Goal: Task Accomplishment & Management: Manage account settings

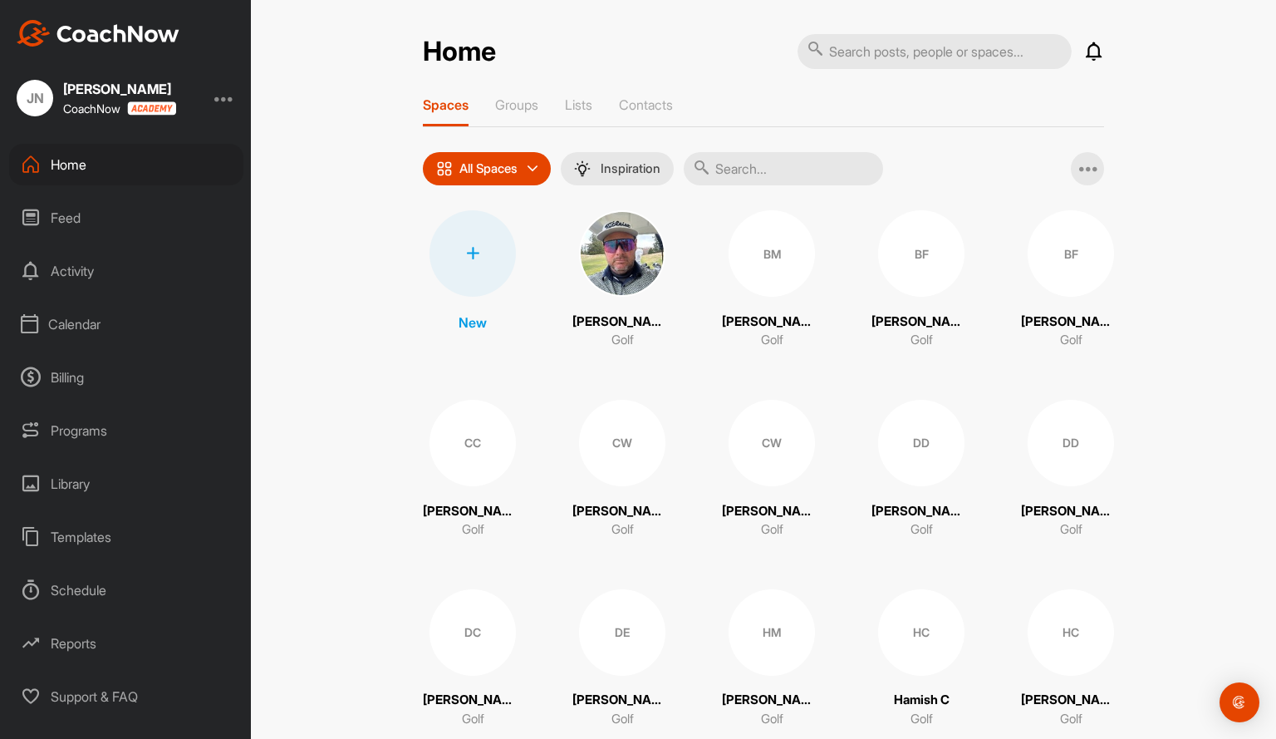
click at [88, 322] on div "Calendar" at bounding box center [126, 324] width 234 height 42
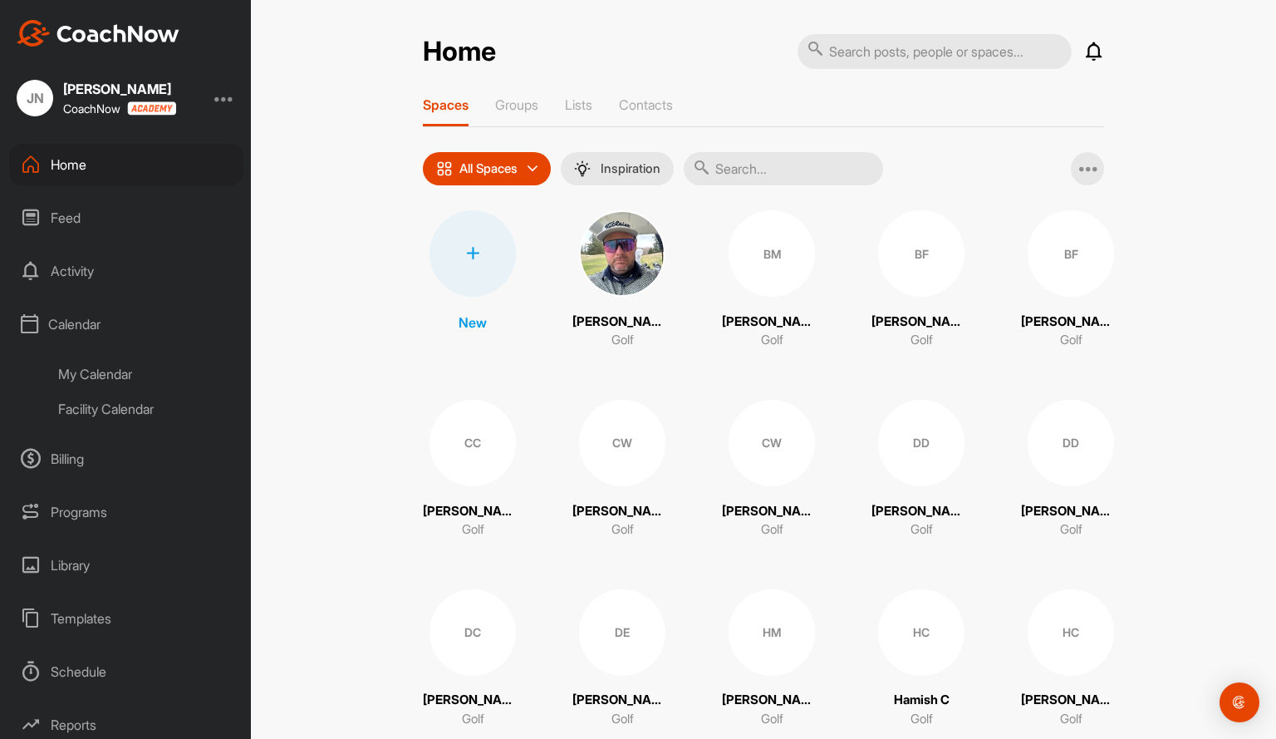
click at [27, 323] on icon at bounding box center [29, 324] width 17 height 20
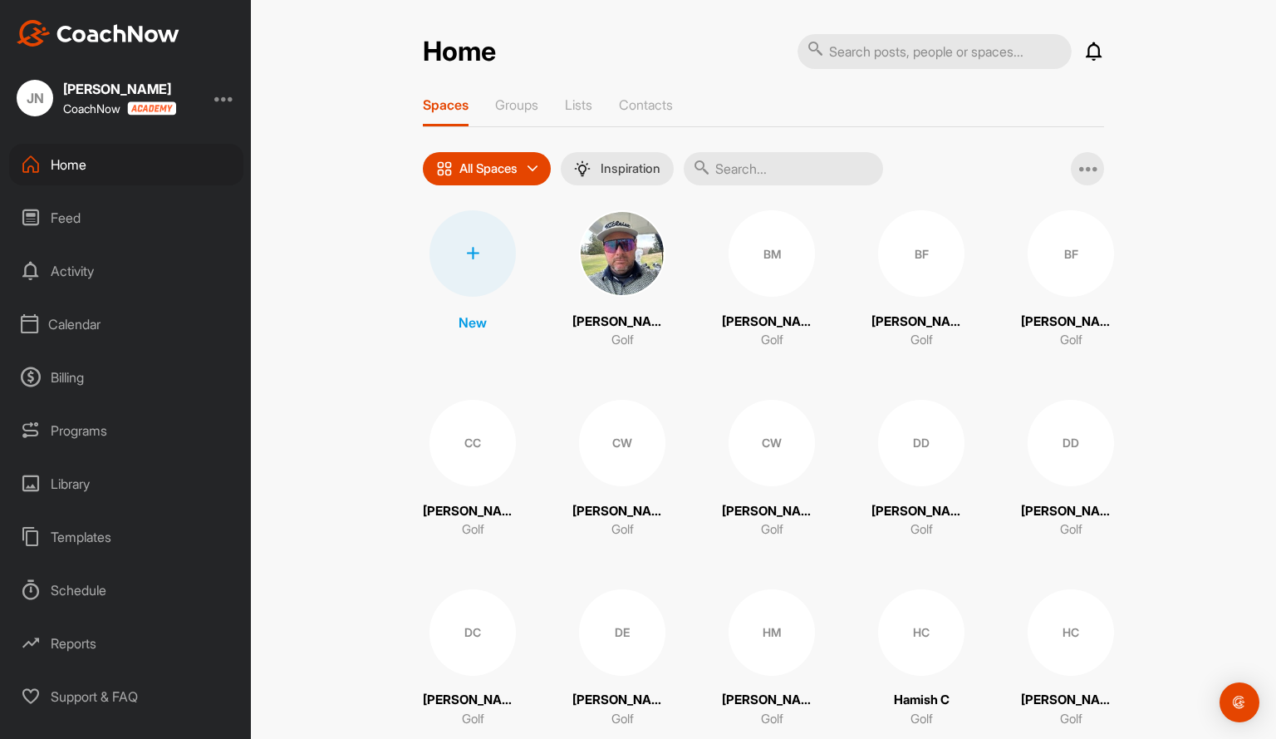
click at [29, 327] on icon at bounding box center [29, 324] width 17 height 20
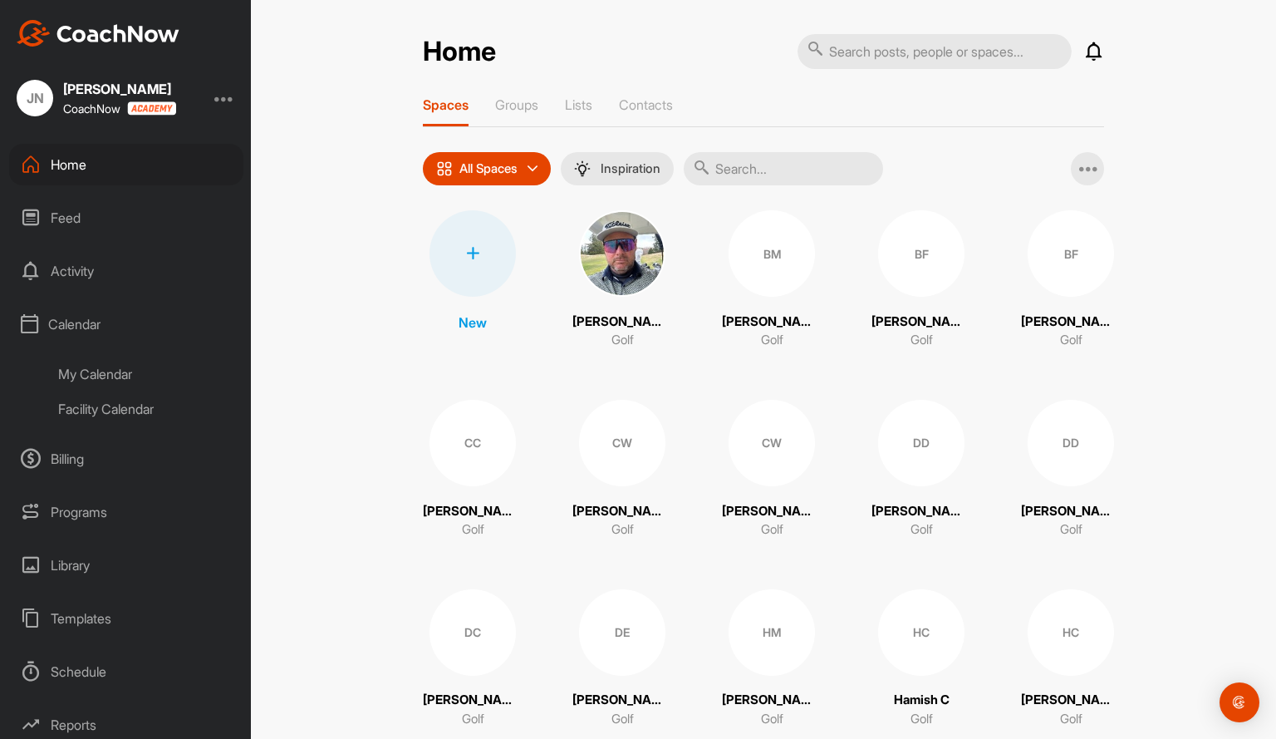
click at [76, 318] on div "Calendar" at bounding box center [126, 324] width 234 height 42
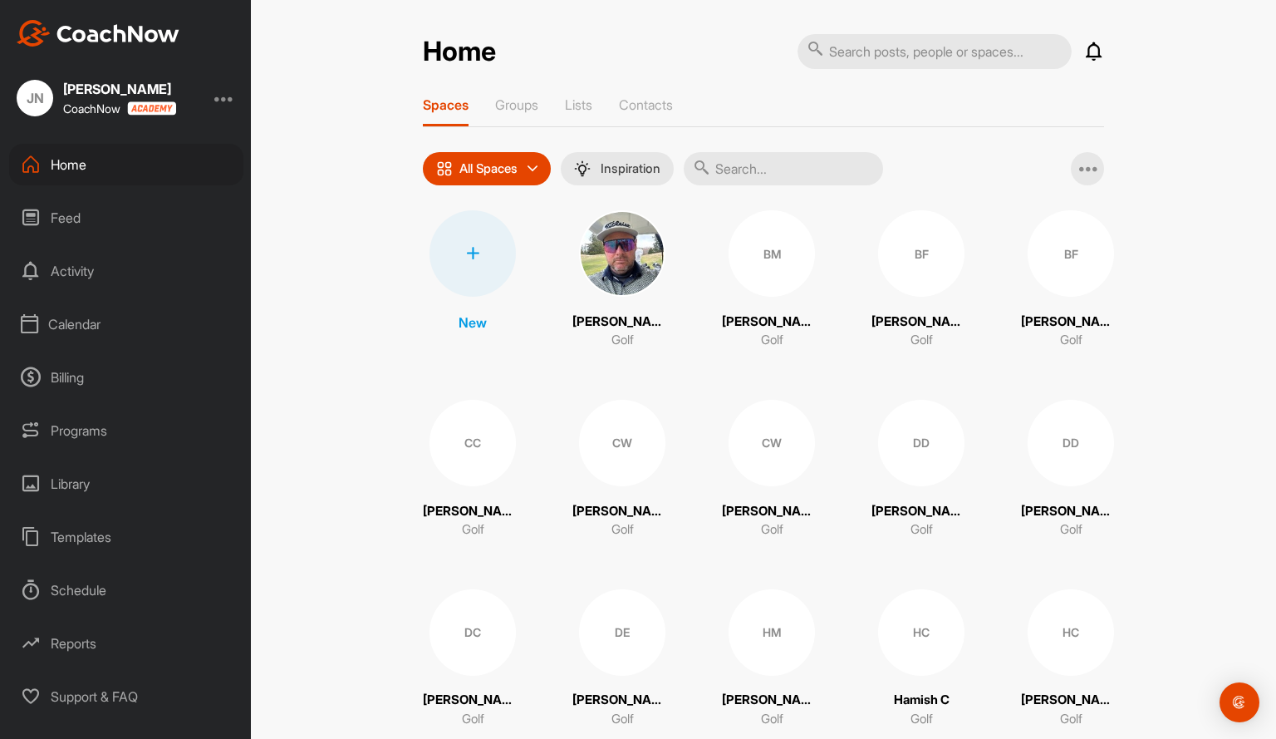
click at [26, 323] on icon at bounding box center [29, 324] width 17 height 20
click at [40, 333] on div "Calendar" at bounding box center [126, 324] width 234 height 42
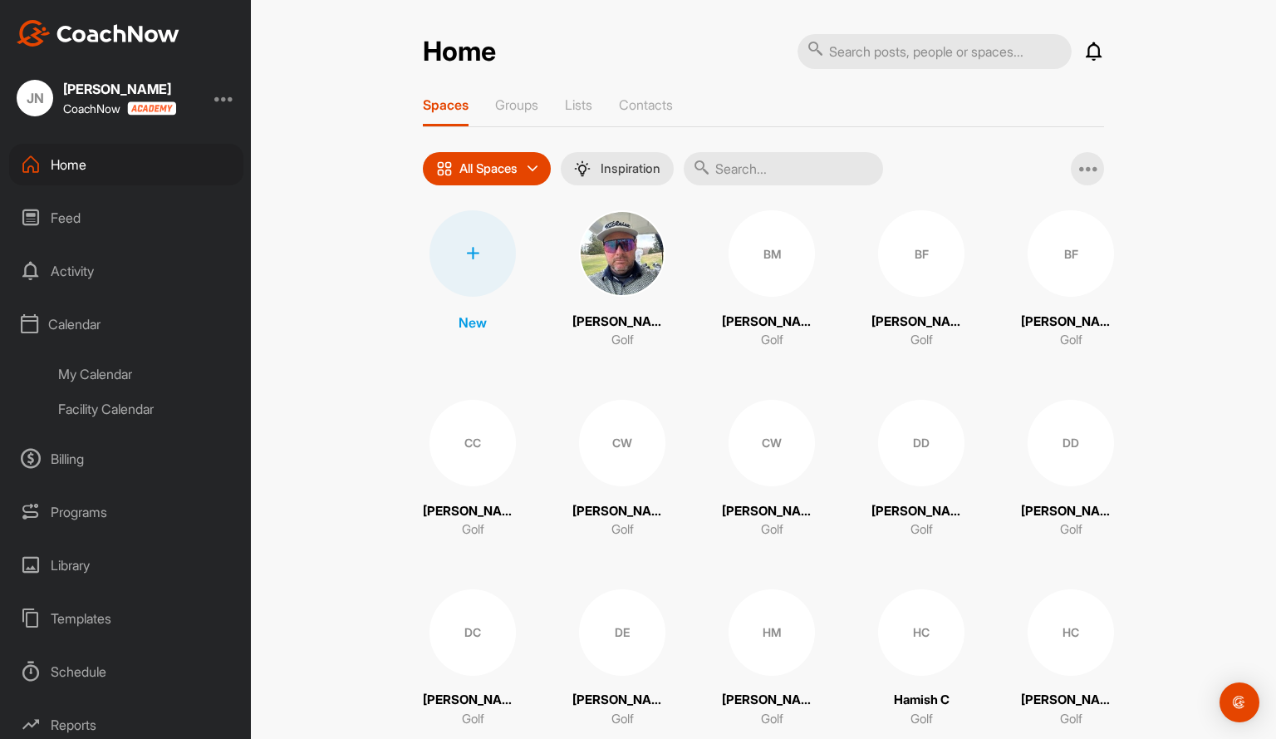
click at [111, 374] on div "My Calendar" at bounding box center [145, 373] width 197 height 35
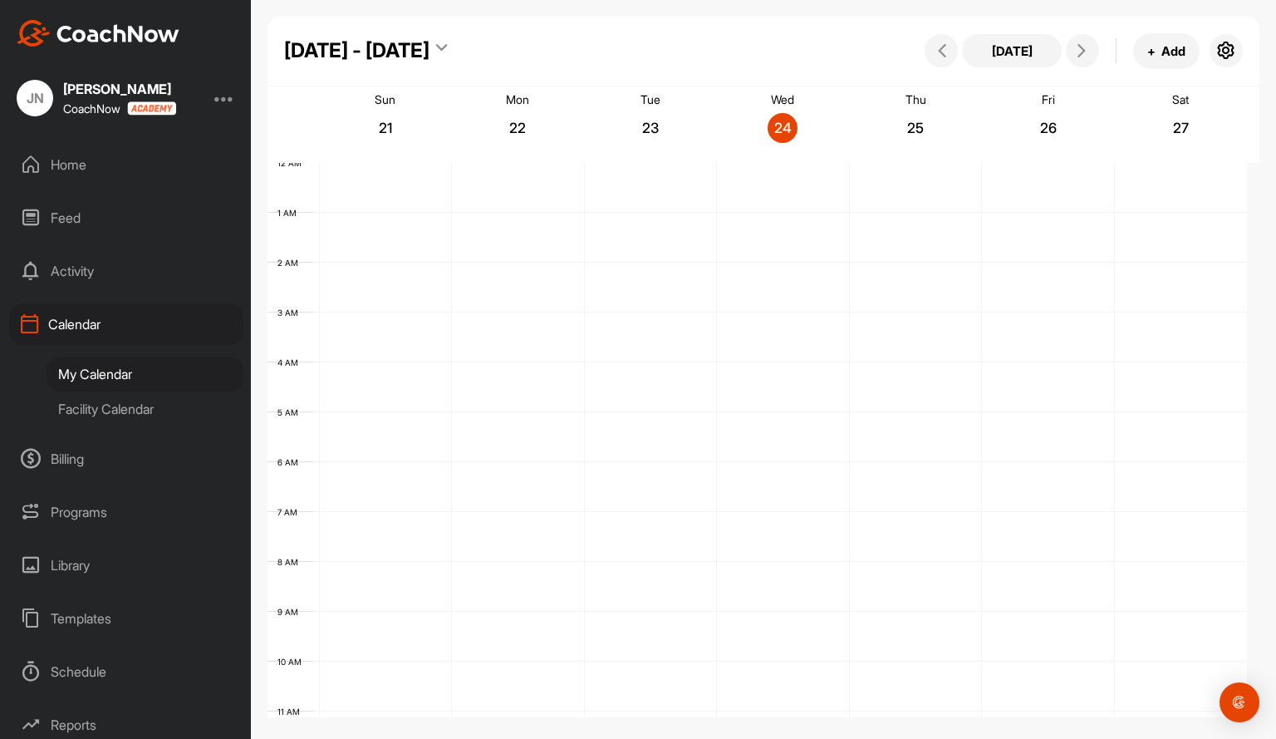
scroll to position [288, 0]
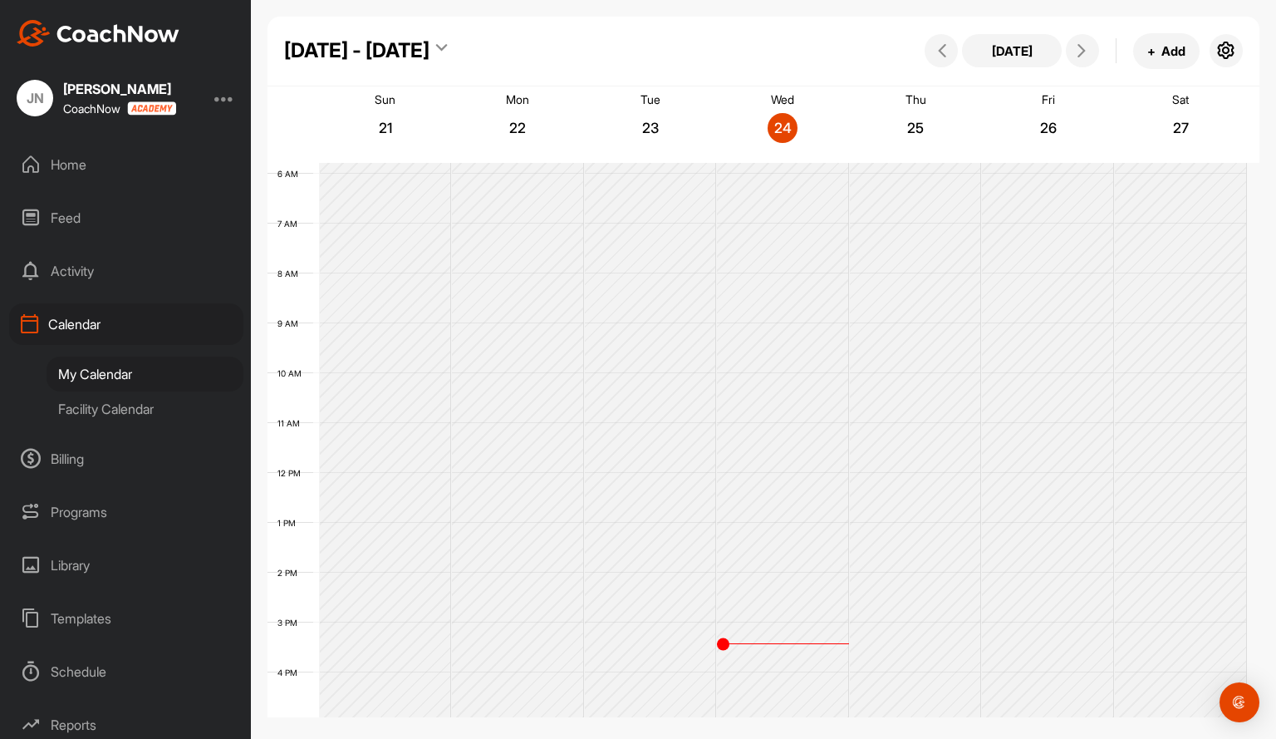
click at [83, 454] on div "Billing" at bounding box center [126, 459] width 234 height 42
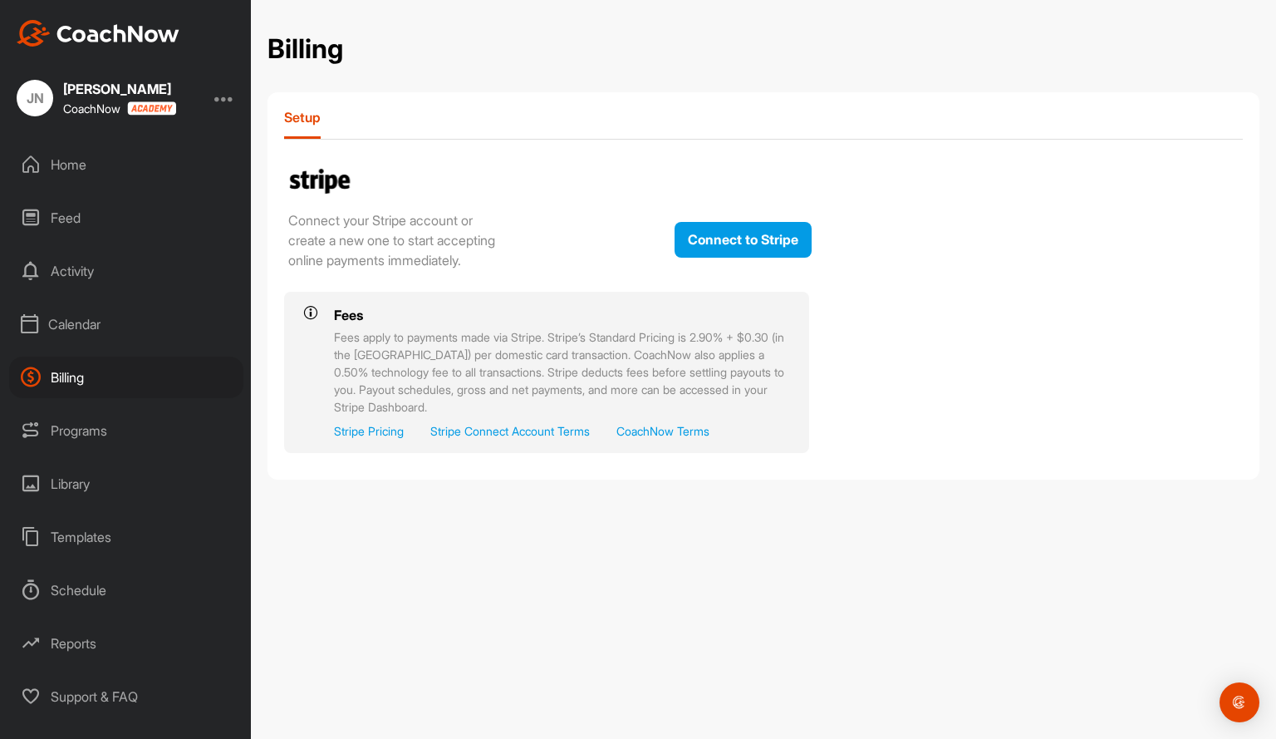
click at [68, 426] on div "Programs" at bounding box center [126, 431] width 234 height 42
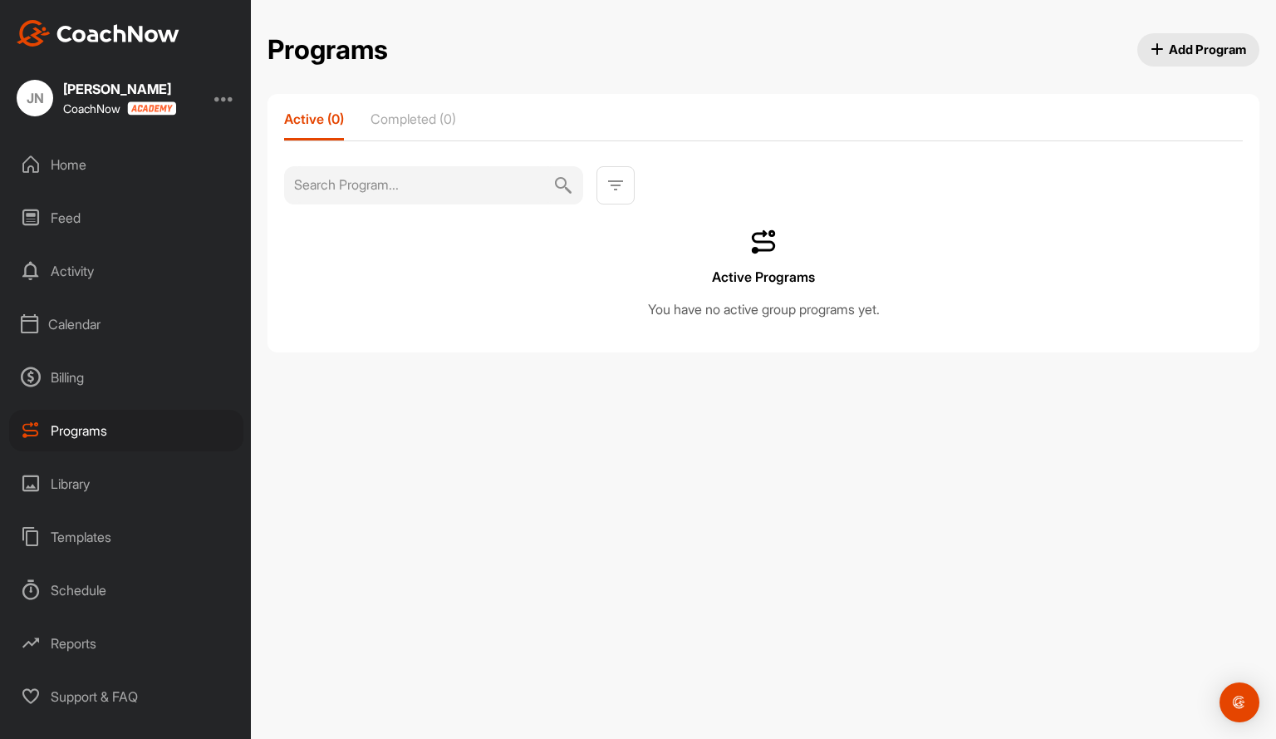
click at [80, 371] on div "Billing" at bounding box center [126, 377] width 234 height 42
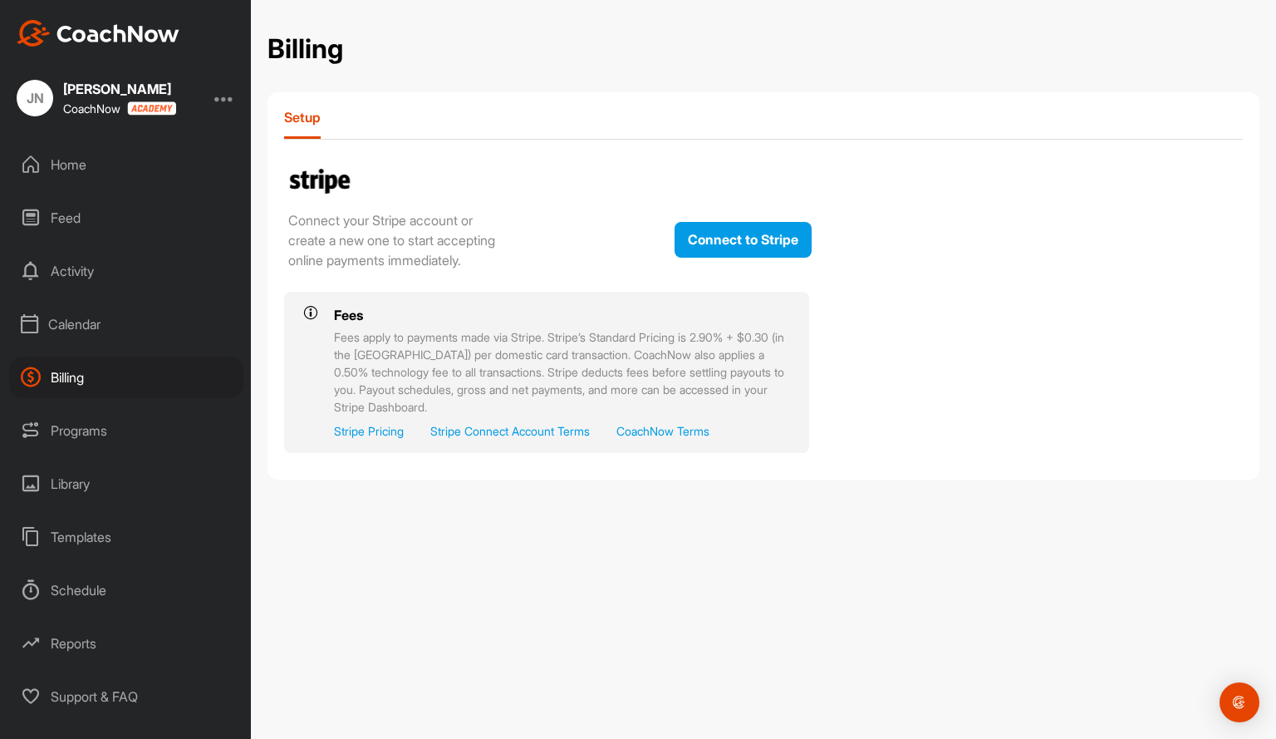
click at [77, 373] on div "Billing" at bounding box center [126, 377] width 234 height 42
click at [81, 432] on div "Programs" at bounding box center [126, 431] width 234 height 42
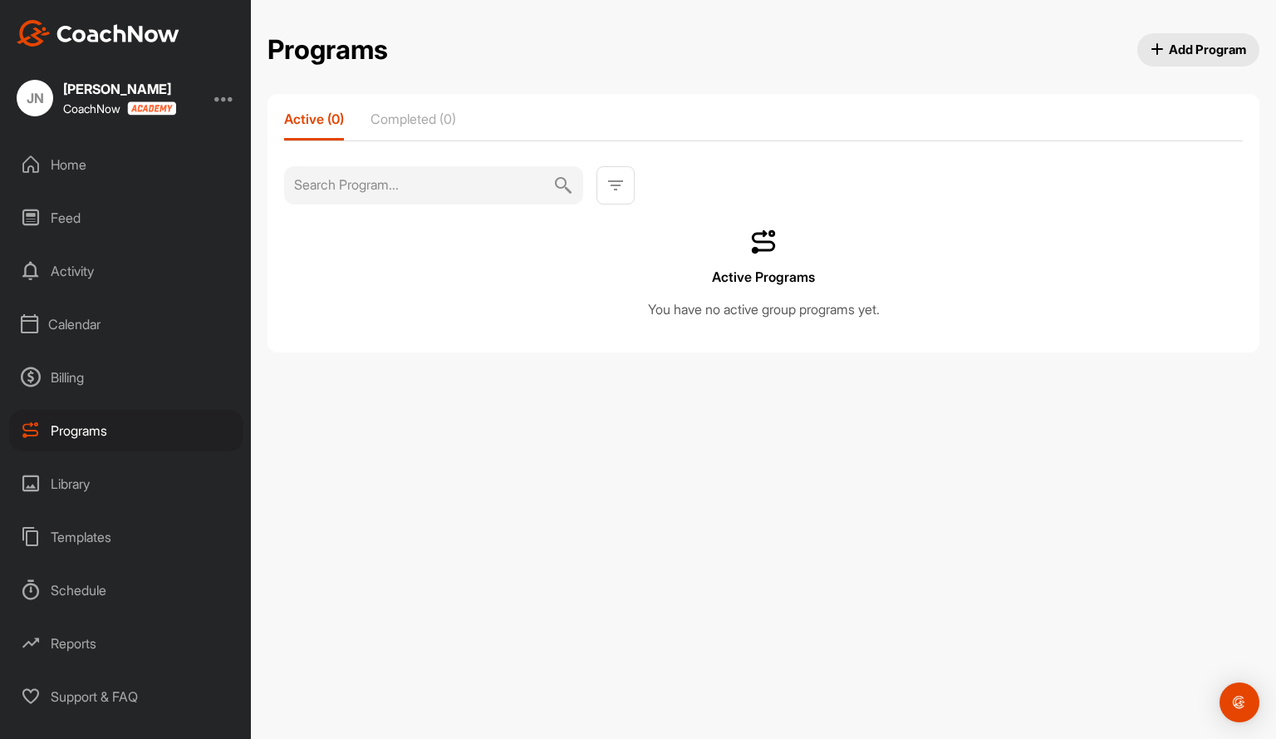
click at [76, 319] on div "Calendar" at bounding box center [126, 324] width 234 height 42
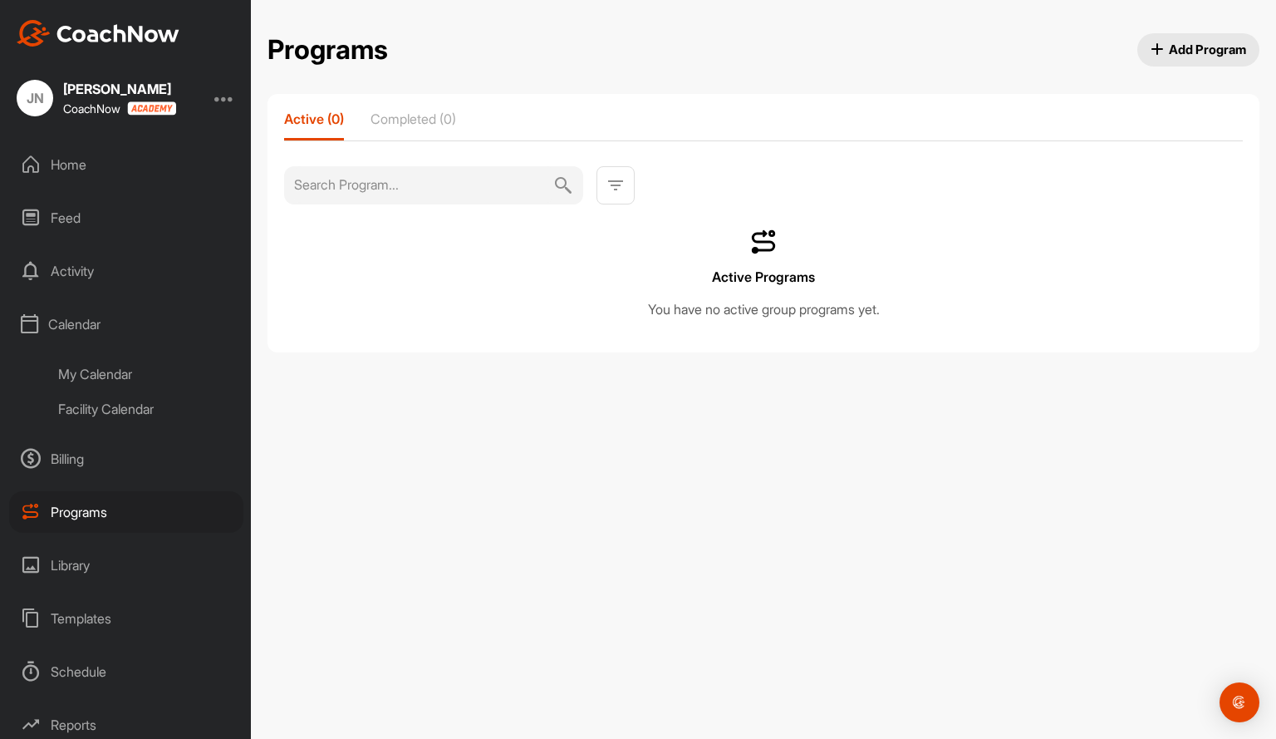
click at [97, 618] on div "Templates" at bounding box center [126, 618] width 234 height 42
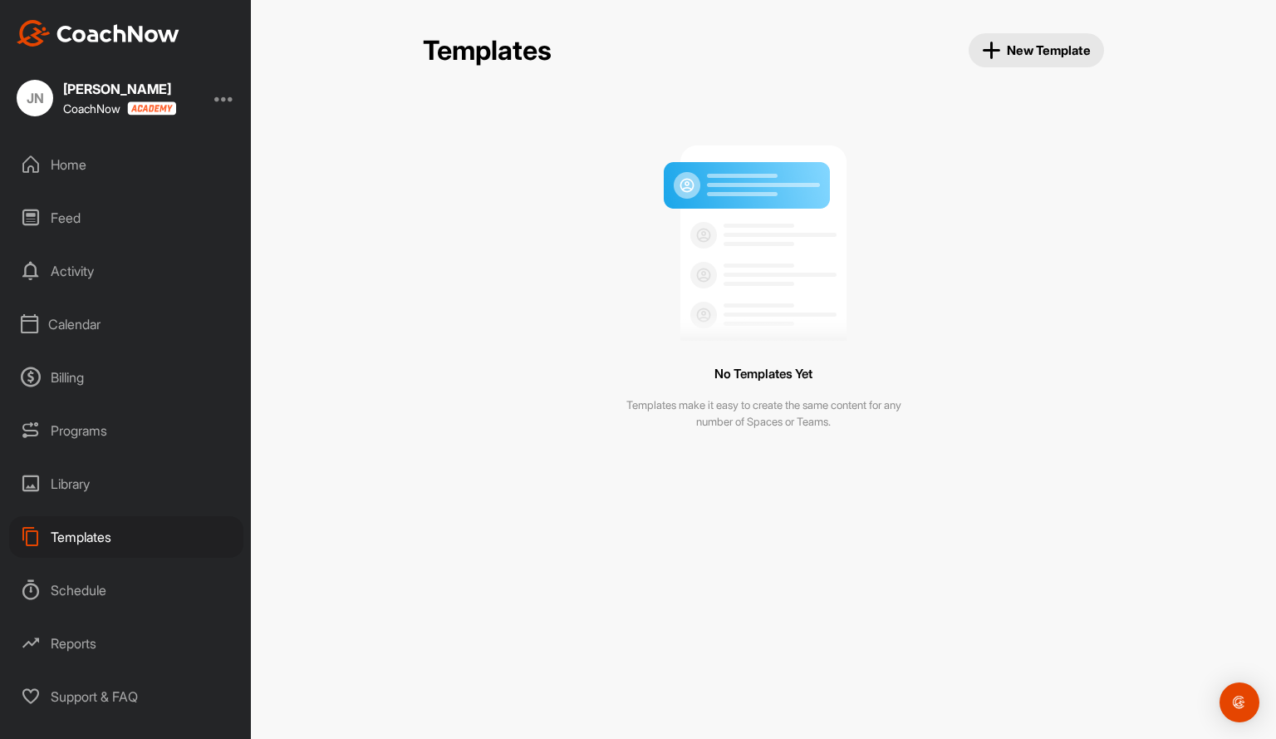
click at [76, 425] on div "Programs" at bounding box center [126, 431] width 234 height 42
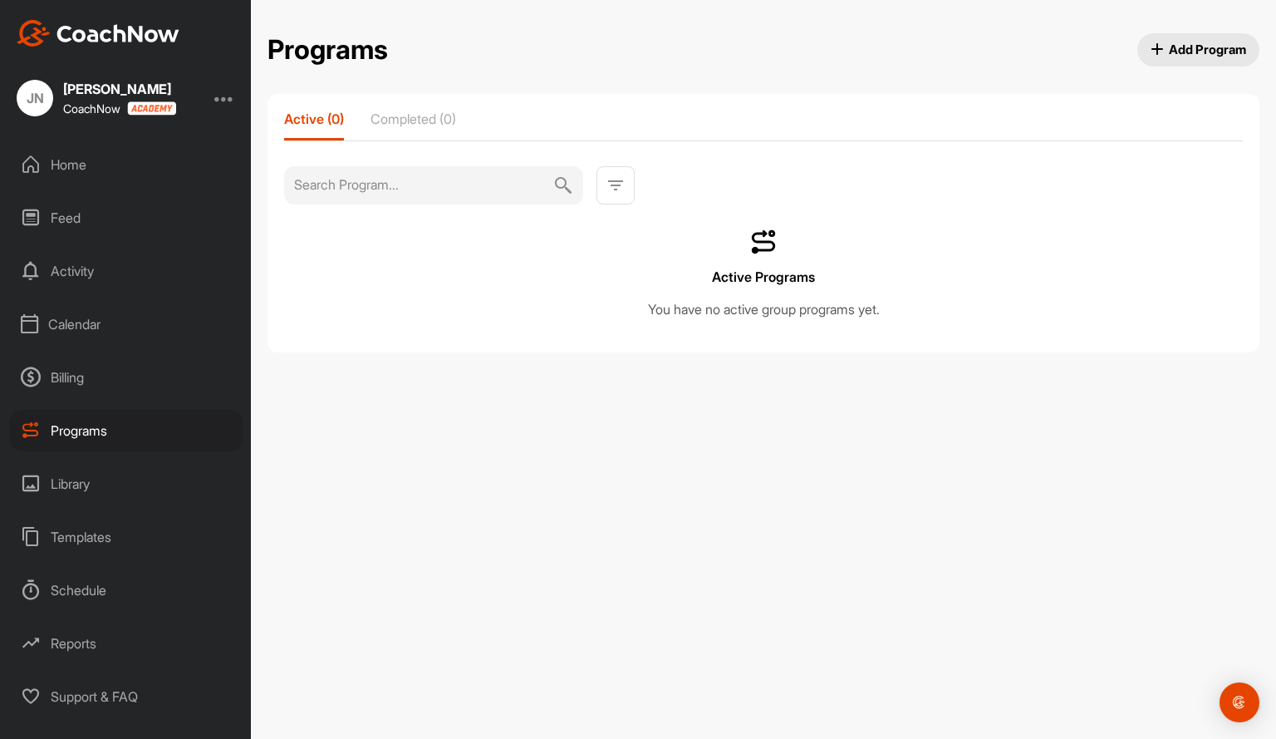
click at [61, 324] on div "Calendar" at bounding box center [126, 324] width 234 height 42
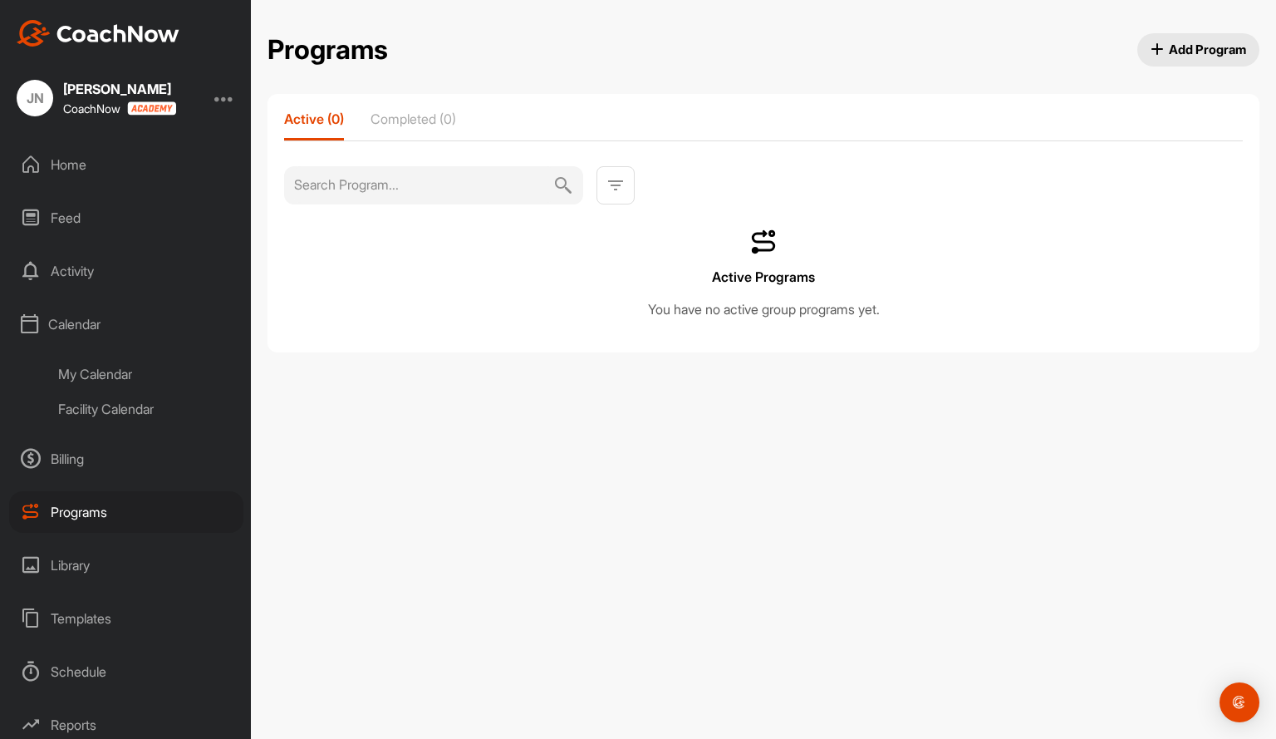
click at [100, 411] on div "Facility Calendar" at bounding box center [145, 408] width 197 height 35
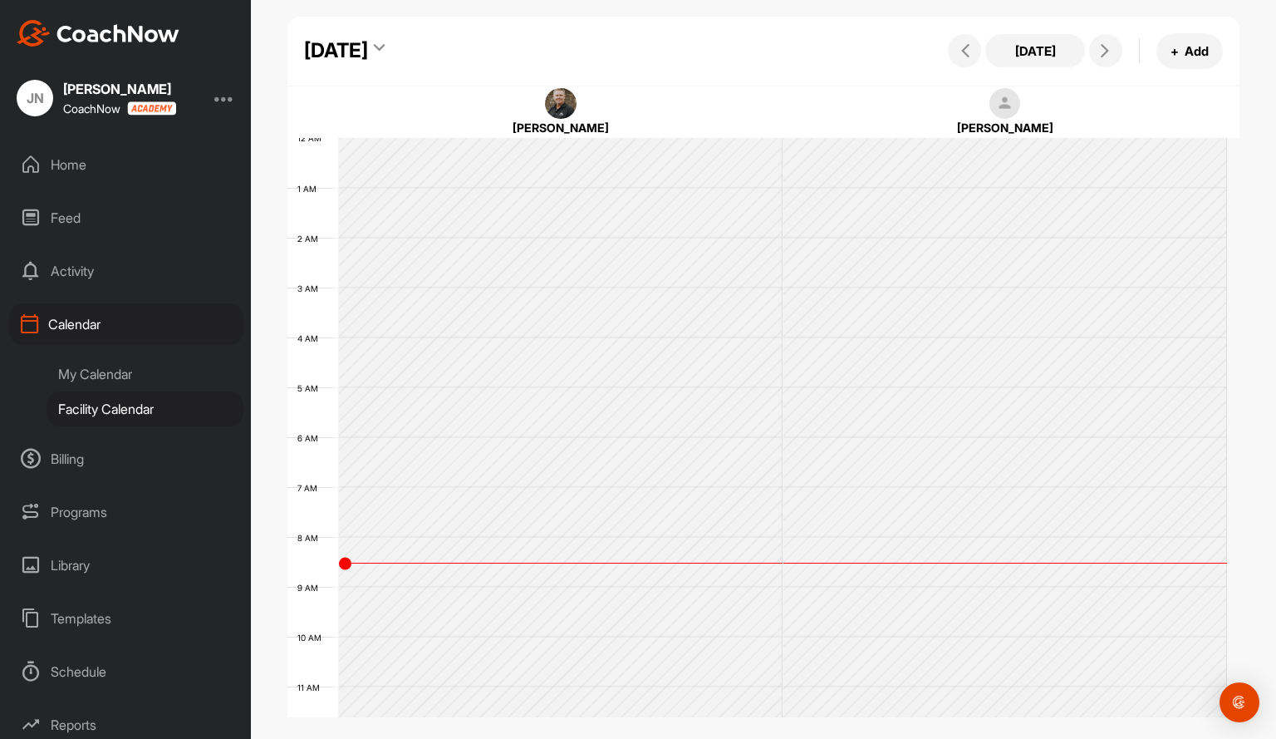
scroll to position [288, 0]
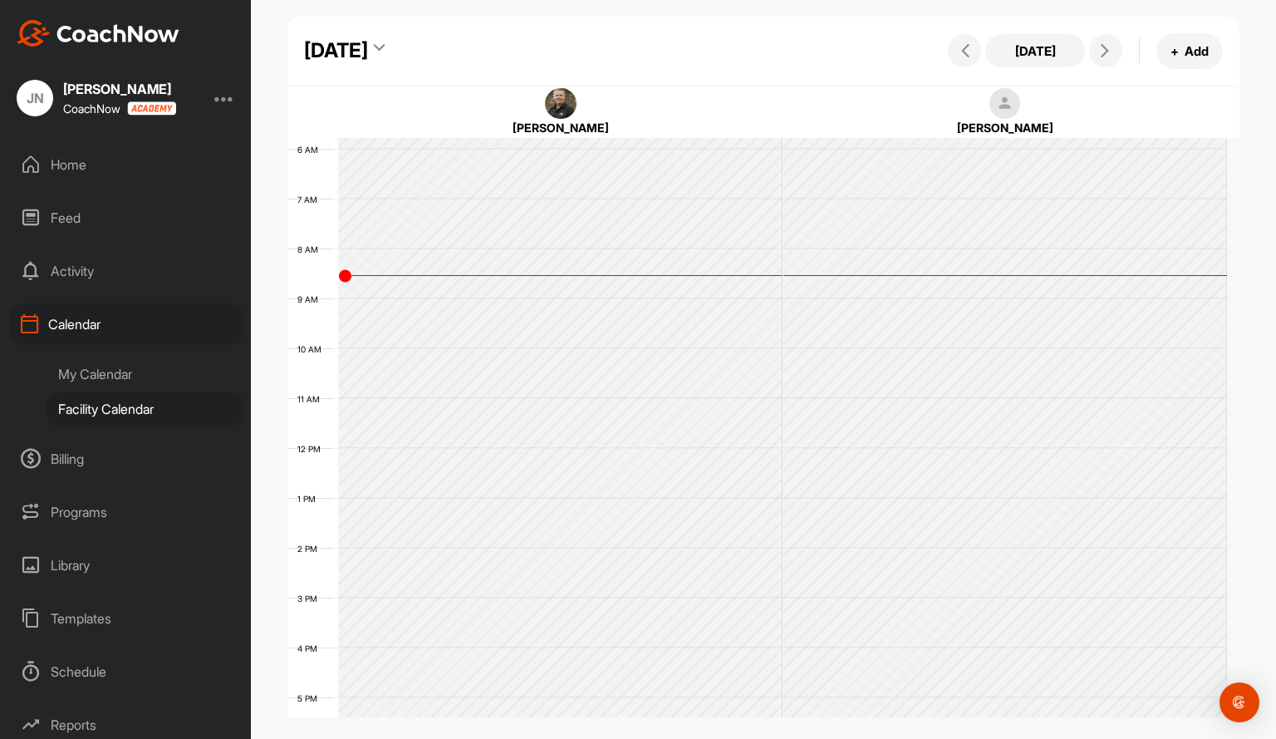
click at [106, 374] on div "My Calendar" at bounding box center [145, 373] width 197 height 35
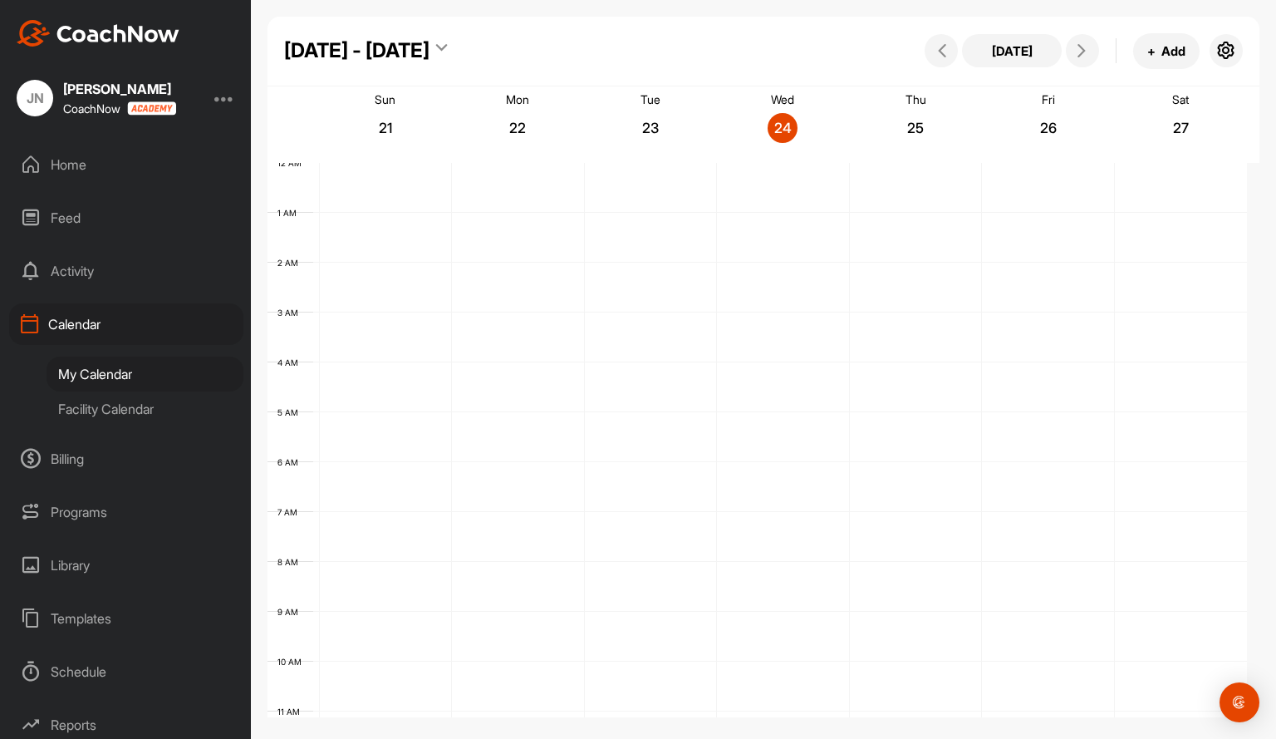
scroll to position [288, 0]
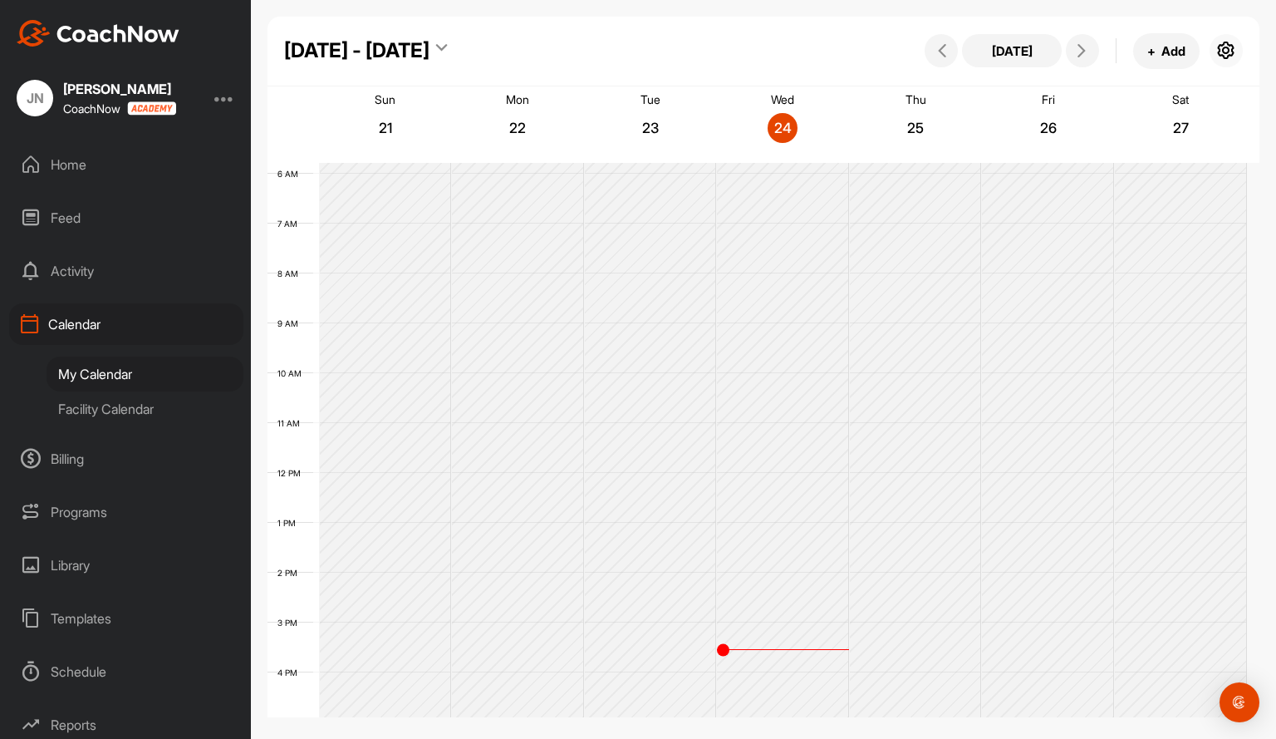
click at [1225, 52] on icon "button" at bounding box center [1226, 51] width 20 height 20
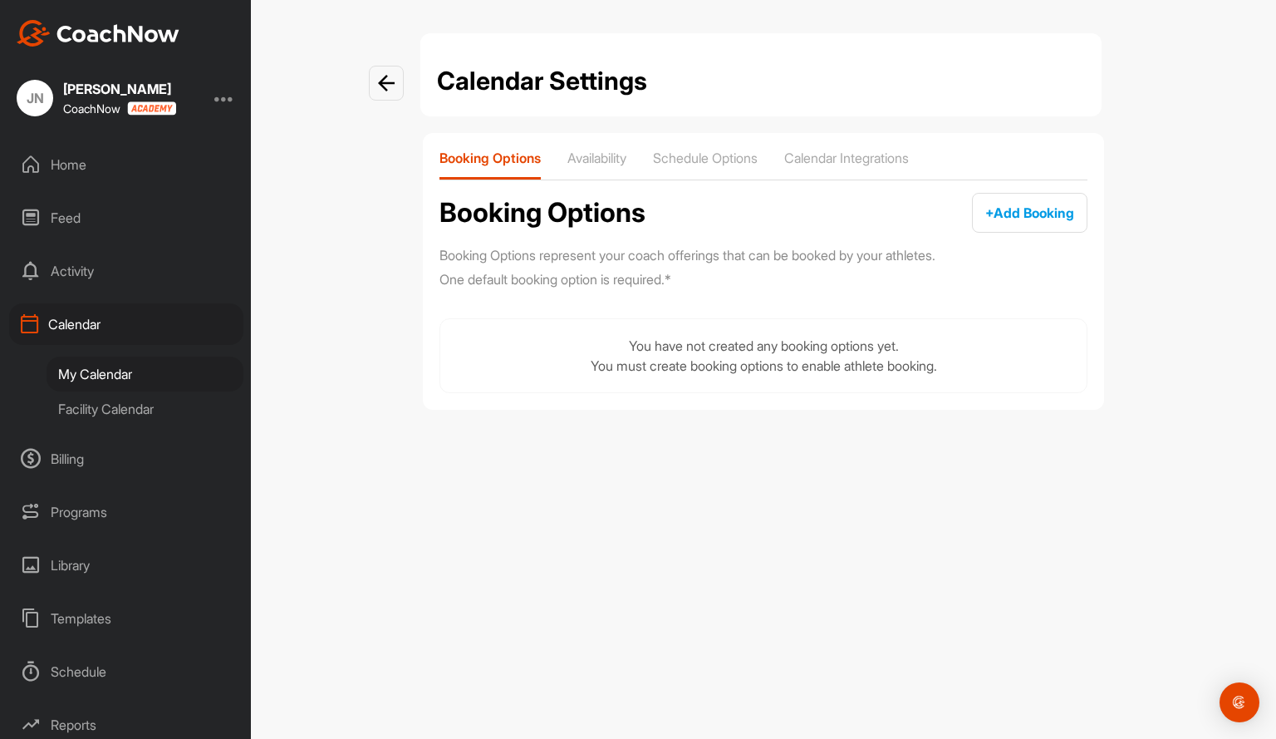
click at [383, 81] on img at bounding box center [386, 83] width 17 height 17
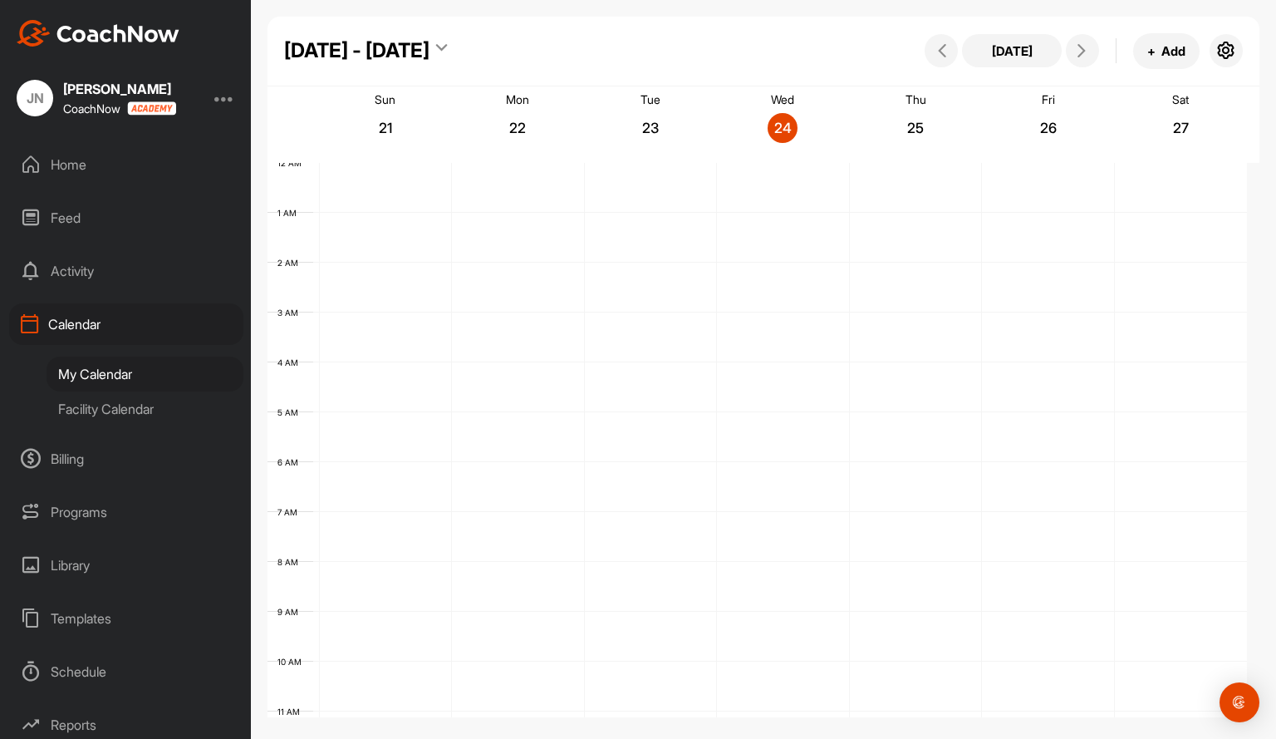
scroll to position [288, 0]
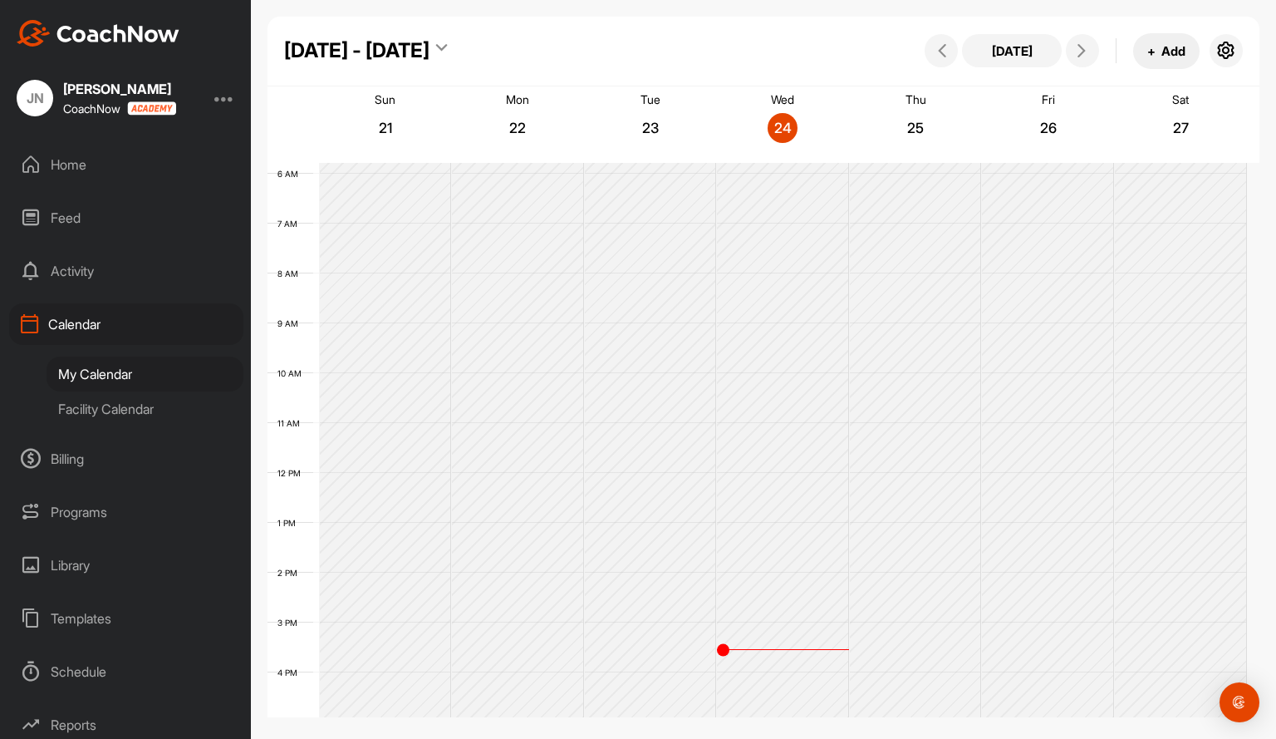
click at [1164, 52] on button "+ Add" at bounding box center [1166, 51] width 66 height 36
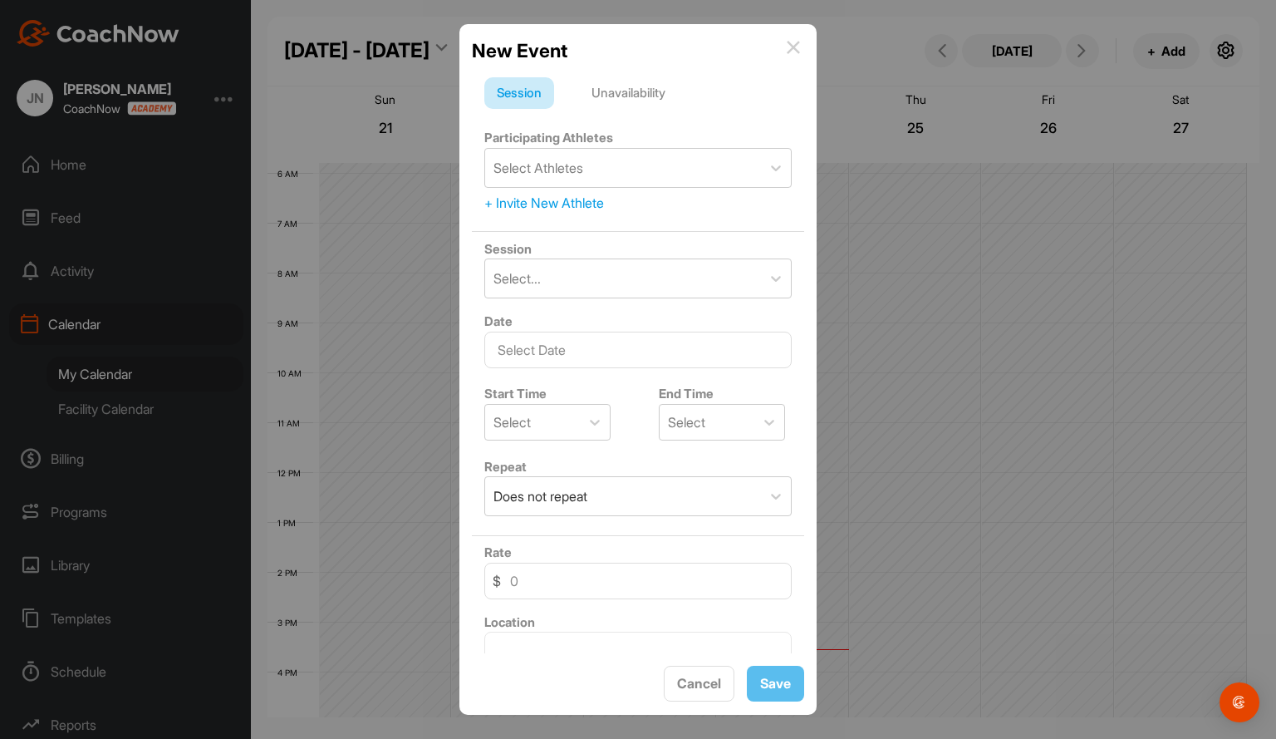
click at [793, 52] on img at bounding box center [793, 47] width 13 height 13
click at [792, 50] on img at bounding box center [793, 47] width 13 height 13
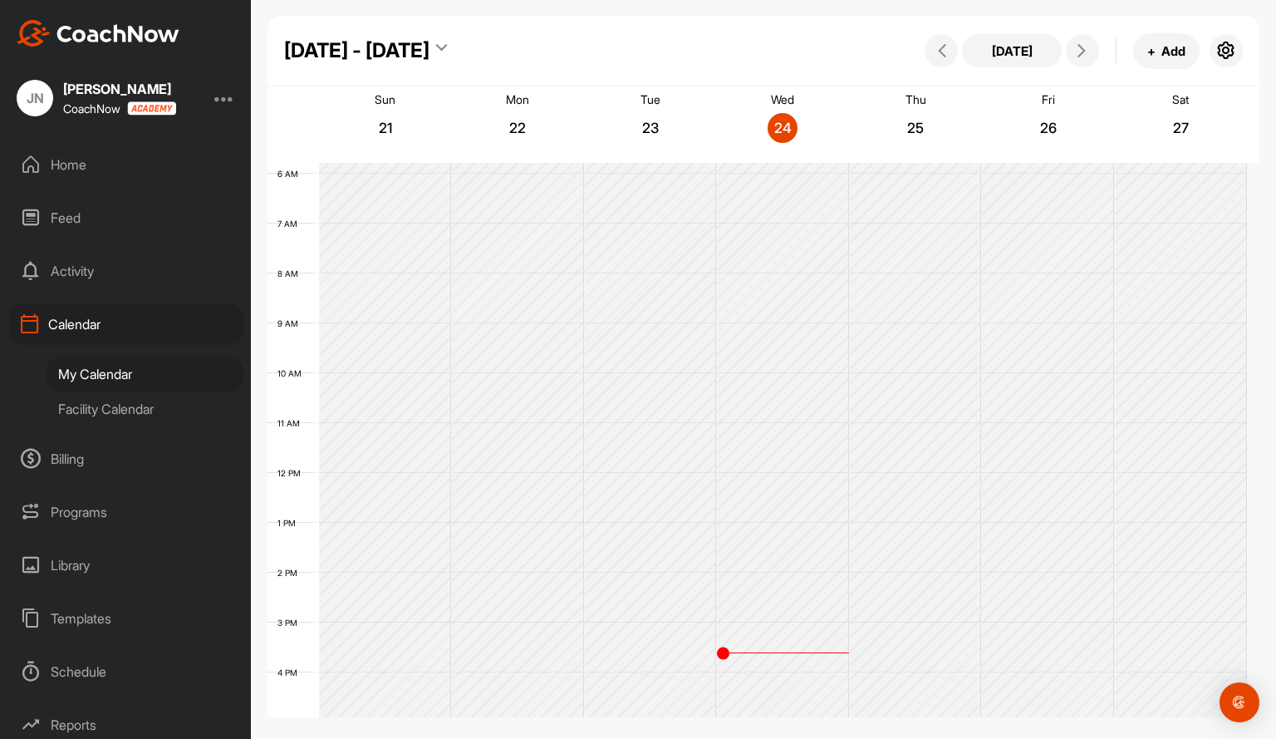
click at [94, 401] on div "Facility Calendar" at bounding box center [145, 408] width 197 height 35
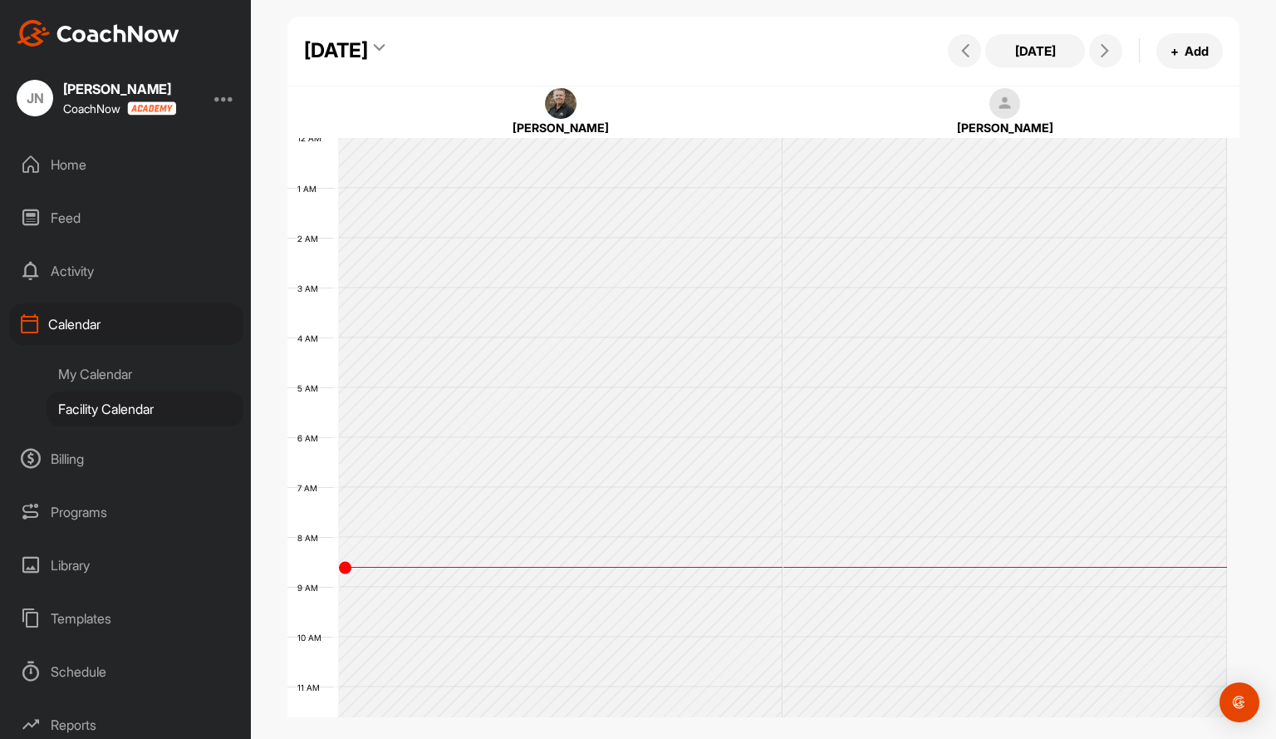
scroll to position [288, 0]
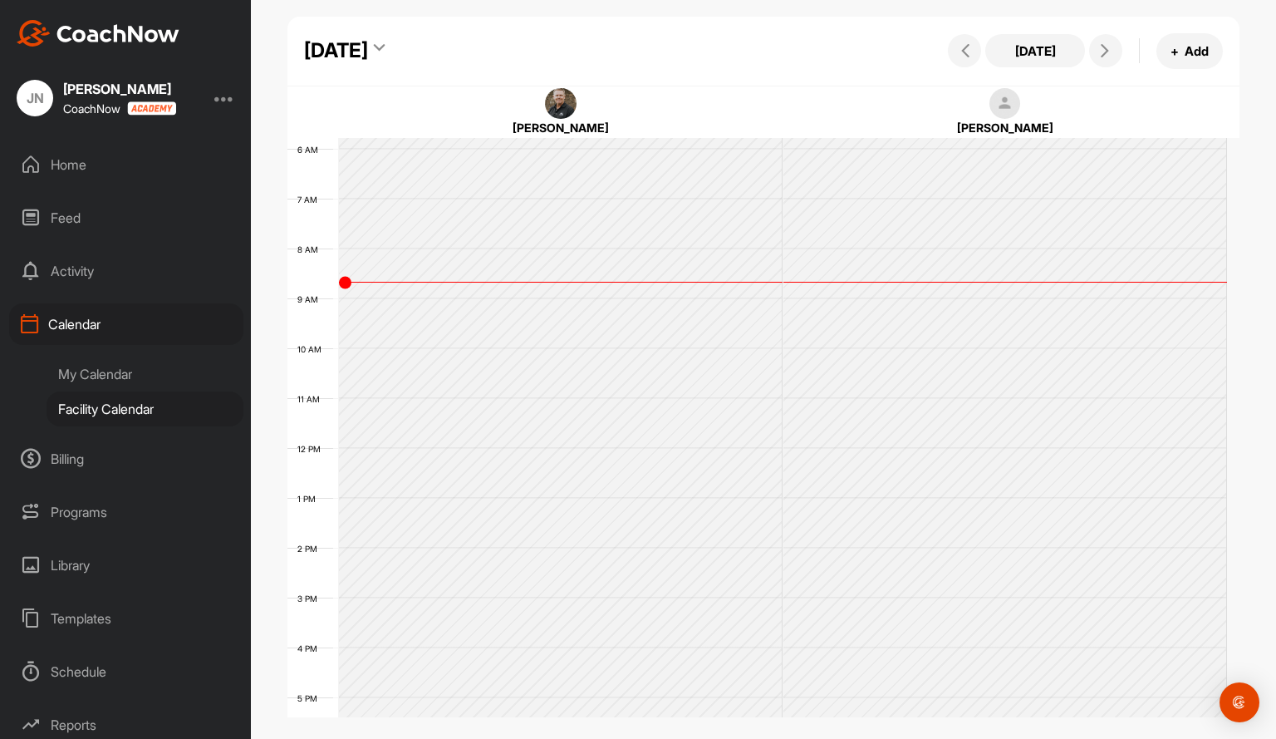
click at [116, 404] on div "Facility Calendar" at bounding box center [145, 408] width 197 height 35
click at [83, 619] on div "Templates" at bounding box center [126, 618] width 234 height 42
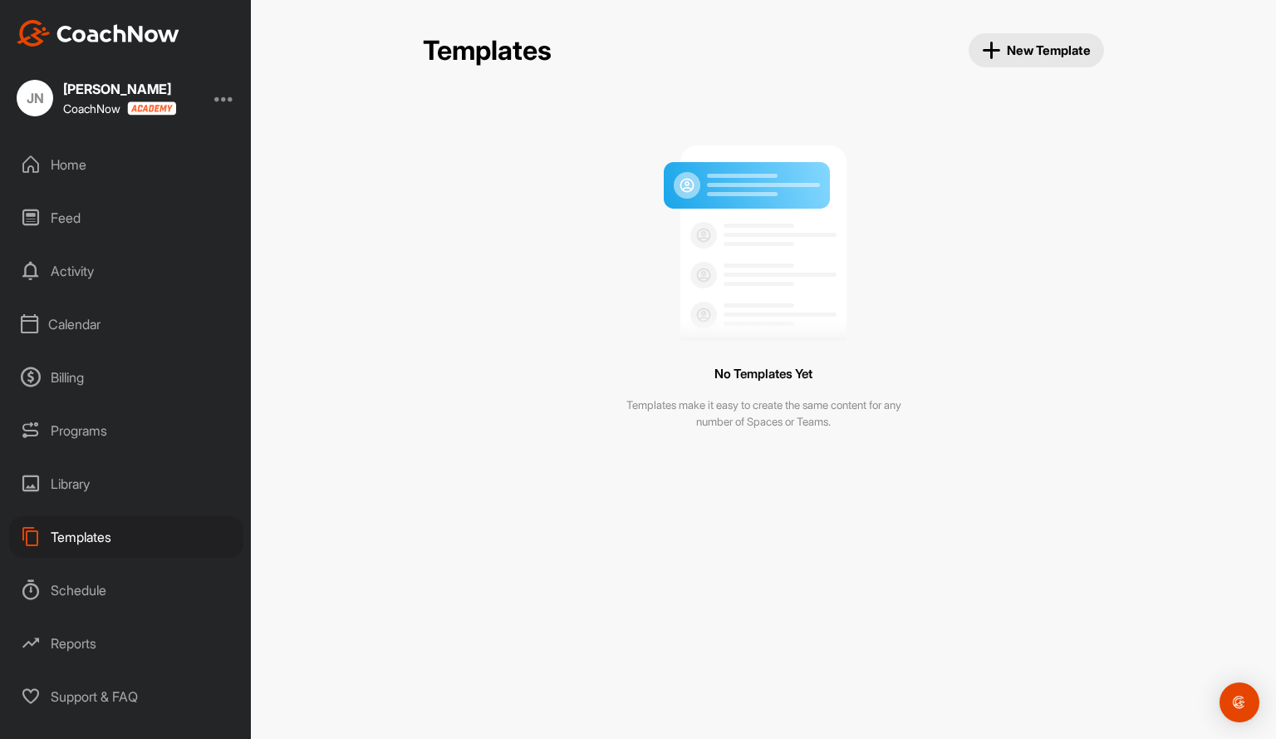
click at [62, 325] on div "Calendar" at bounding box center [126, 324] width 234 height 42
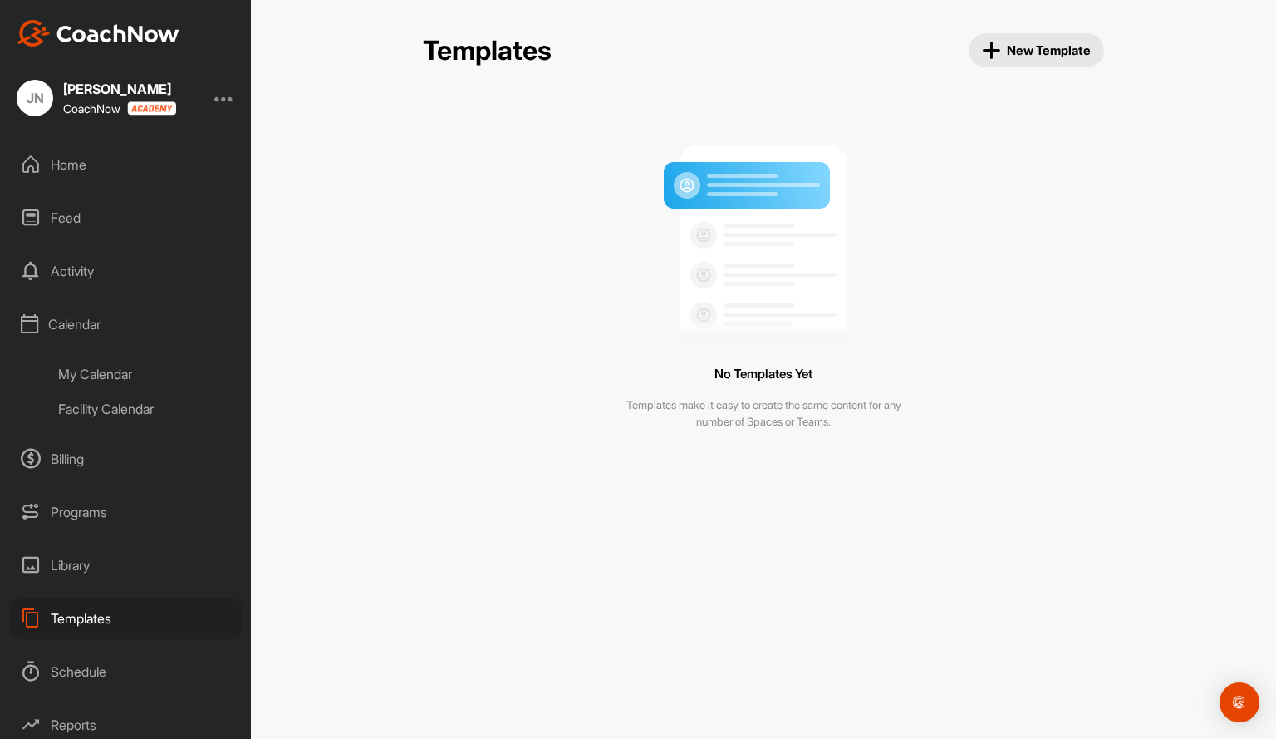
click at [94, 372] on div "My Calendar" at bounding box center [145, 373] width 197 height 35
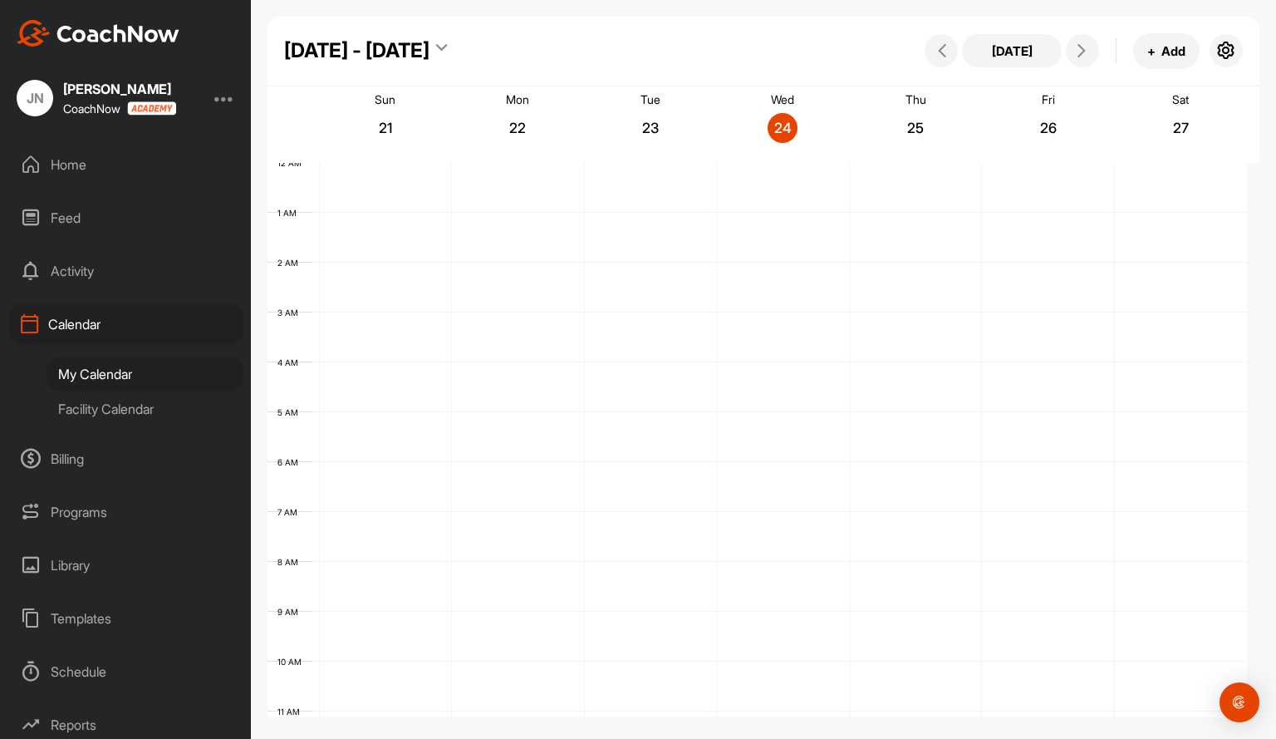
scroll to position [288, 0]
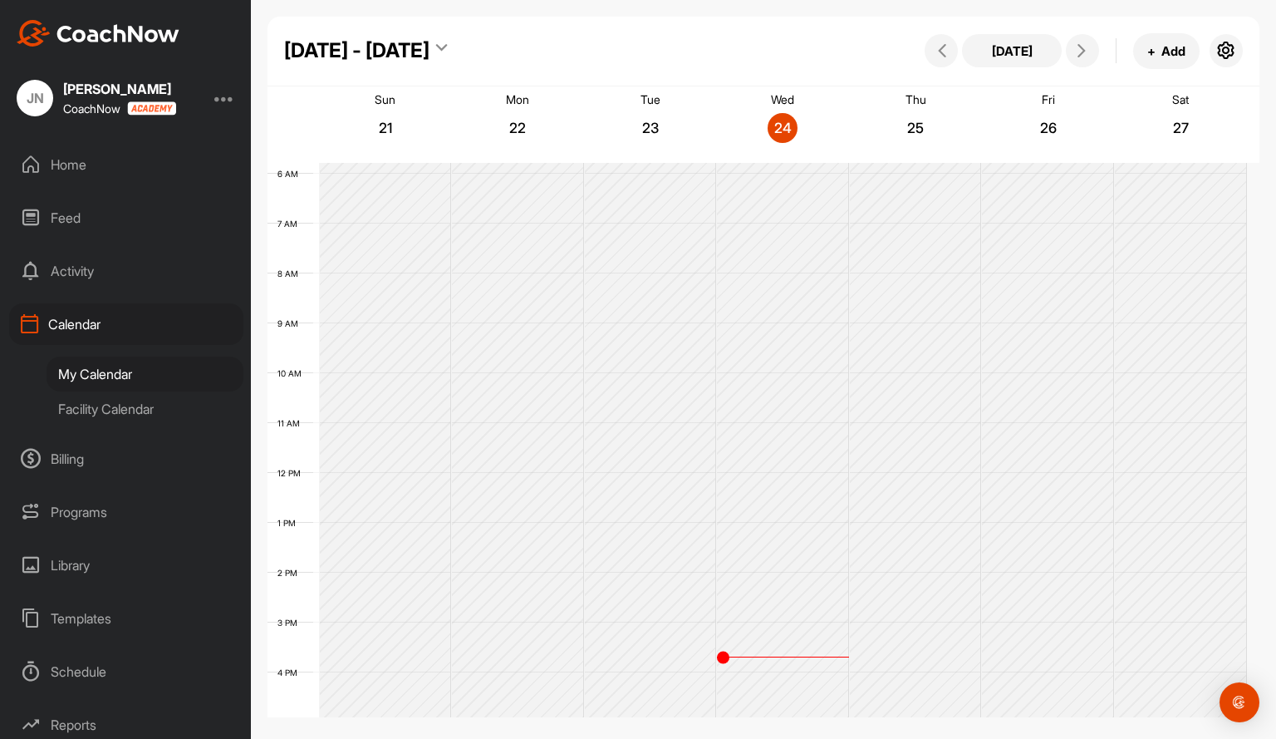
drag, startPoint x: 547, startPoint y: 71, endPoint x: 597, endPoint y: 51, distance: 54.5
click at [597, 51] on div "[DATE] - [DATE] [DATE] + Add" at bounding box center [764, 52] width 992 height 70
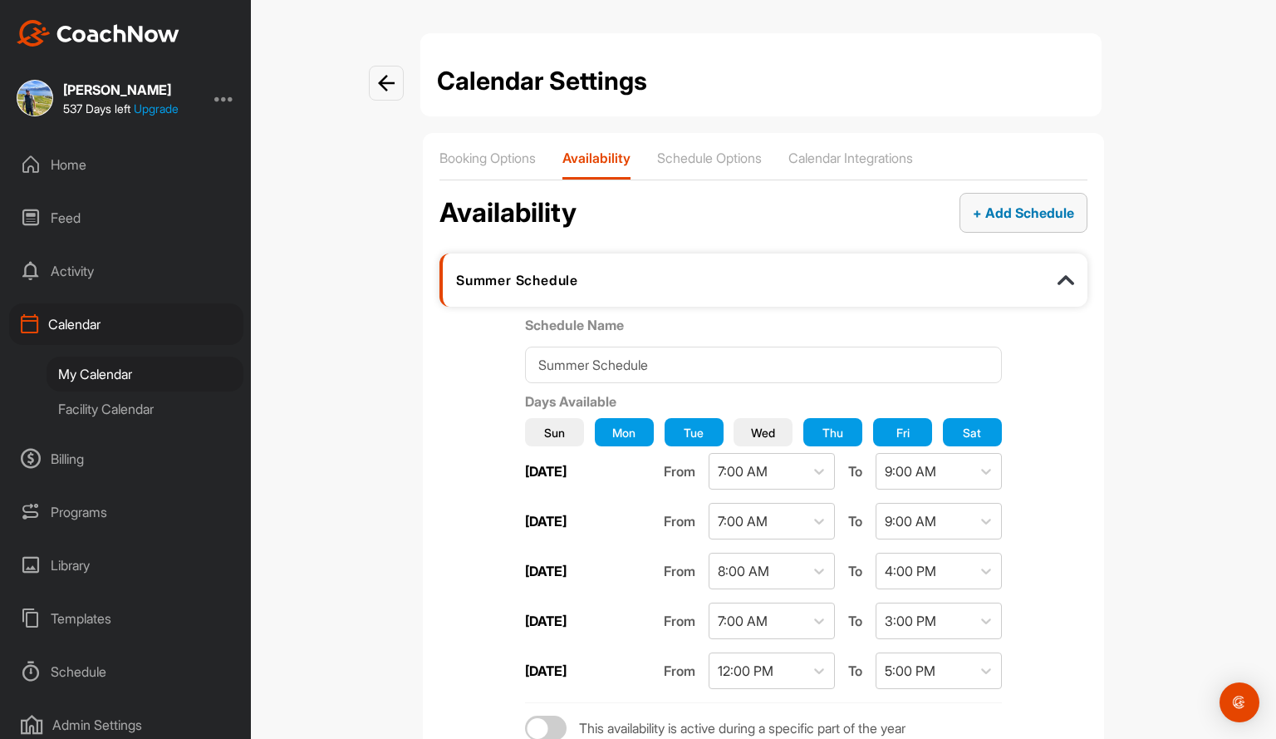
click at [980, 209] on span "+ Add Schedule" at bounding box center [1023, 212] width 101 height 17
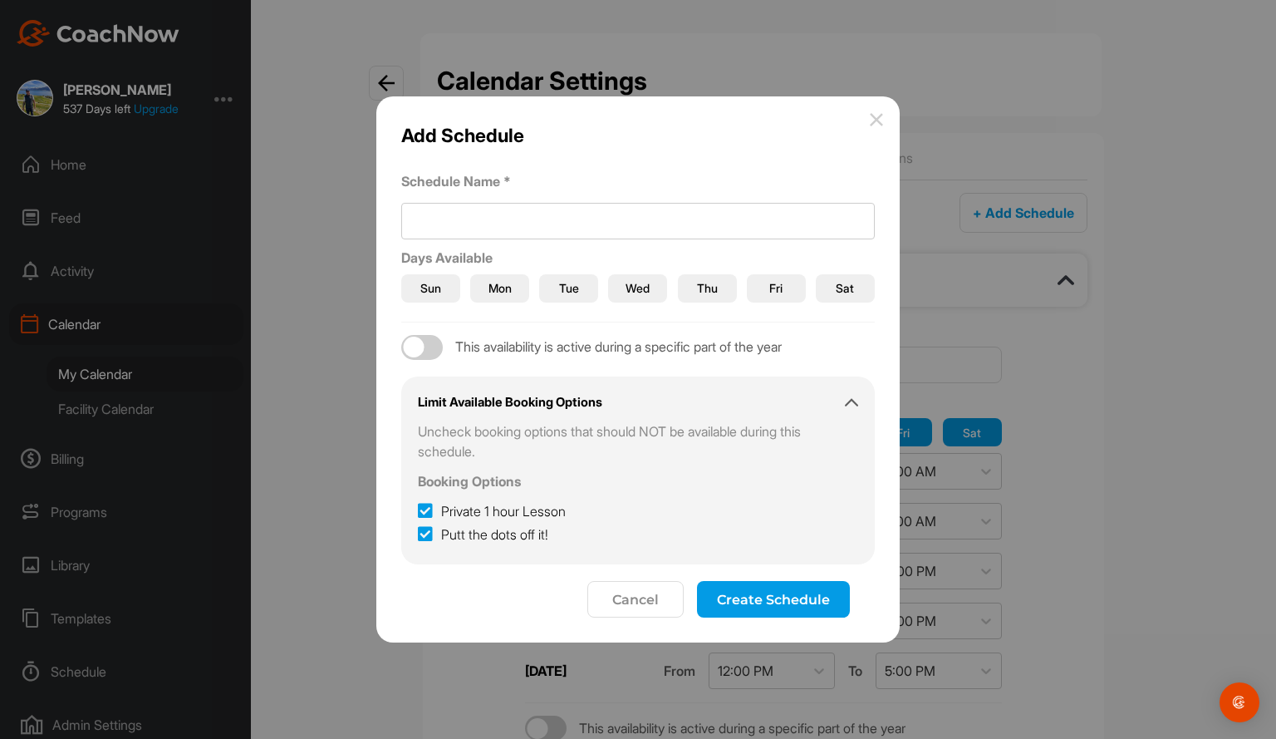
click at [879, 114] on img at bounding box center [876, 119] width 13 height 13
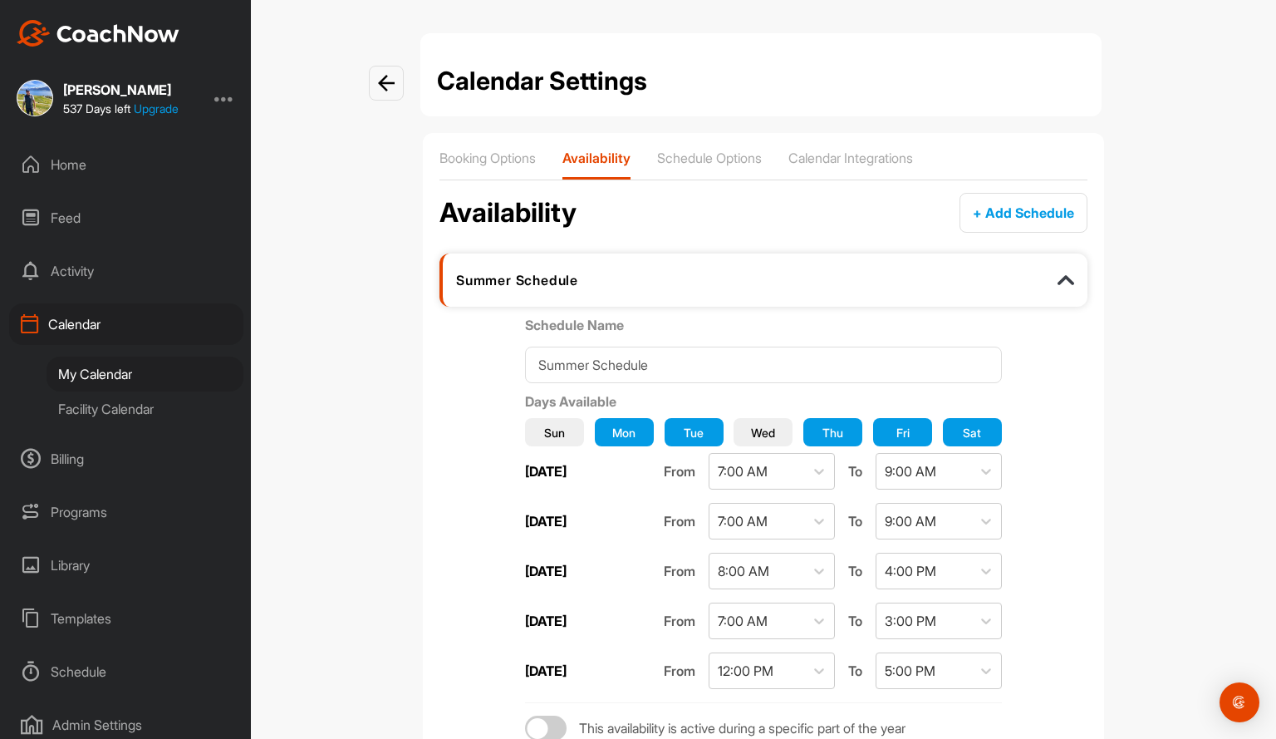
click at [1063, 282] on img at bounding box center [1066, 280] width 17 height 17
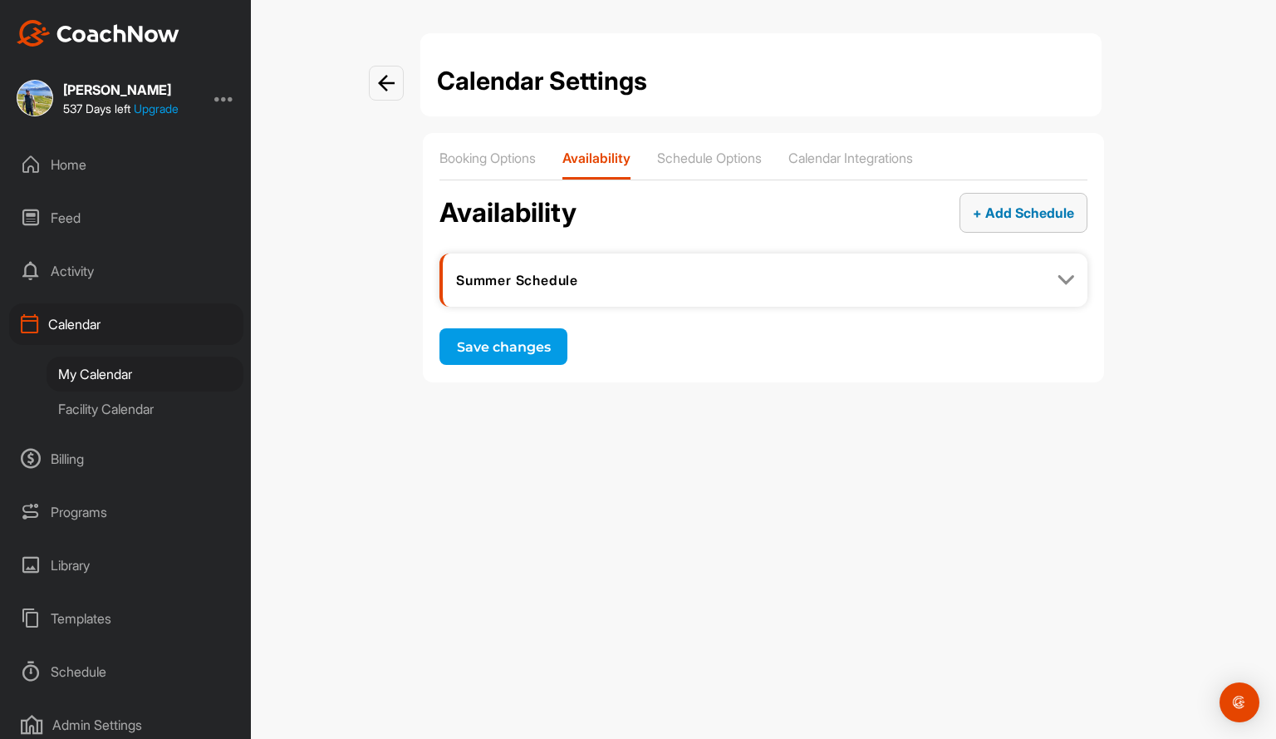
click at [984, 207] on span "+ Add Schedule" at bounding box center [1023, 212] width 101 height 17
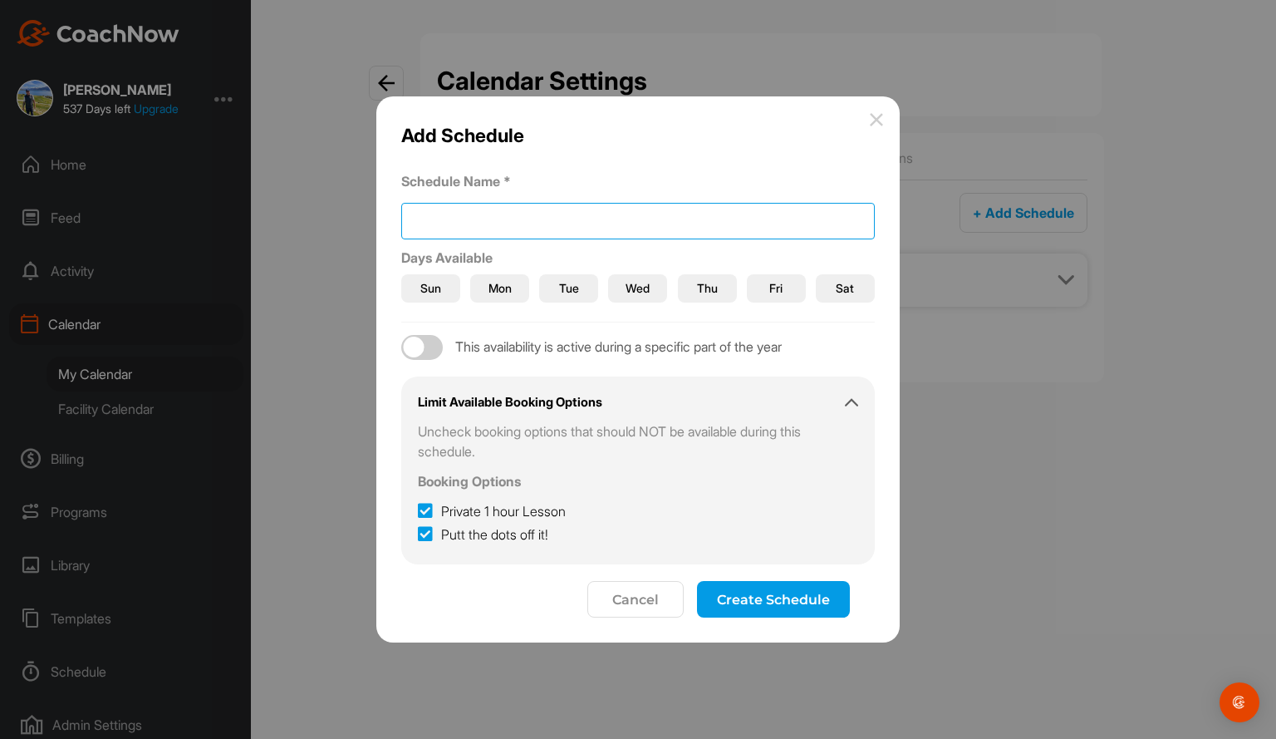
click at [461, 218] on input at bounding box center [638, 221] width 474 height 37
type input "Winter"
click at [501, 292] on span "Mon" at bounding box center [500, 287] width 23 height 17
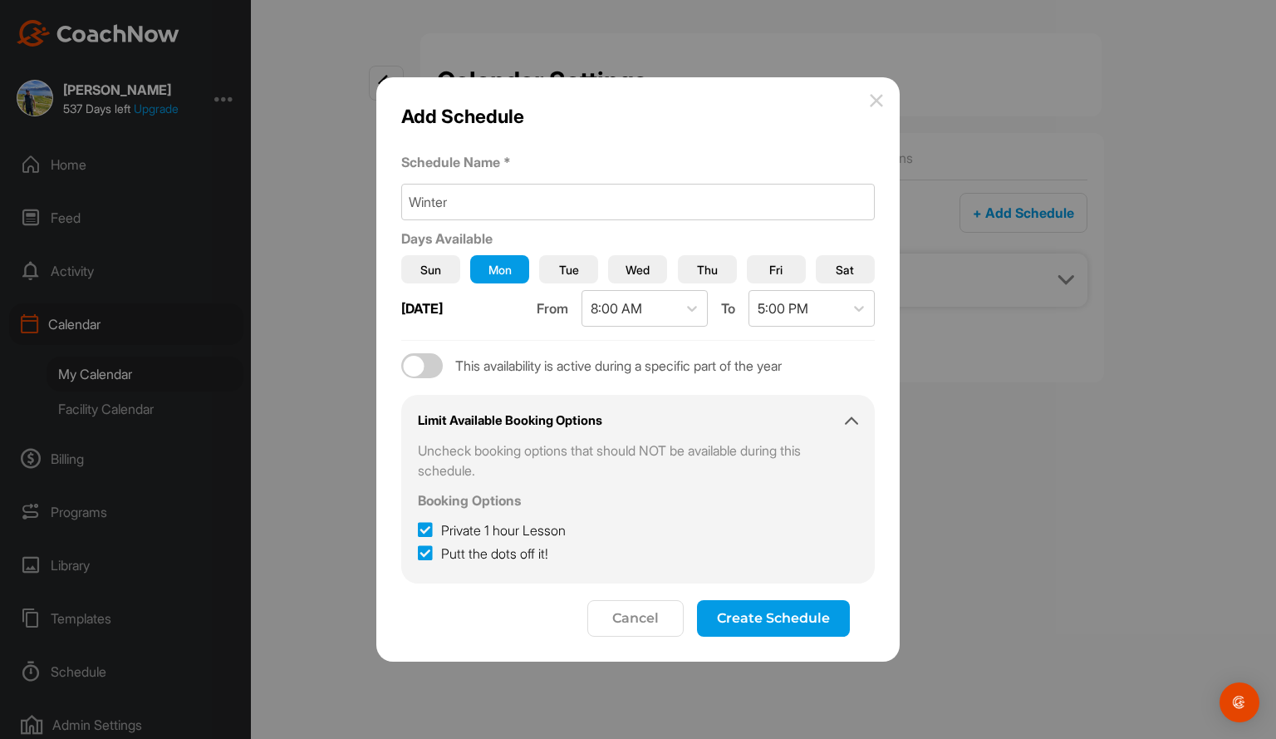
click at [559, 274] on span "Tue" at bounding box center [569, 269] width 20 height 17
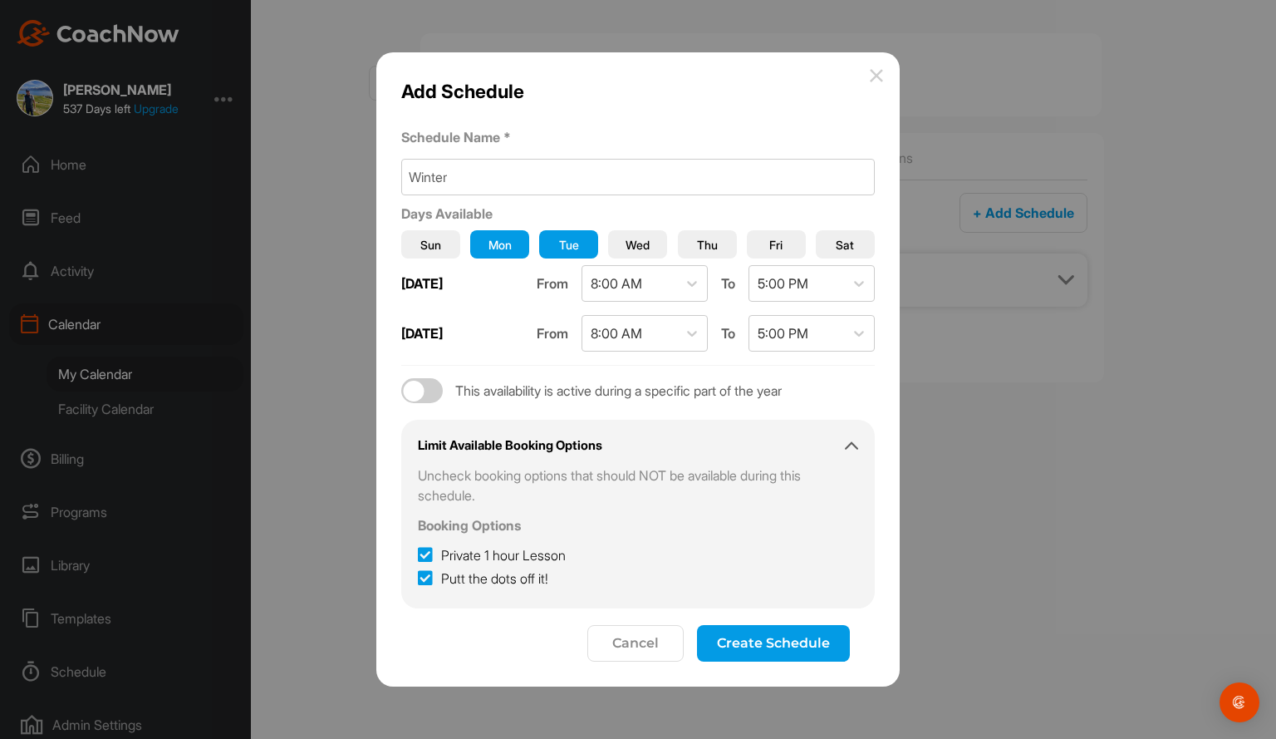
click at [635, 246] on span "Wed" at bounding box center [638, 244] width 24 height 17
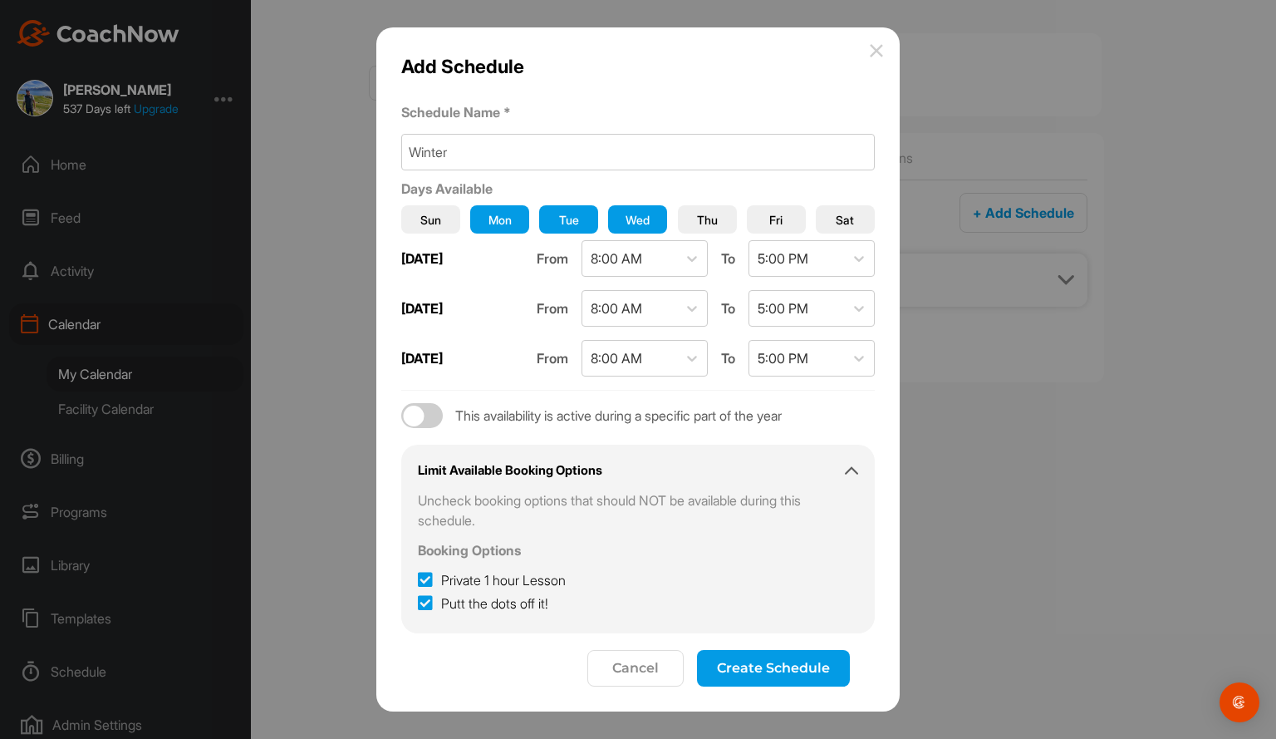
click at [692, 222] on button "Thu" at bounding box center [707, 219] width 59 height 28
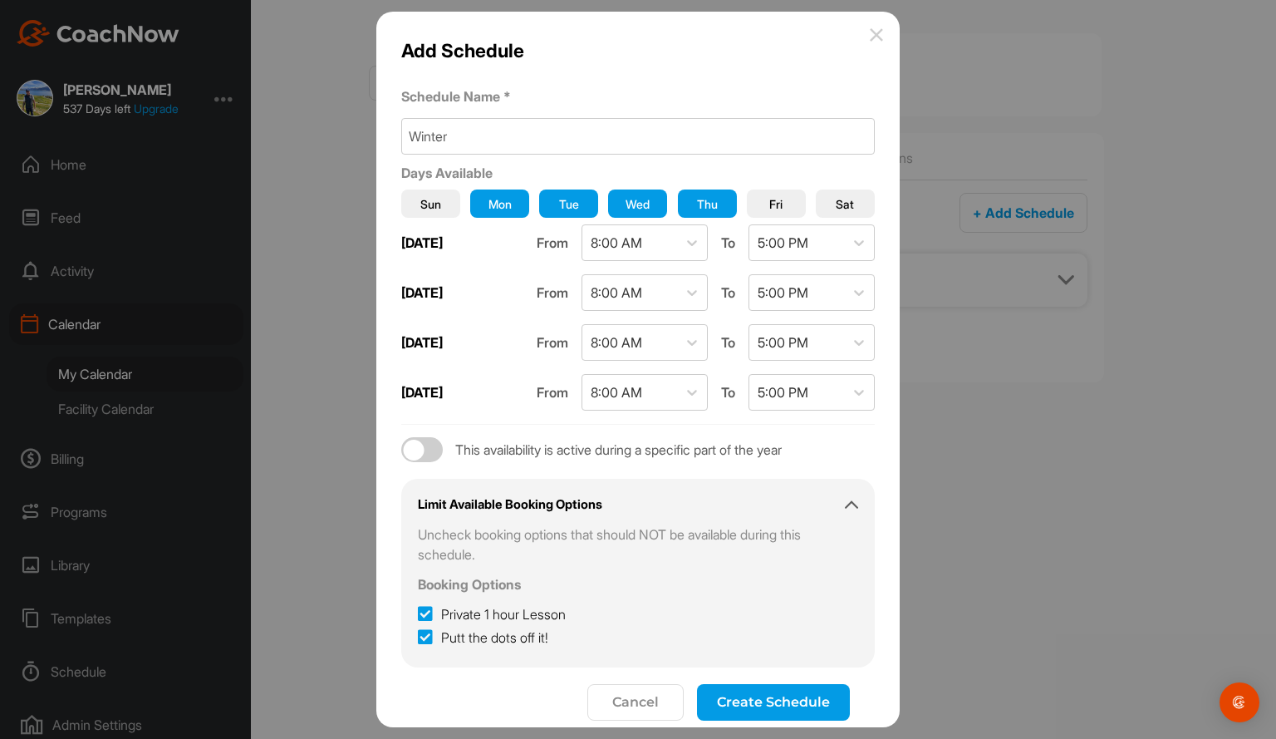
click at [769, 204] on span "Fri" at bounding box center [775, 203] width 13 height 17
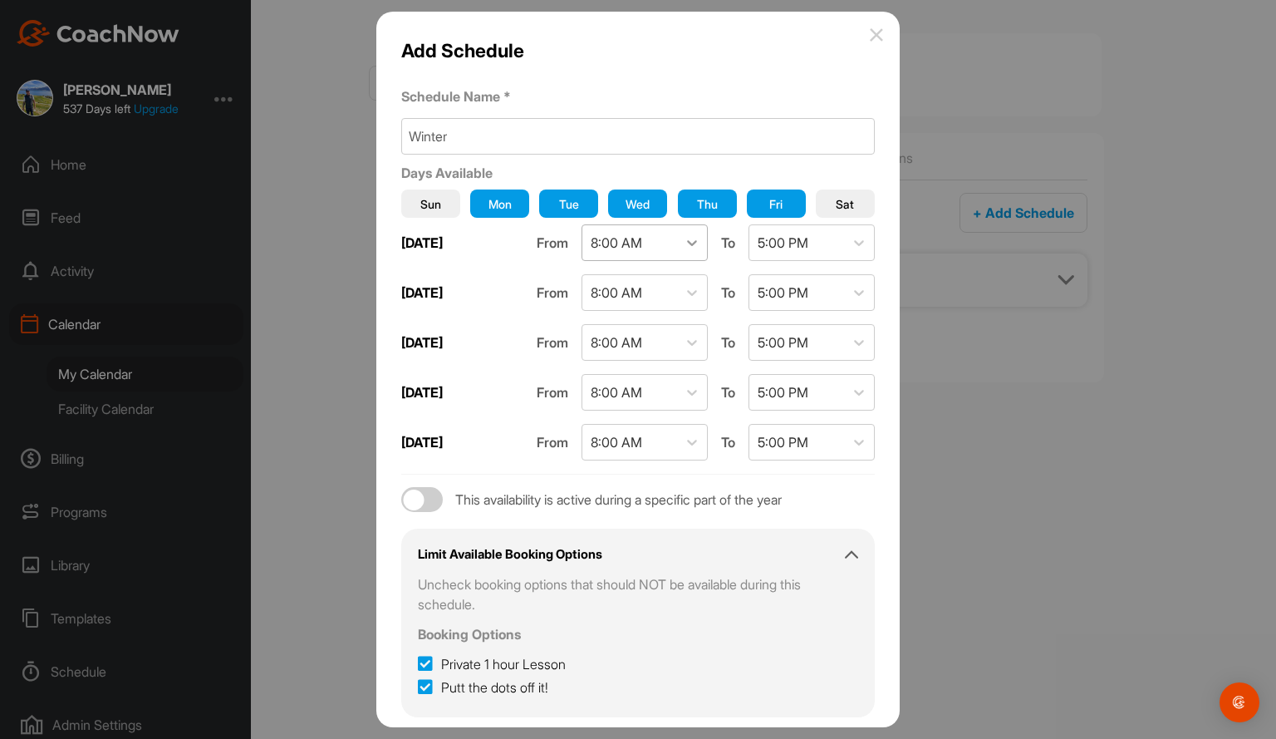
click at [684, 245] on icon at bounding box center [692, 242] width 17 height 17
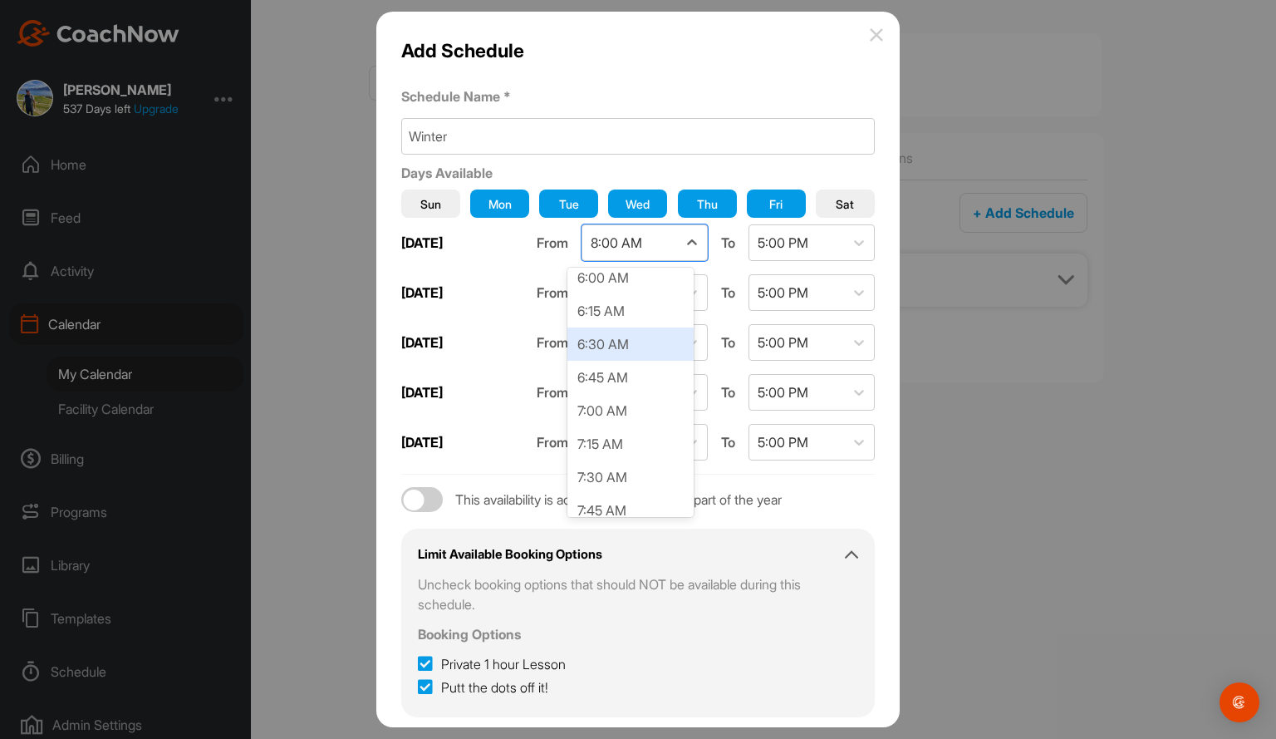
scroll to position [778, 0]
click at [621, 377] on div "6:30 AM" at bounding box center [630, 372] width 126 height 33
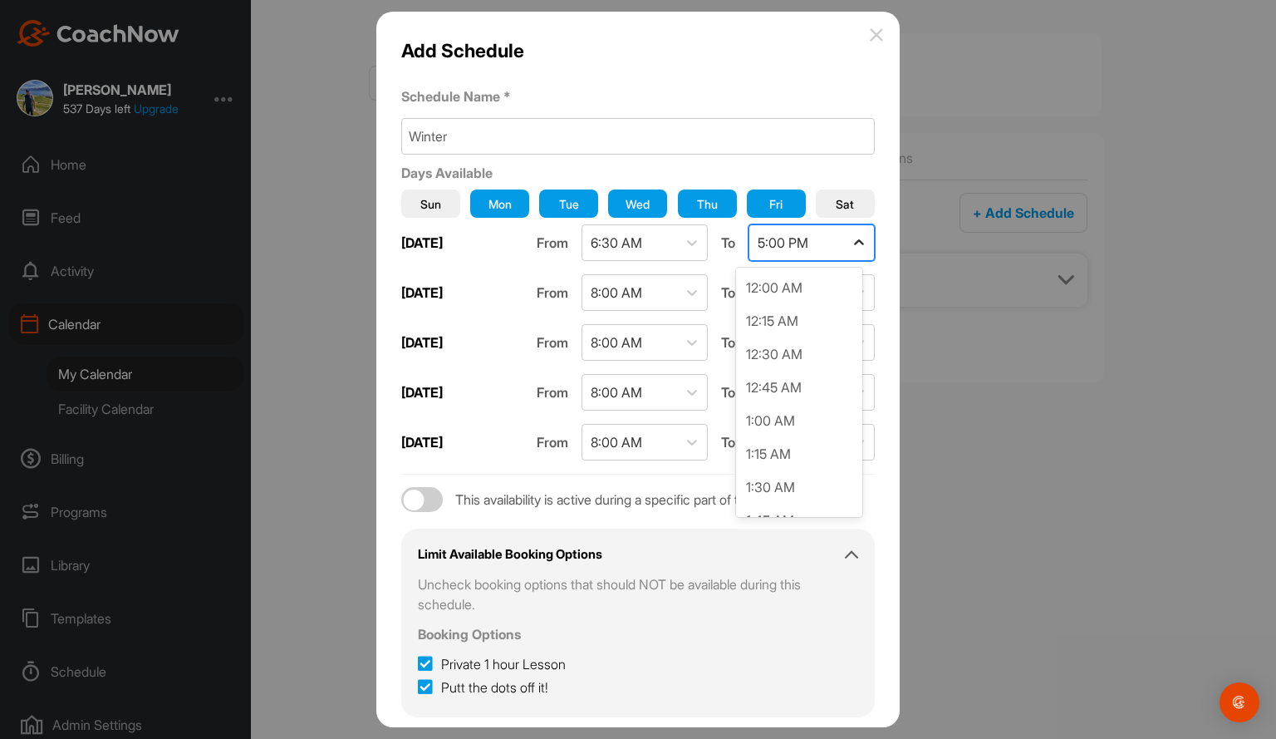
click at [851, 238] on icon at bounding box center [859, 242] width 17 height 17
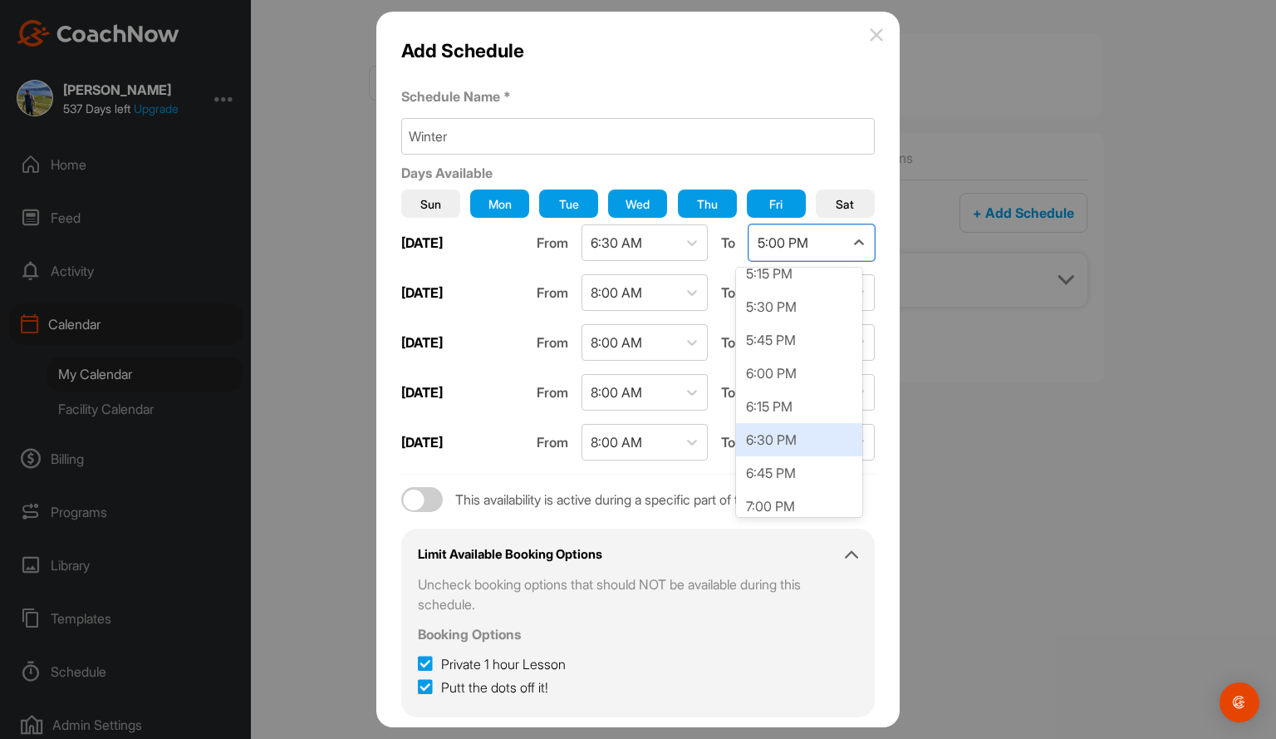
scroll to position [2390, 0]
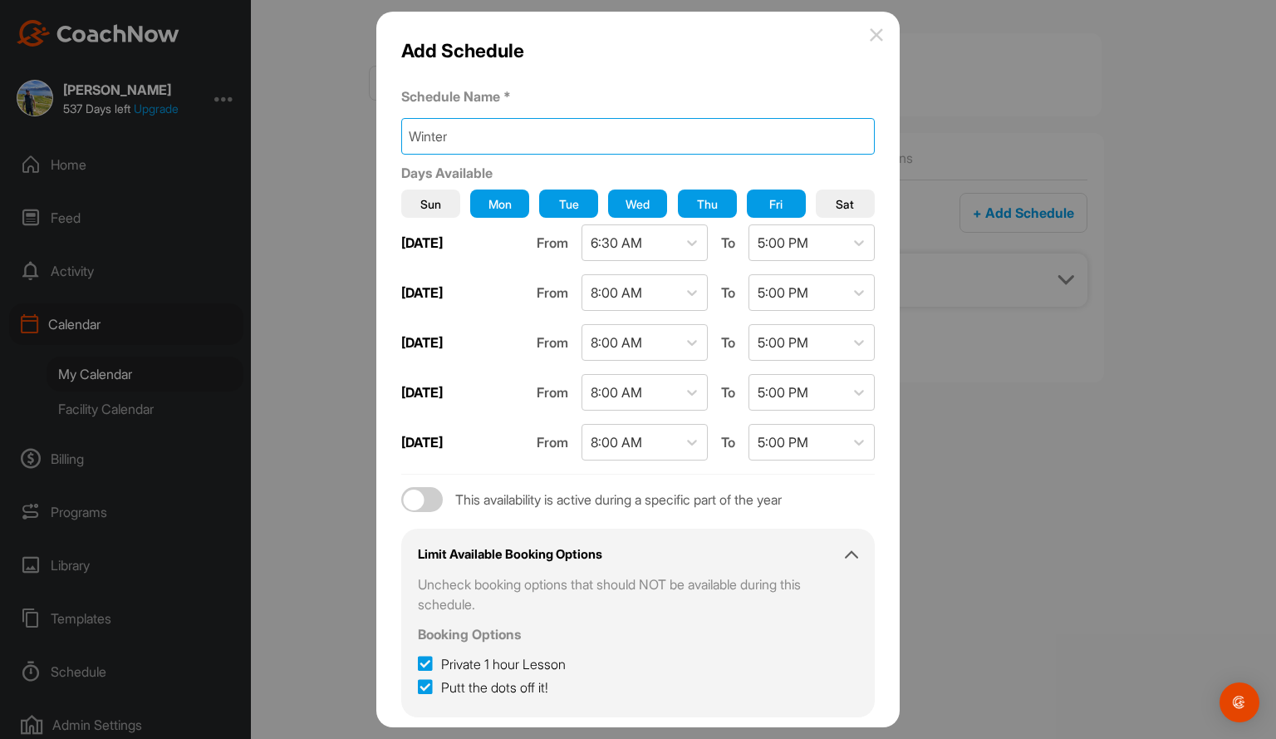
click at [478, 135] on input "Winter" at bounding box center [638, 136] width 474 height 37
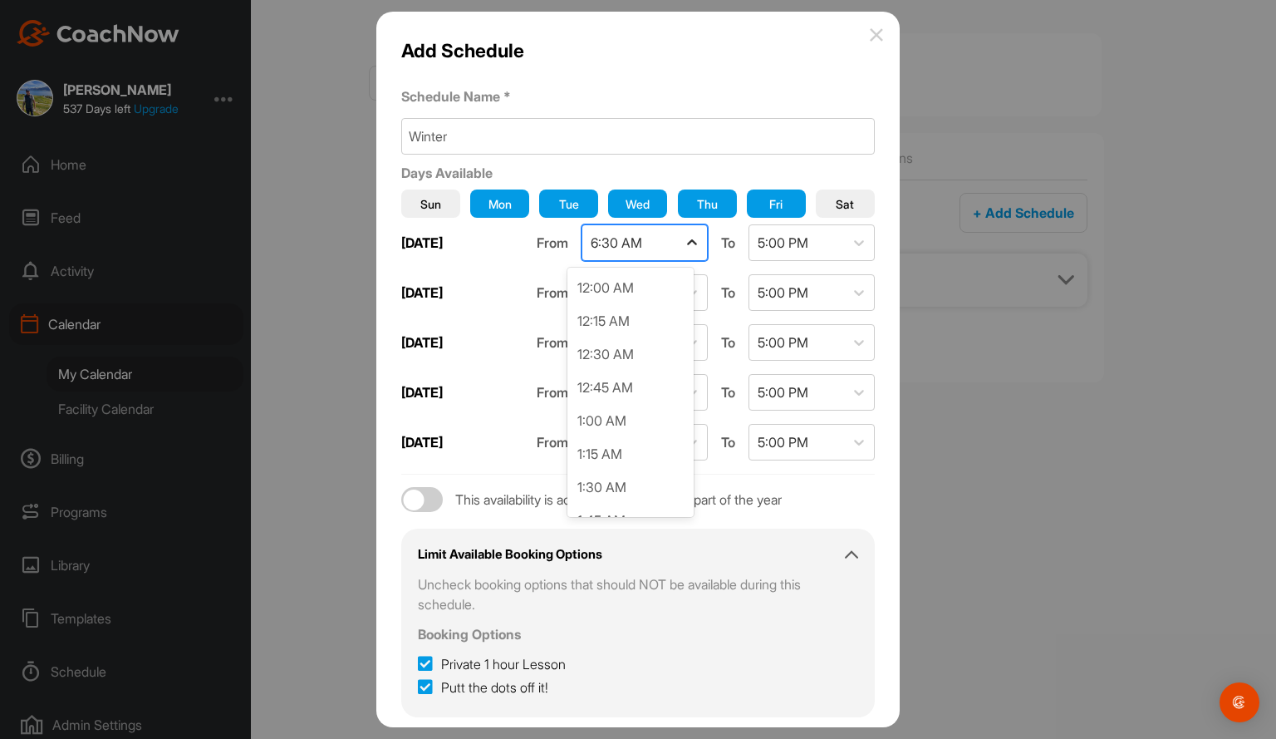
click at [684, 234] on icon at bounding box center [692, 242] width 17 height 17
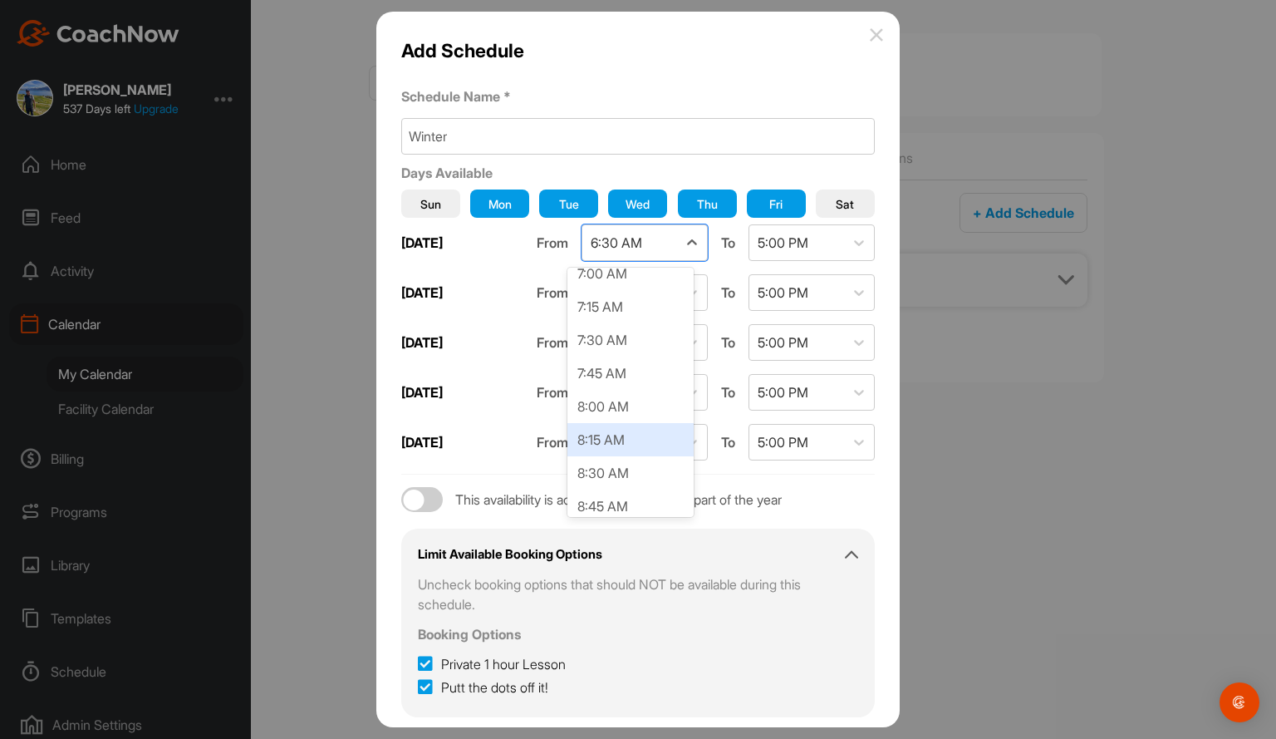
scroll to position [994, 0]
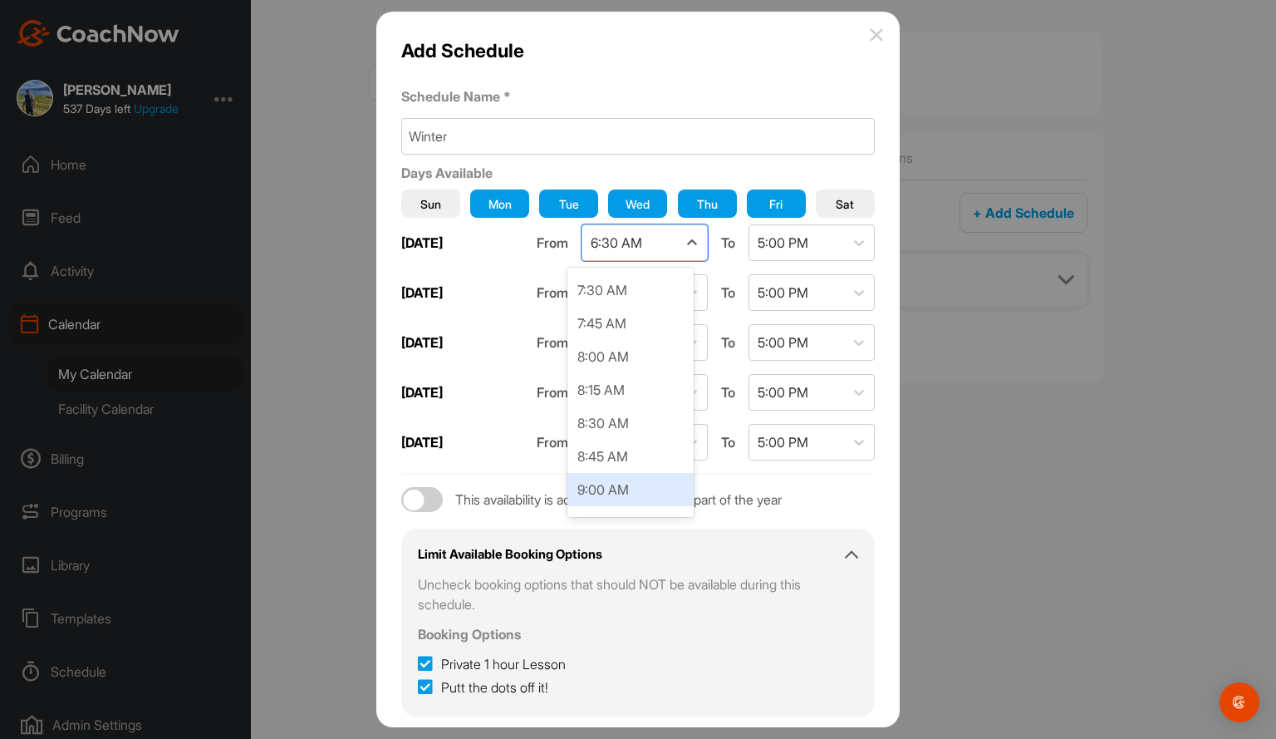
click at [613, 482] on div "9:00 AM" at bounding box center [630, 489] width 126 height 33
click at [811, 243] on div "5:00 PM" at bounding box center [796, 242] width 95 height 35
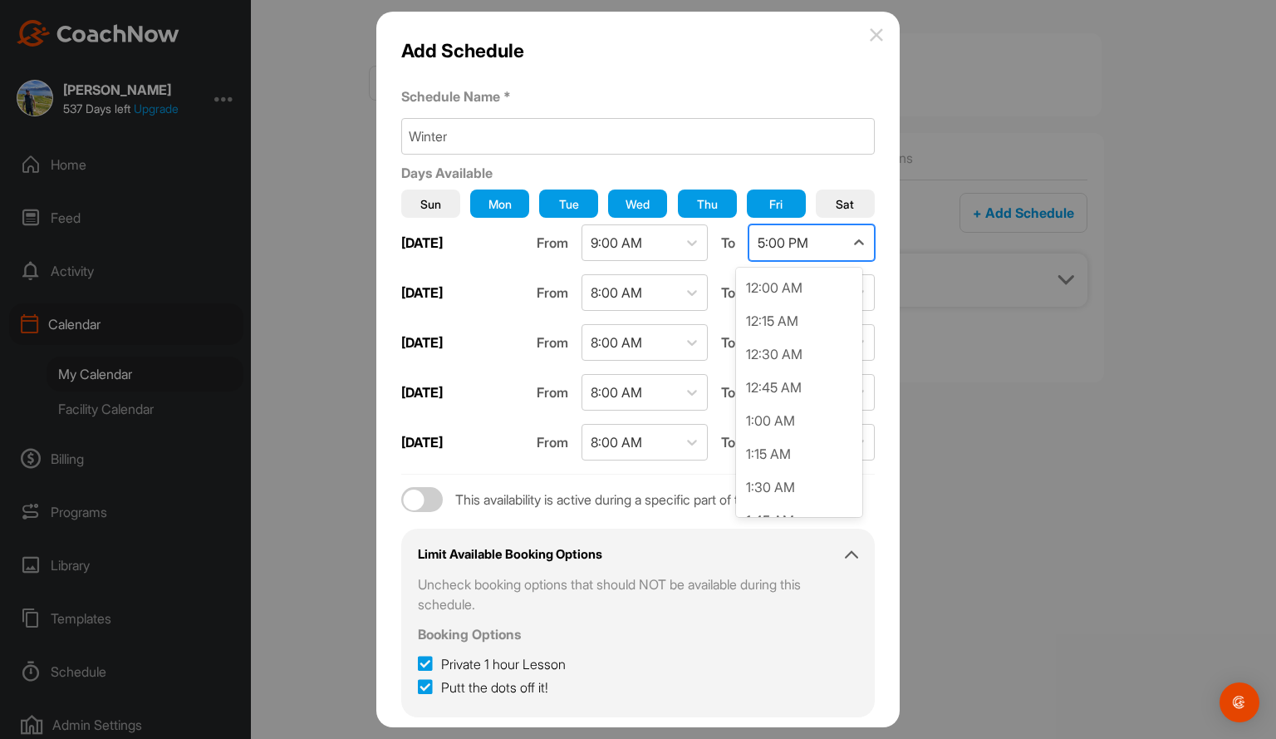
scroll to position [2058, 0]
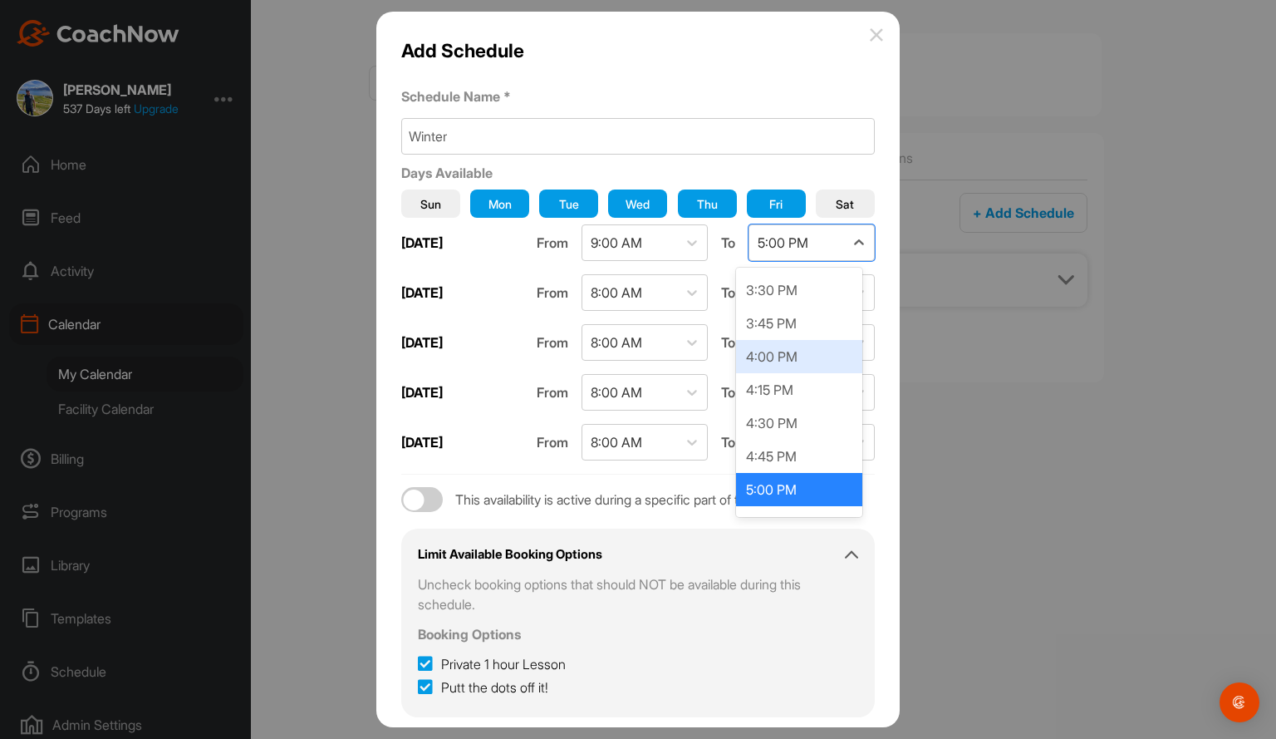
click at [766, 360] on div "4:00 PM" at bounding box center [799, 356] width 126 height 33
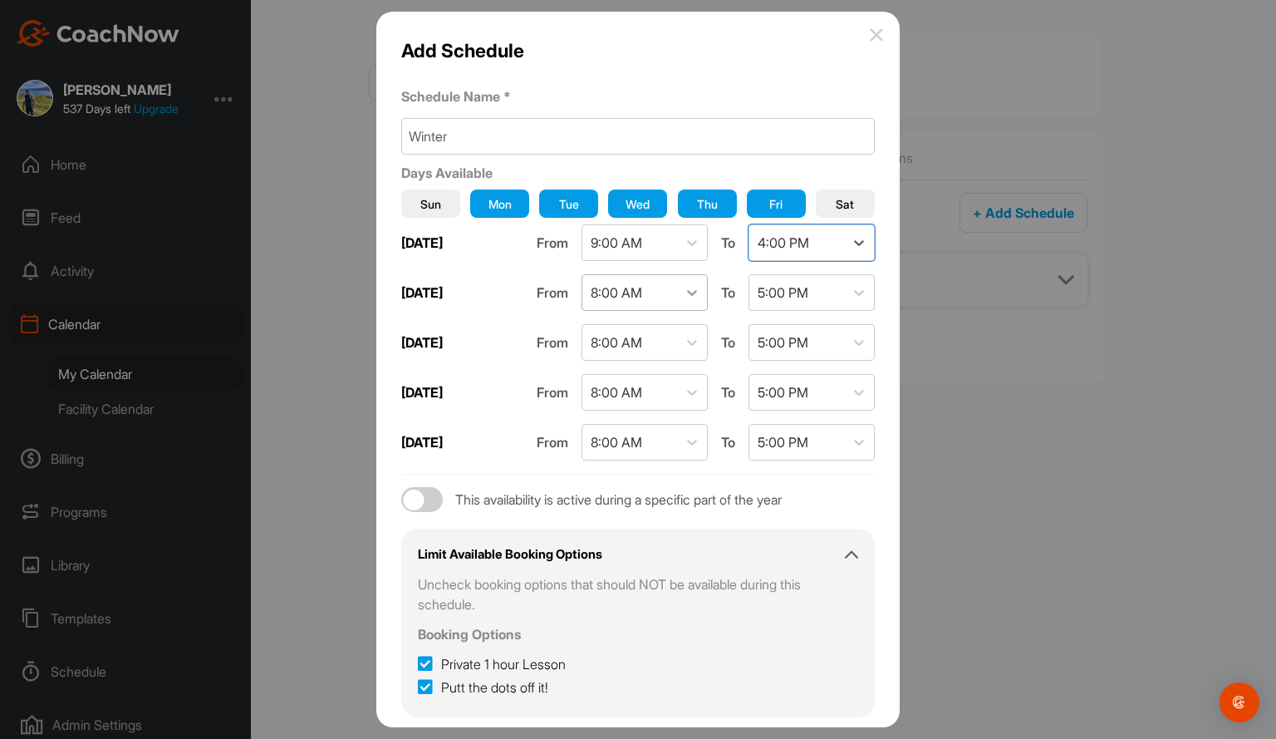
click at [684, 295] on icon at bounding box center [692, 292] width 17 height 17
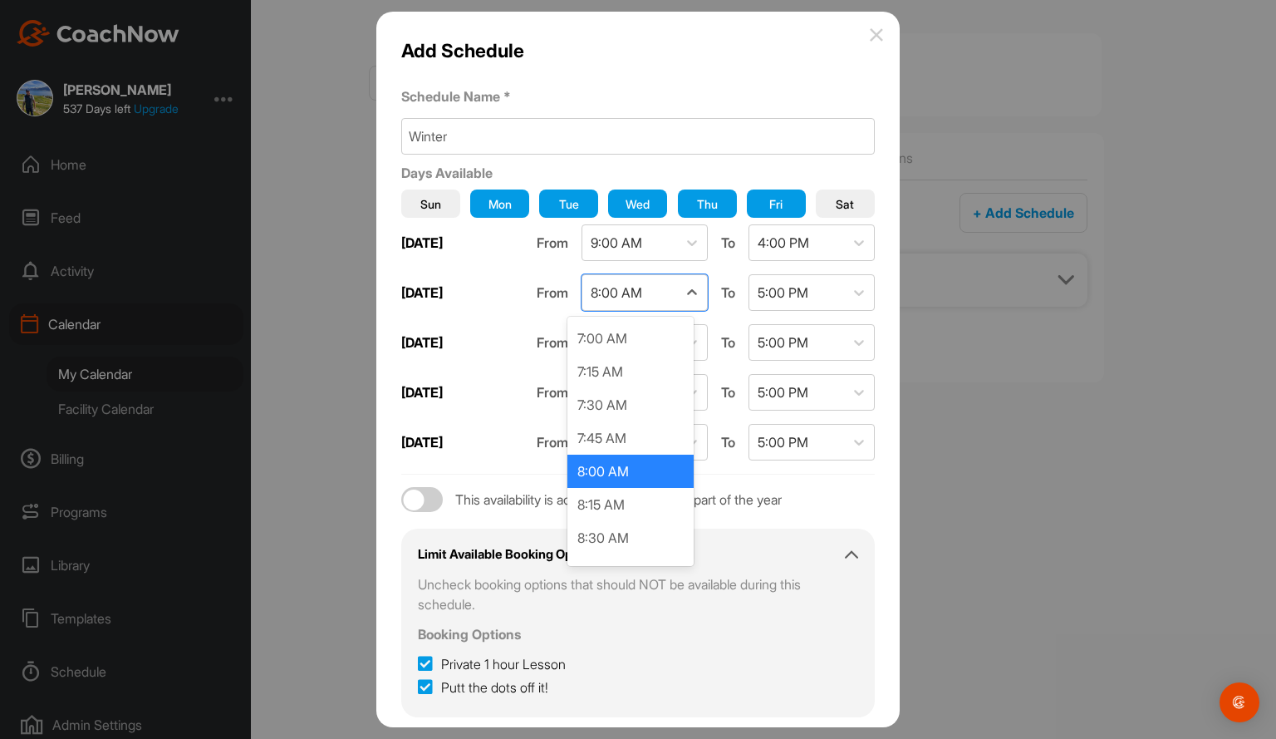
scroll to position [1028, 0]
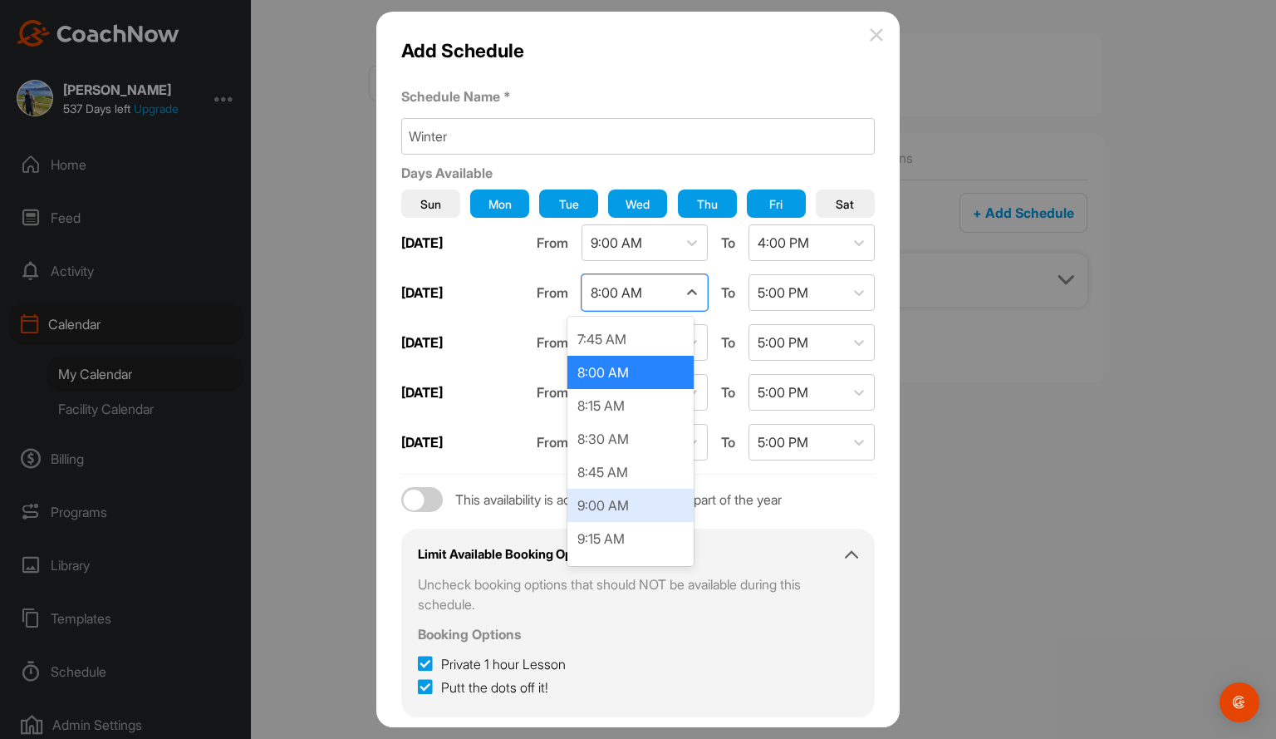
click at [594, 501] on div "9:00 AM" at bounding box center [630, 505] width 126 height 33
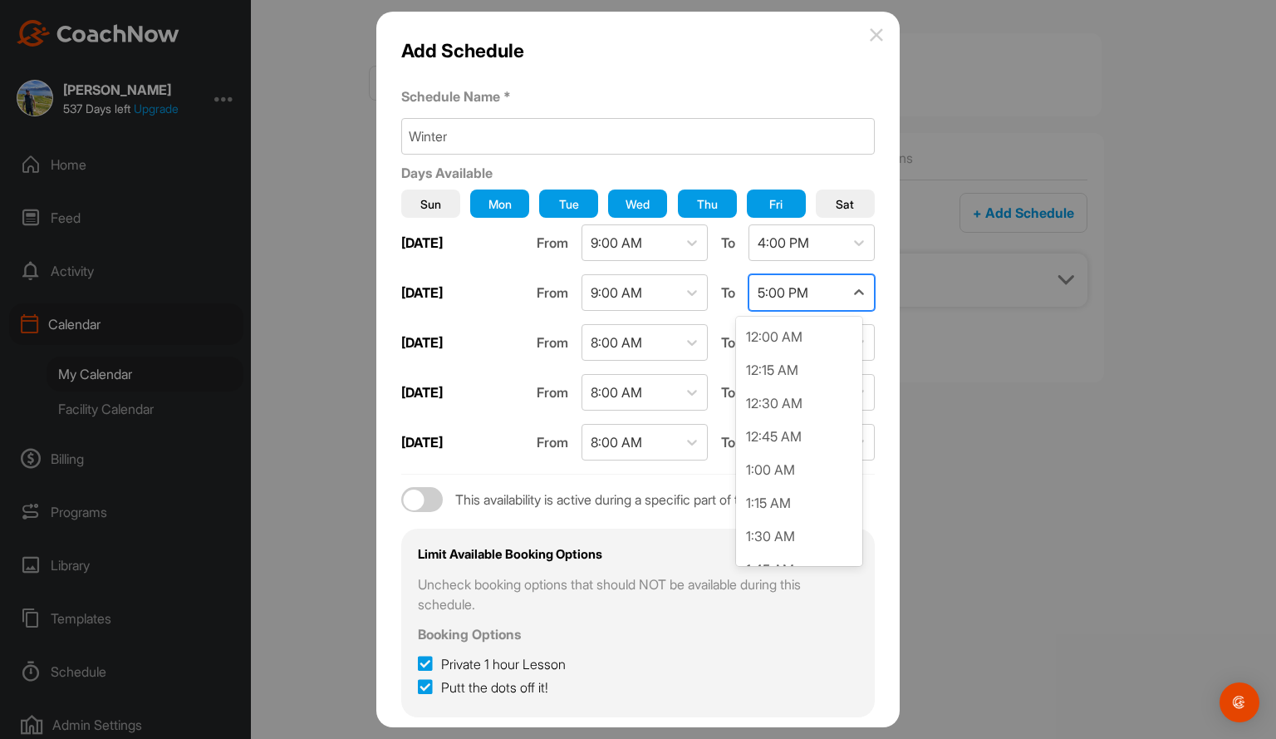
click at [791, 283] on div "5:00 PM" at bounding box center [783, 292] width 51 height 20
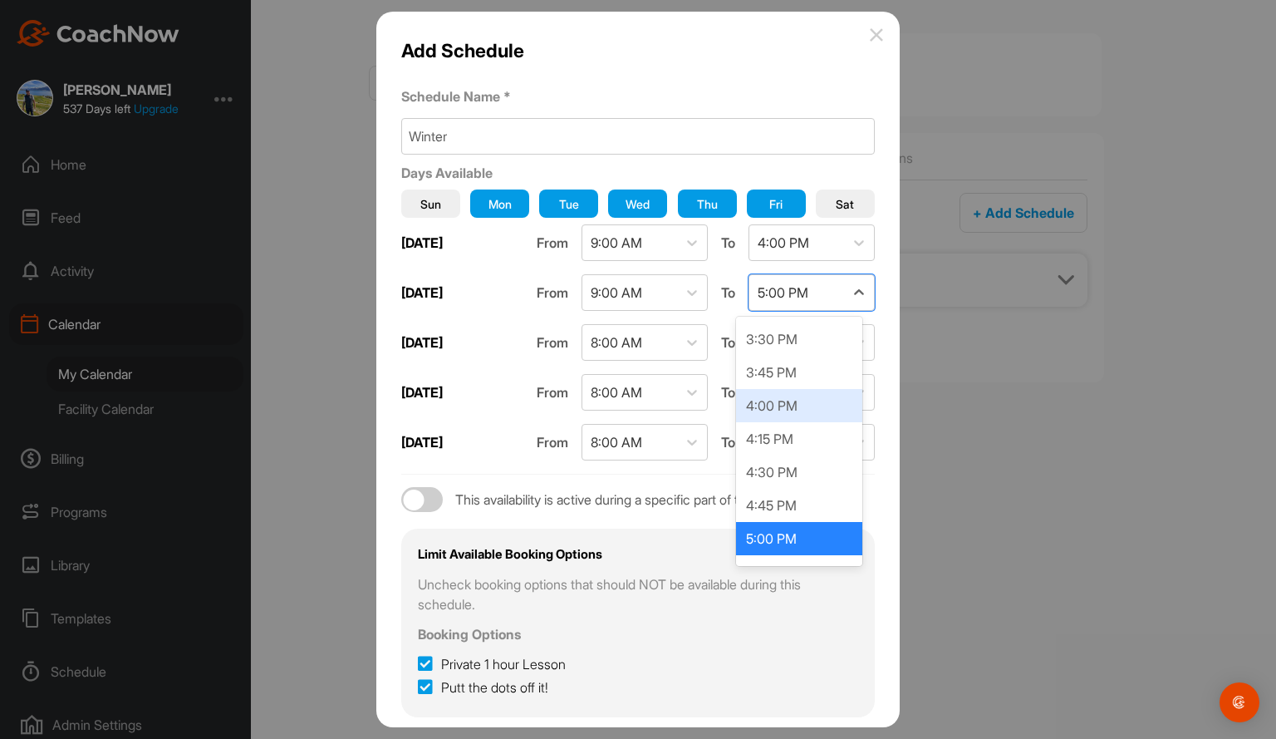
click at [797, 404] on div "4:00 PM" at bounding box center [799, 405] width 126 height 33
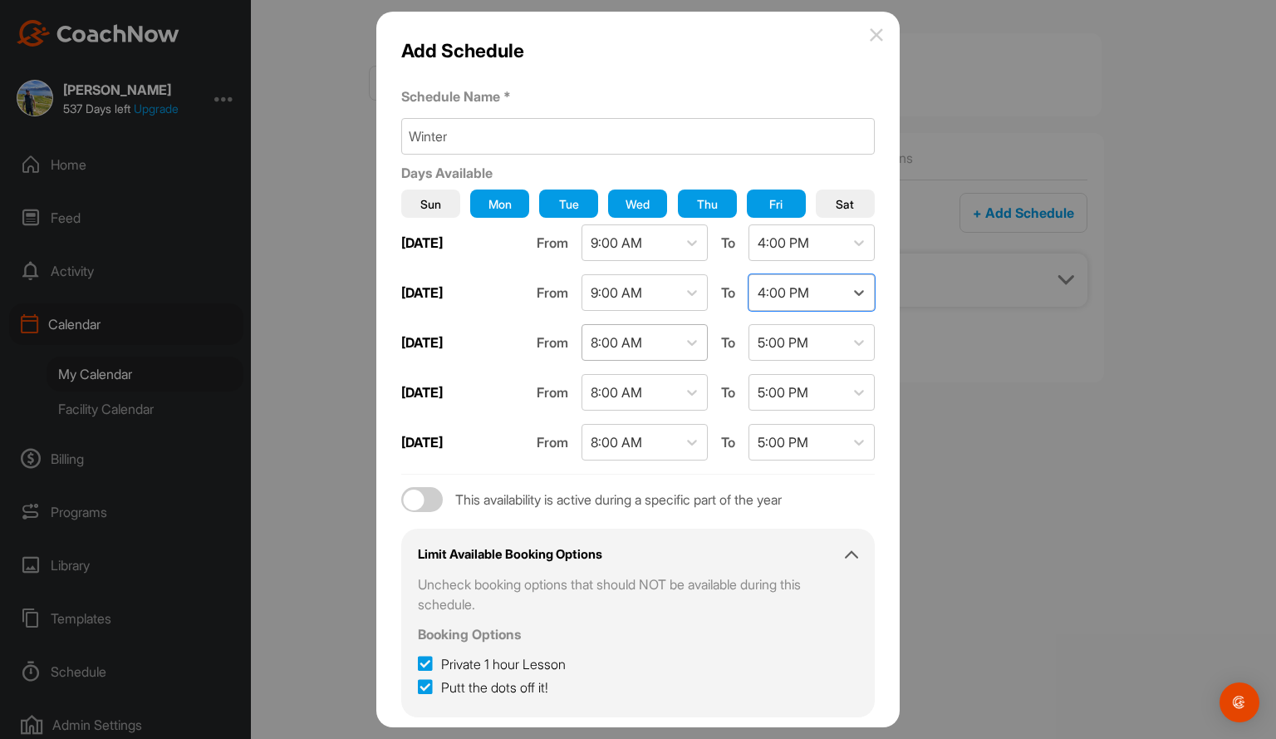
click at [652, 336] on div "8:00 AM" at bounding box center [629, 342] width 95 height 35
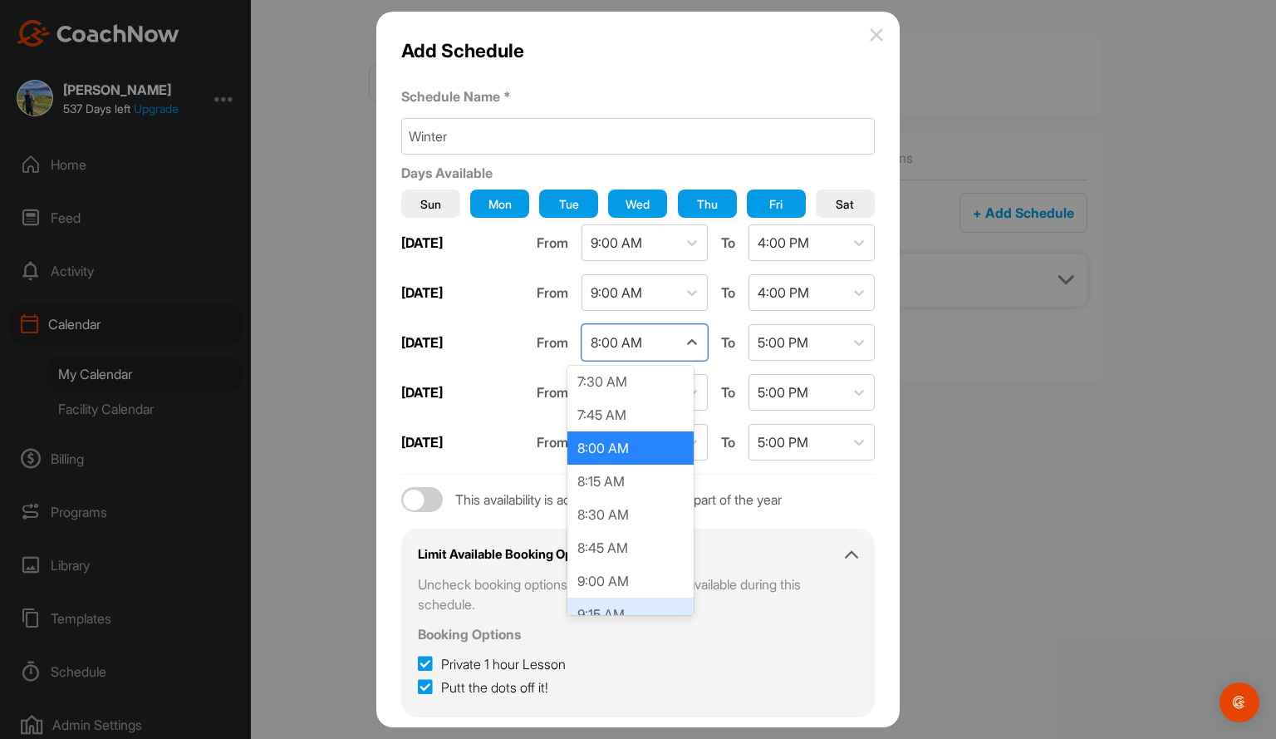
scroll to position [1028, 0]
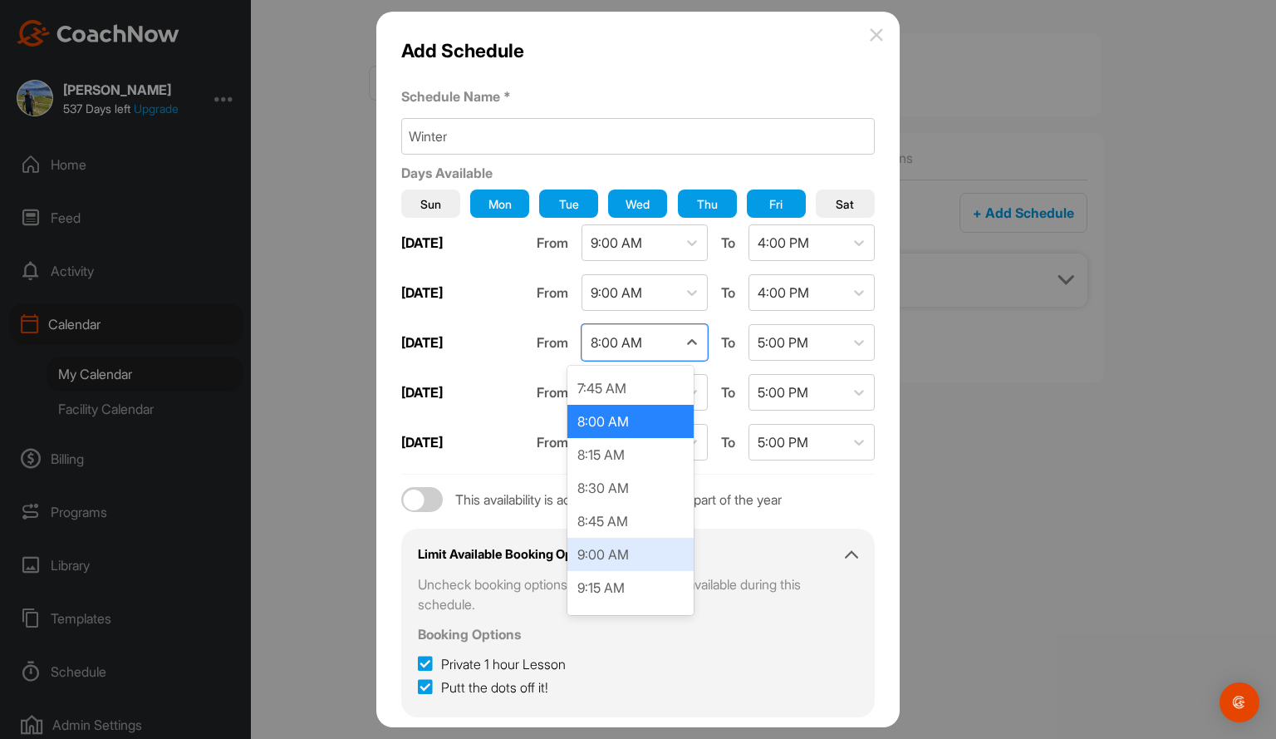
click at [625, 552] on div "9:00 AM" at bounding box center [630, 554] width 126 height 33
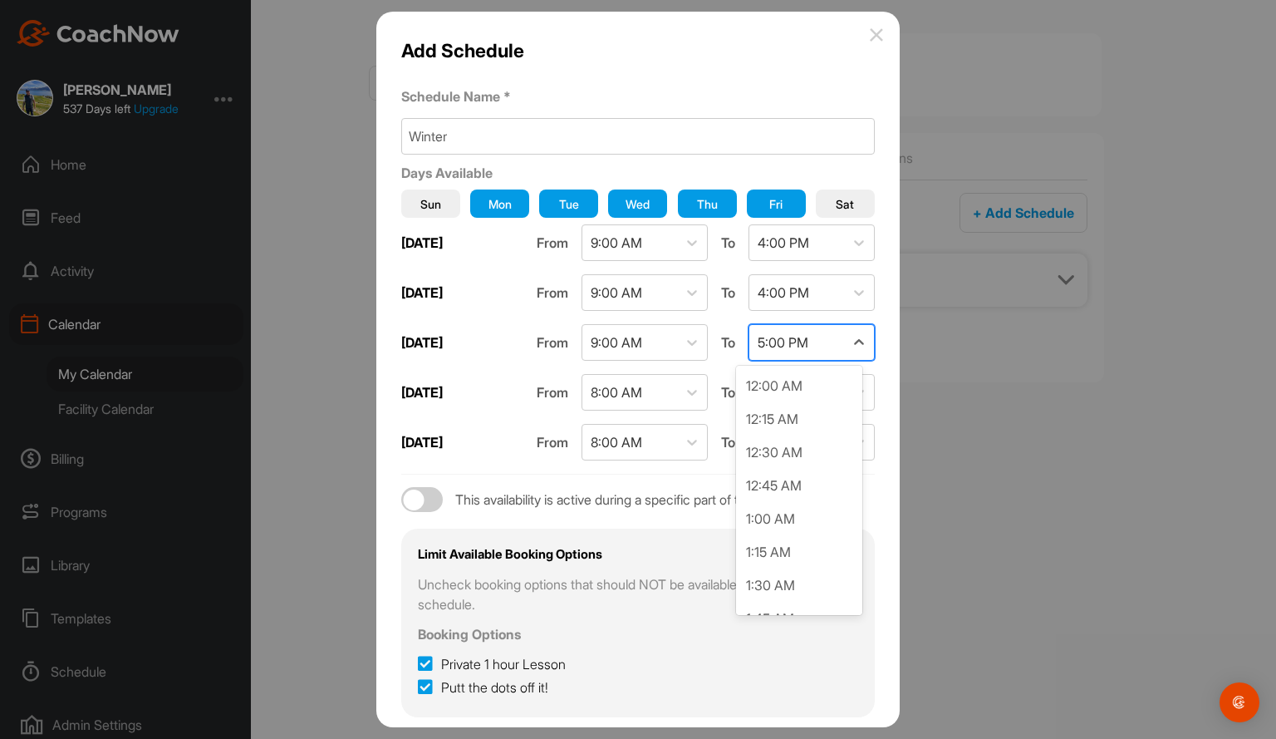
click at [817, 336] on div "5:00 PM" at bounding box center [796, 342] width 95 height 35
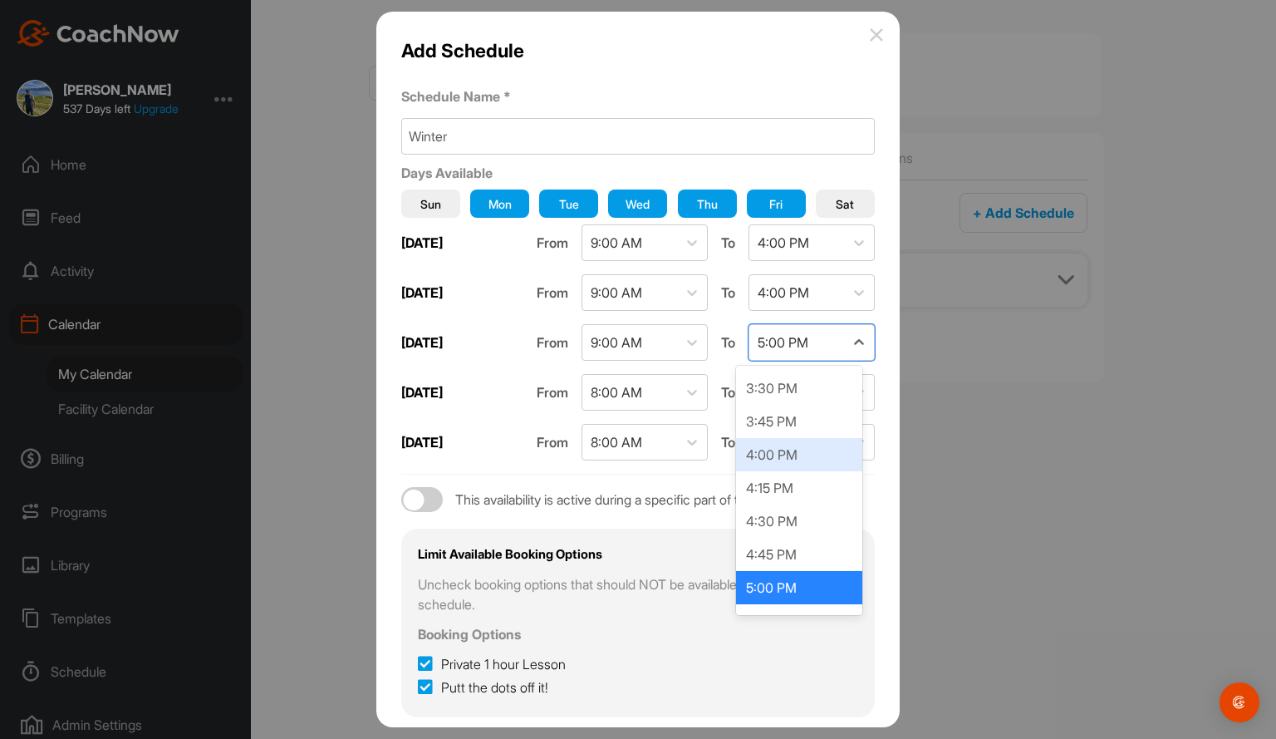
click at [794, 456] on div "4:00 PM" at bounding box center [799, 454] width 126 height 33
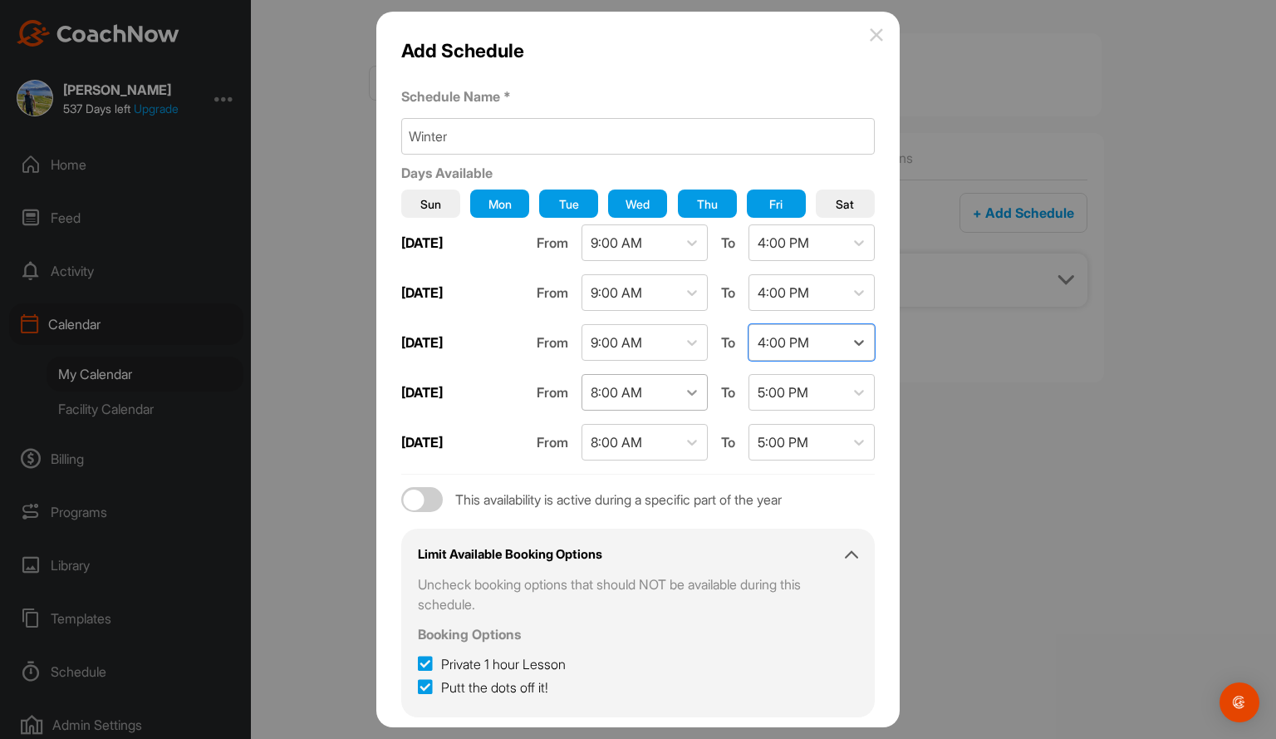
click at [677, 383] on div at bounding box center [692, 392] width 30 height 30
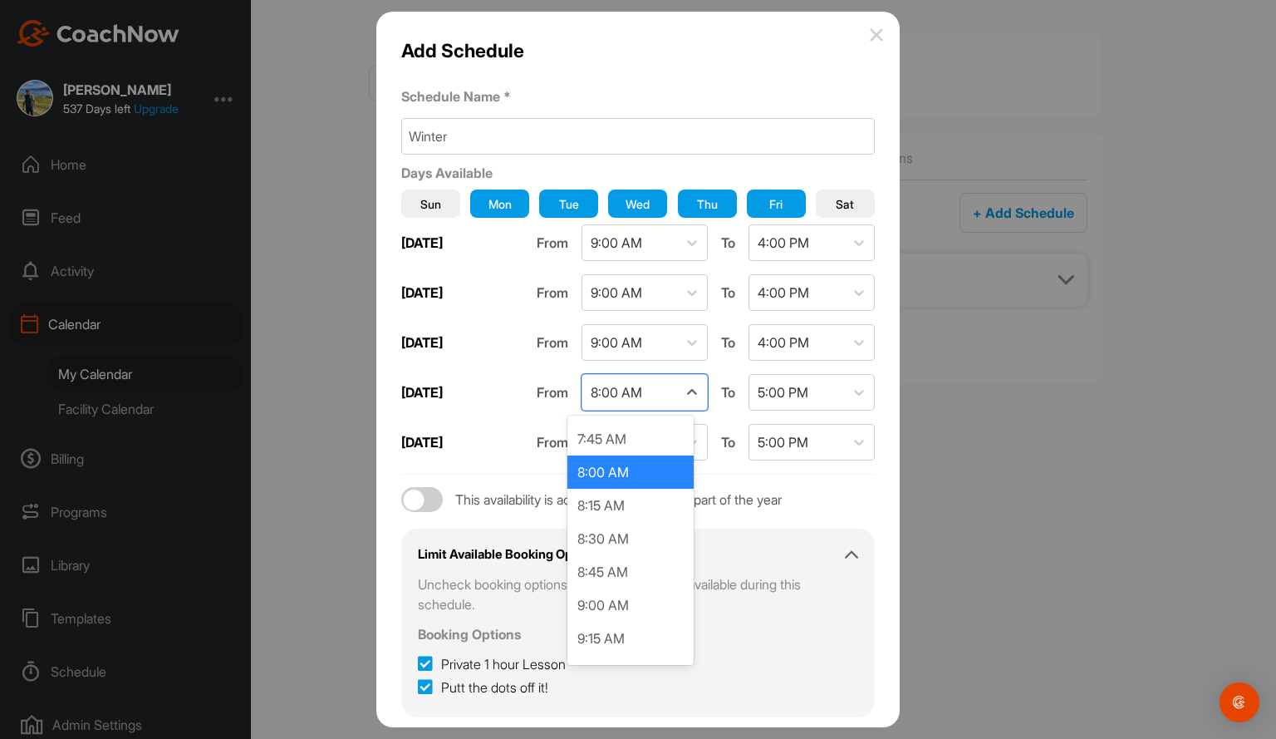
scroll to position [1028, 0]
click at [615, 601] on div "9:00 AM" at bounding box center [630, 603] width 126 height 33
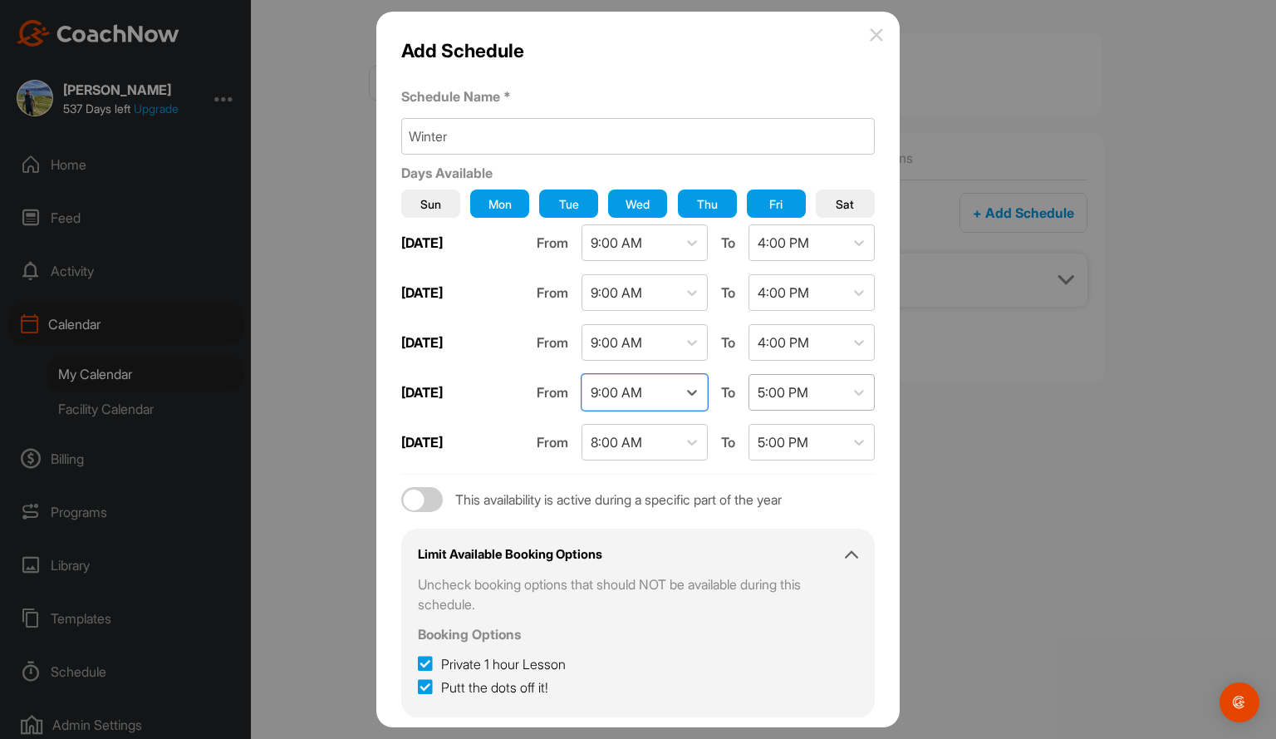
click at [764, 391] on div "5:00 PM" at bounding box center [783, 392] width 51 height 20
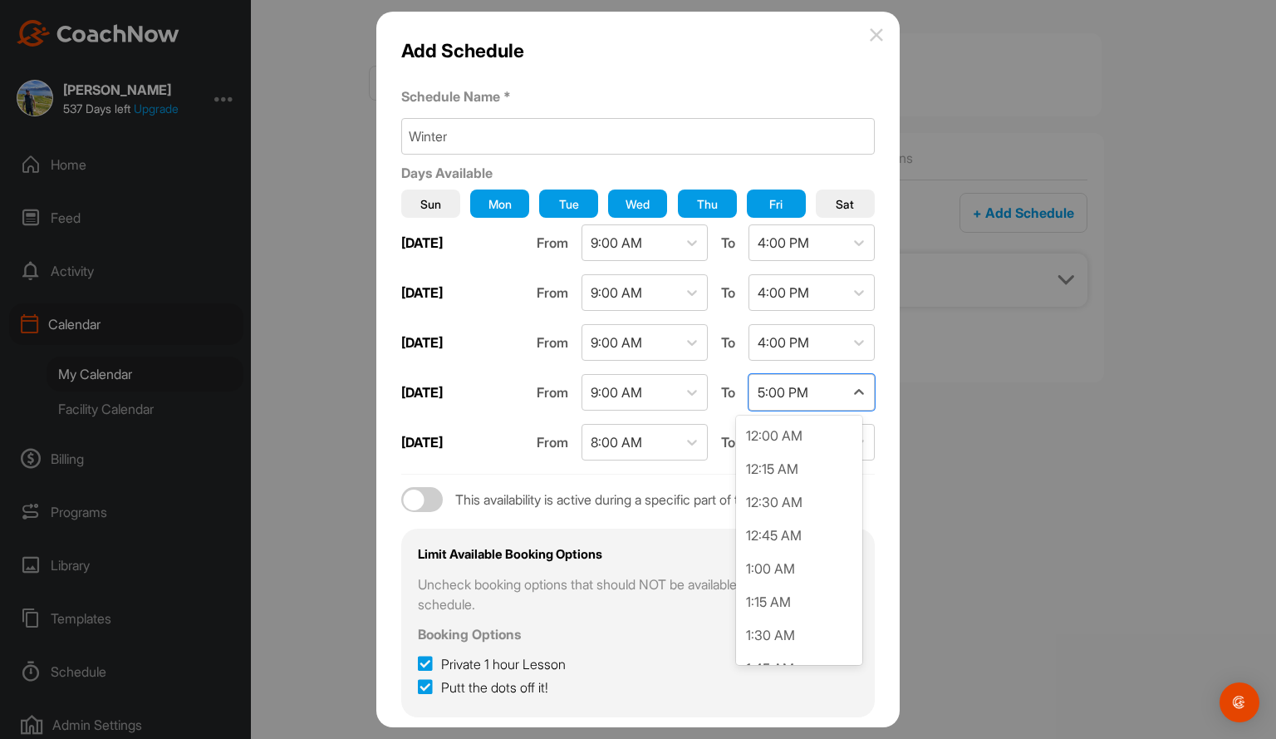
scroll to position [2058, 0]
click at [777, 511] on div "4:00 PM" at bounding box center [799, 504] width 126 height 33
click at [653, 442] on div "8:00 AM" at bounding box center [629, 442] width 95 height 35
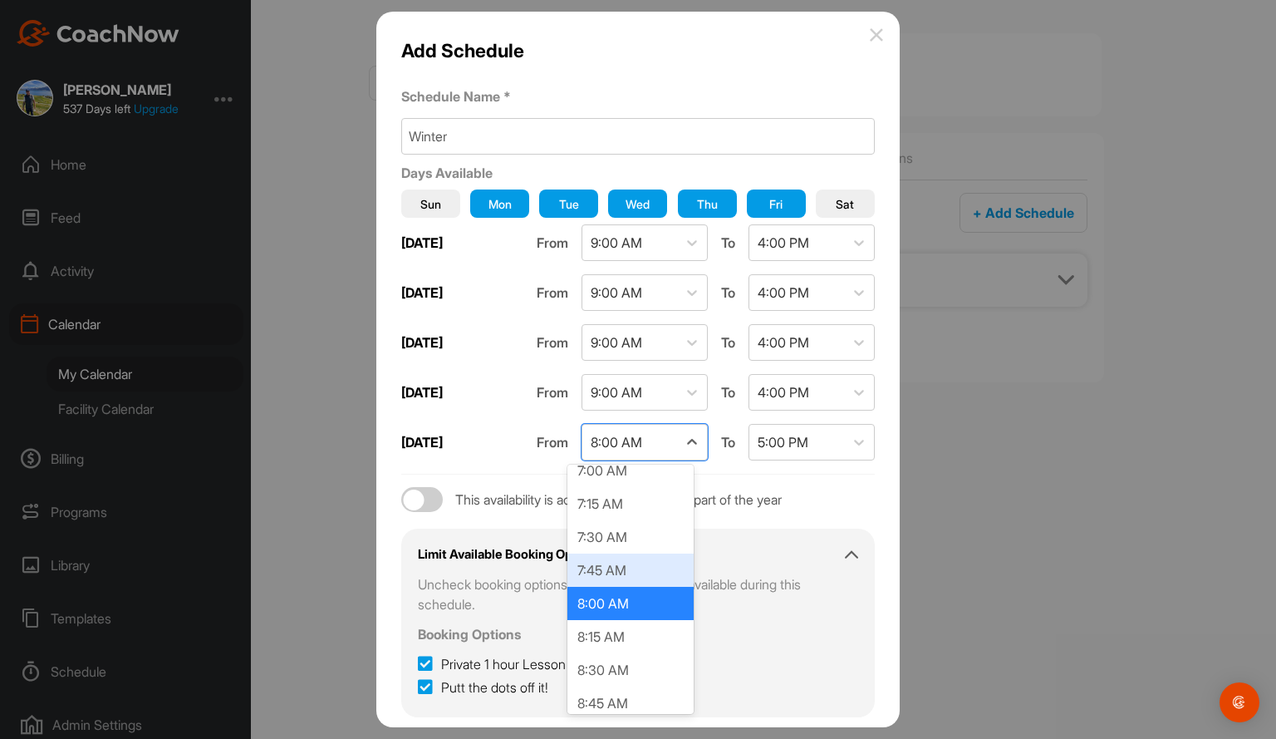
scroll to position [1028, 0]
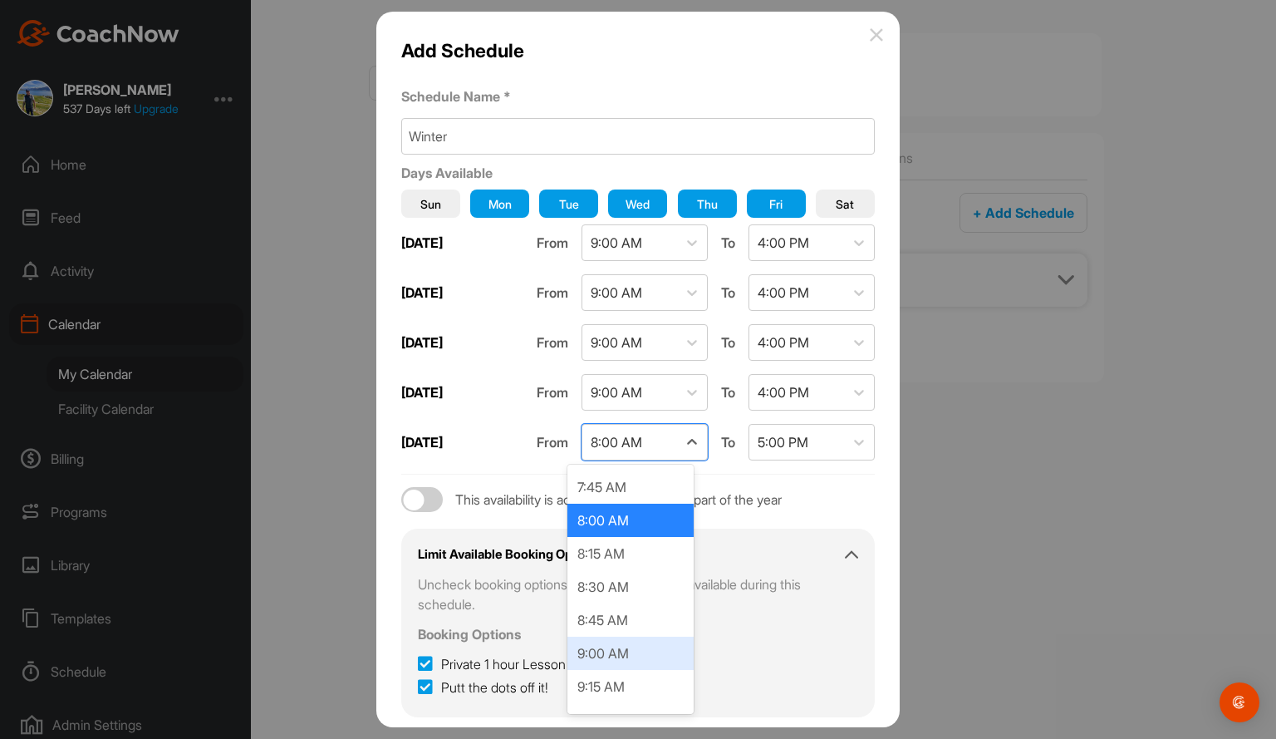
click at [611, 651] on div "9:00 AM" at bounding box center [630, 652] width 126 height 33
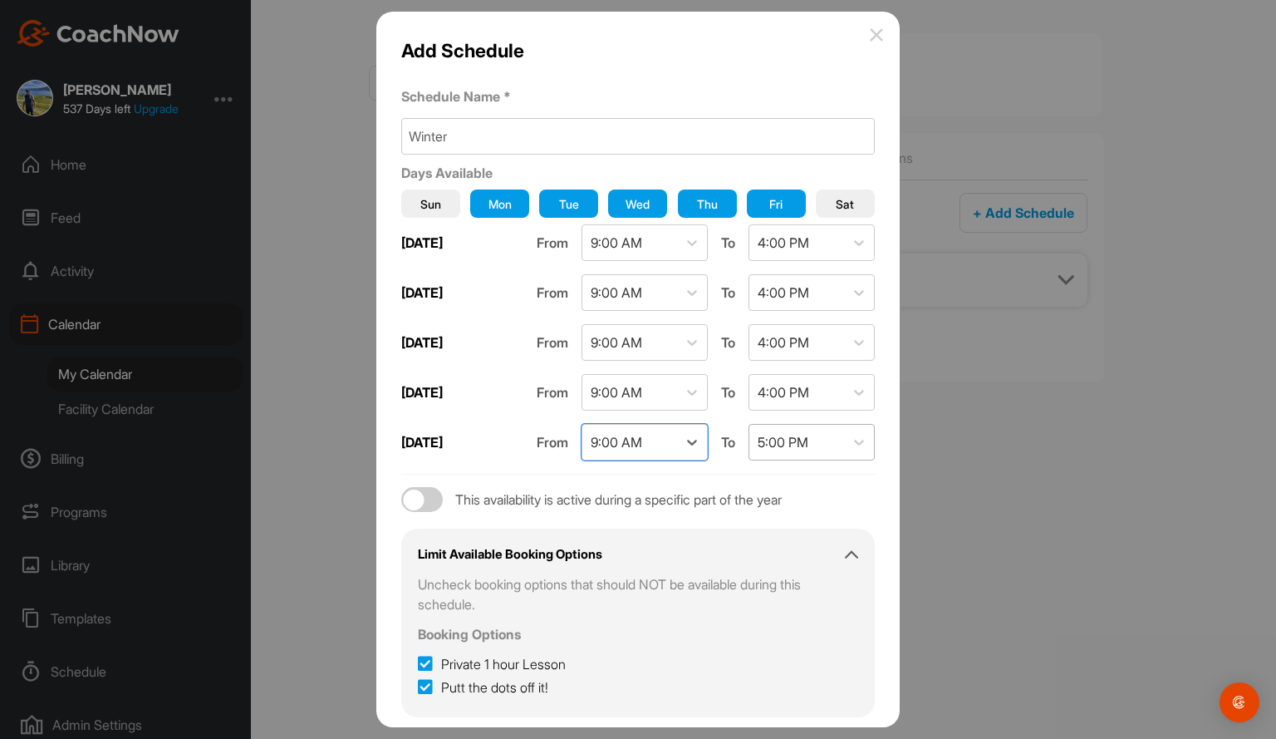
click at [810, 433] on div "5:00 PM" at bounding box center [796, 442] width 95 height 35
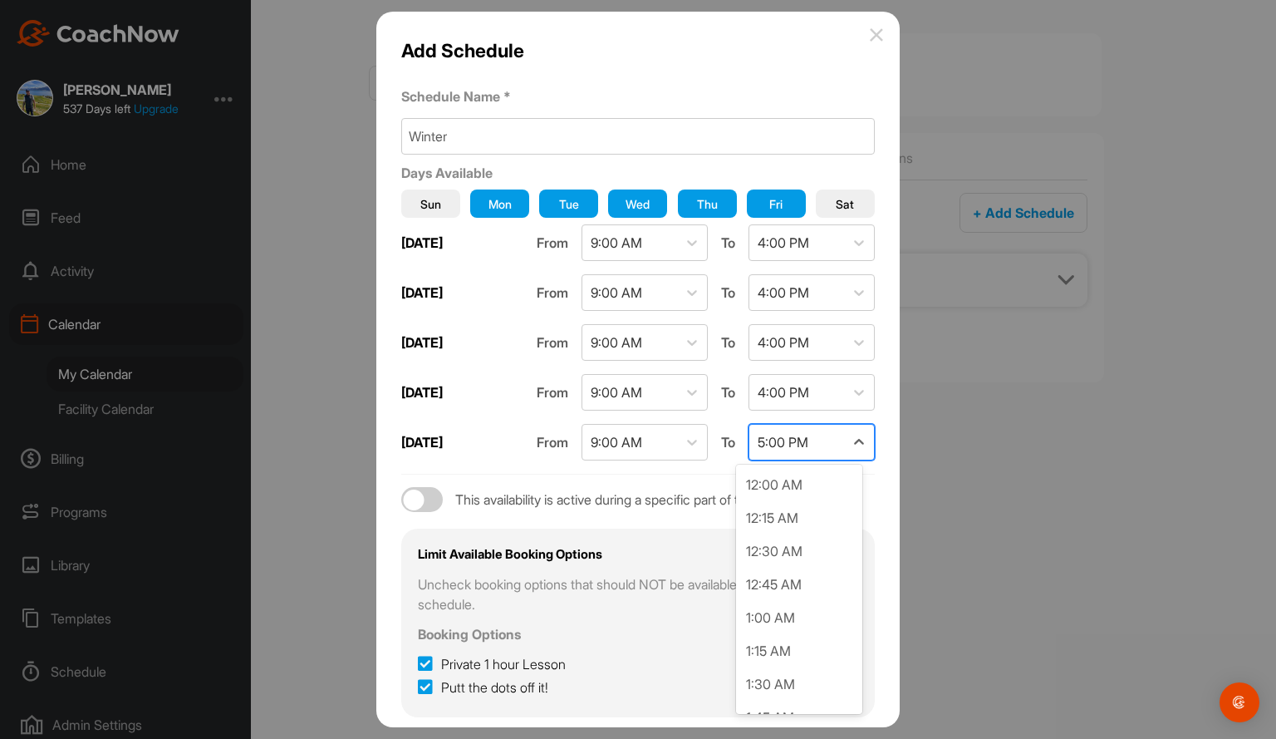
scroll to position [2058, 0]
click at [766, 555] on div "4:00 PM" at bounding box center [799, 553] width 126 height 33
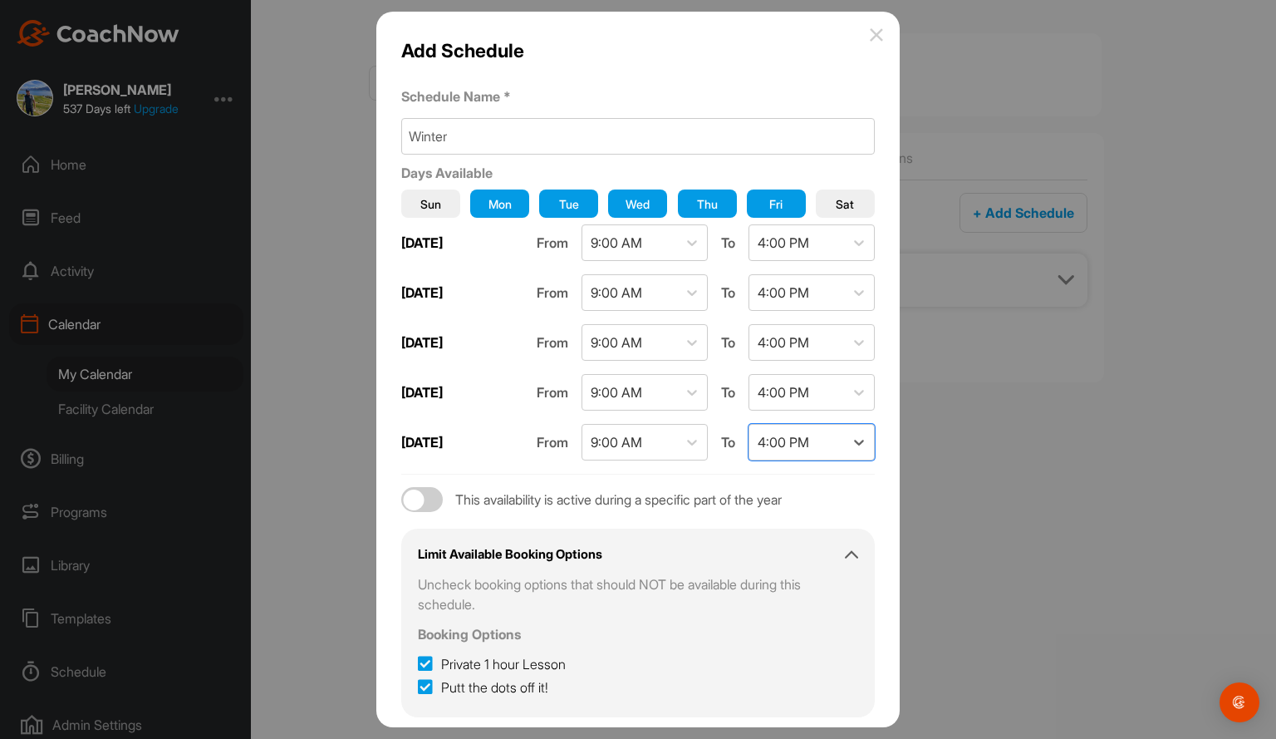
click at [839, 199] on span "Sat" at bounding box center [845, 203] width 18 height 17
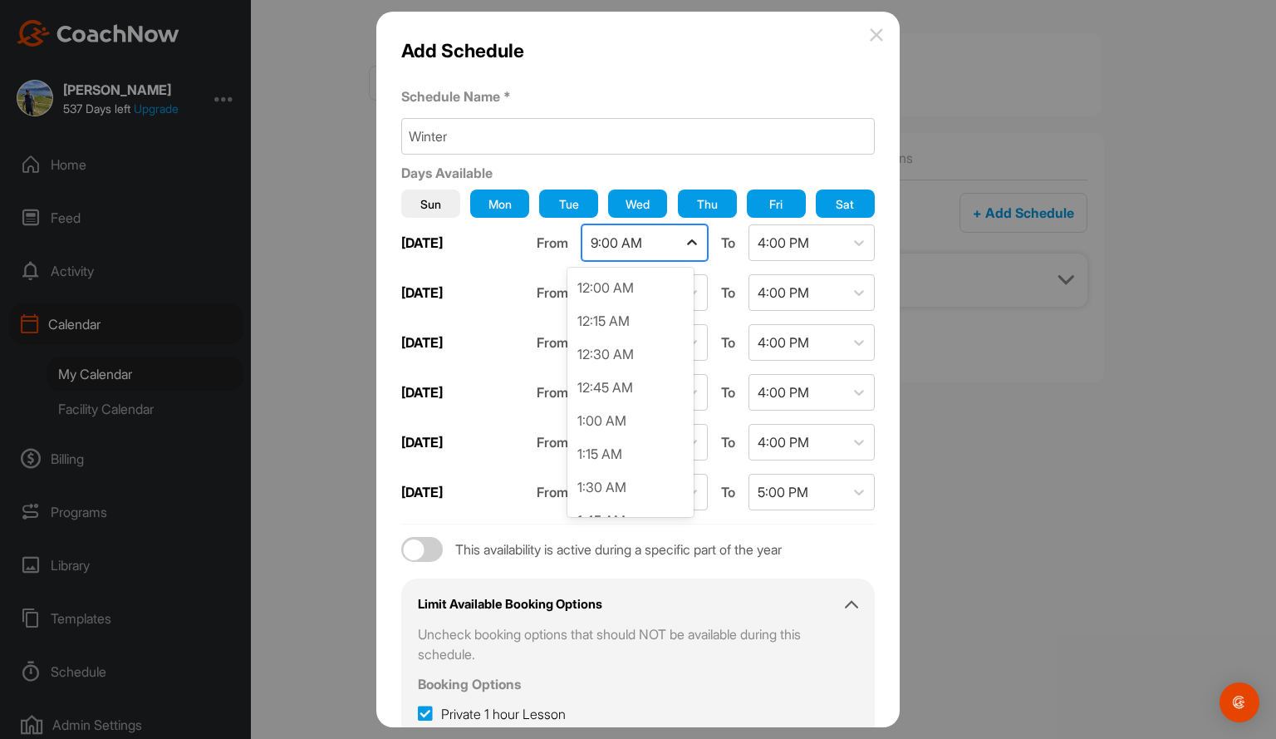
click at [684, 244] on icon at bounding box center [692, 242] width 17 height 17
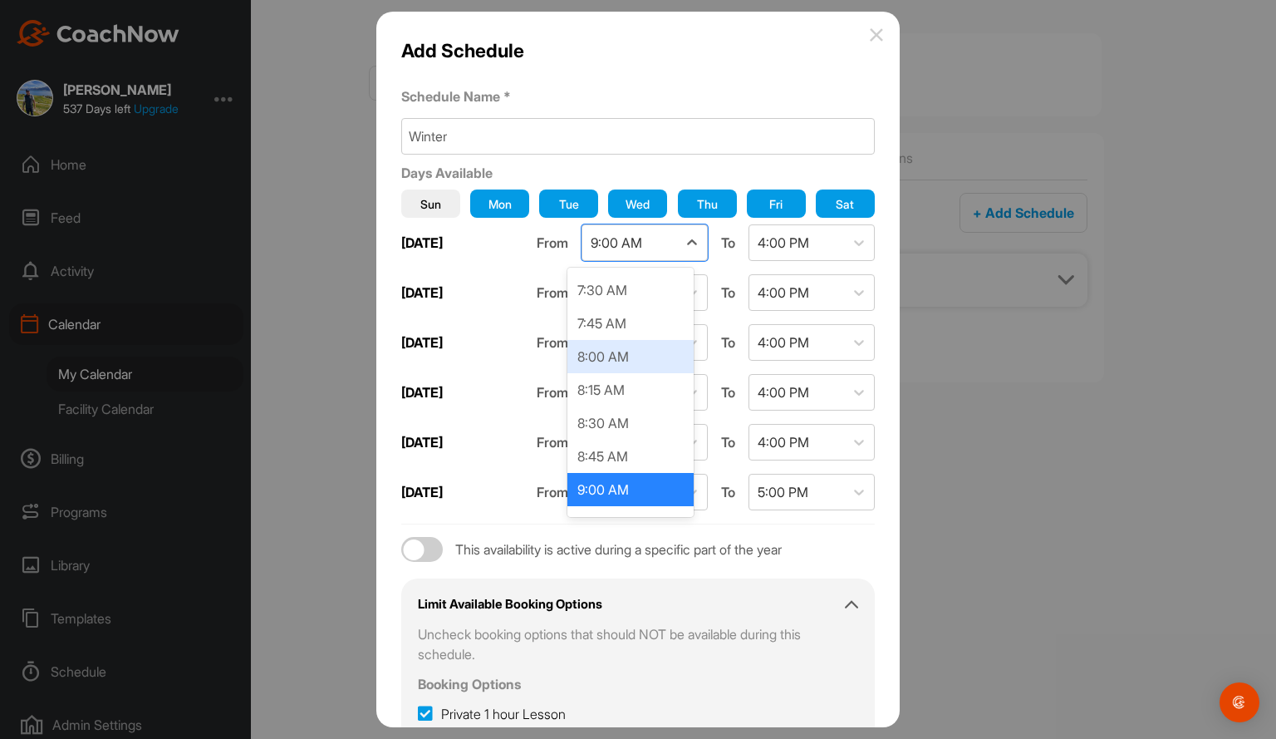
click at [634, 351] on div "8:00 AM" at bounding box center [630, 356] width 126 height 33
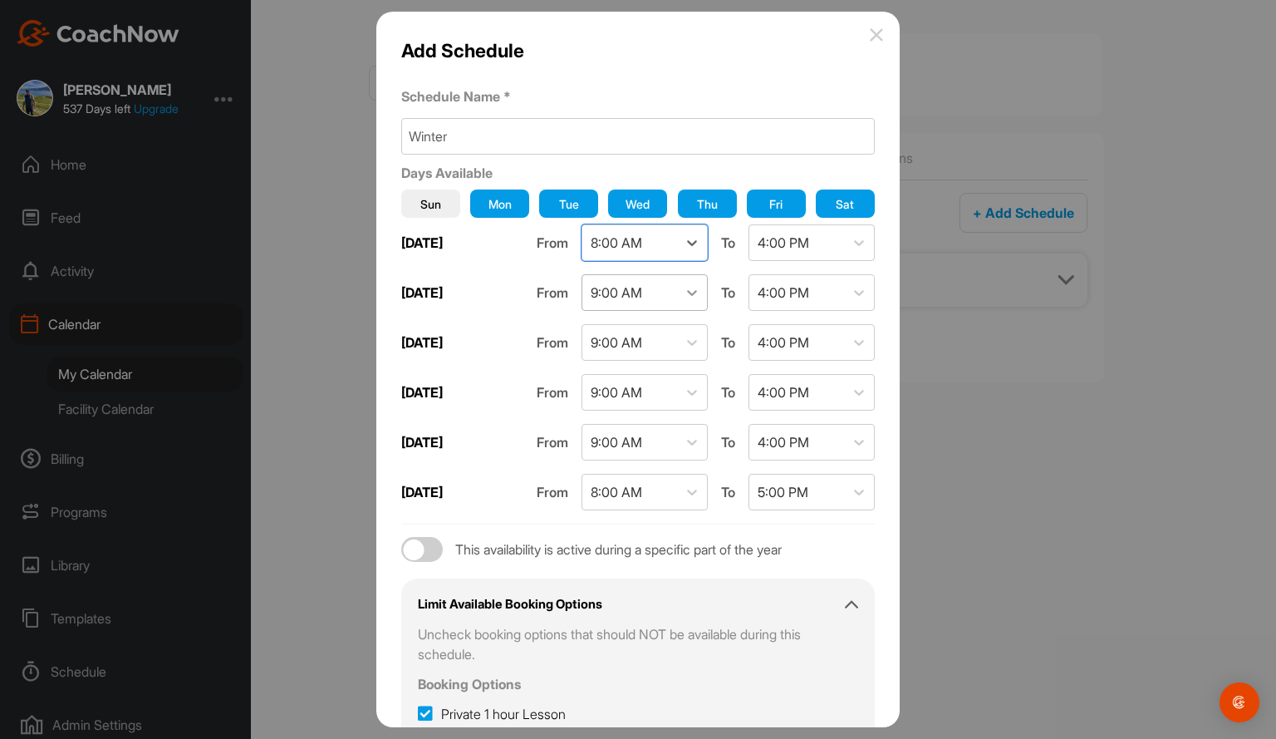
click at [684, 290] on icon at bounding box center [692, 292] width 17 height 17
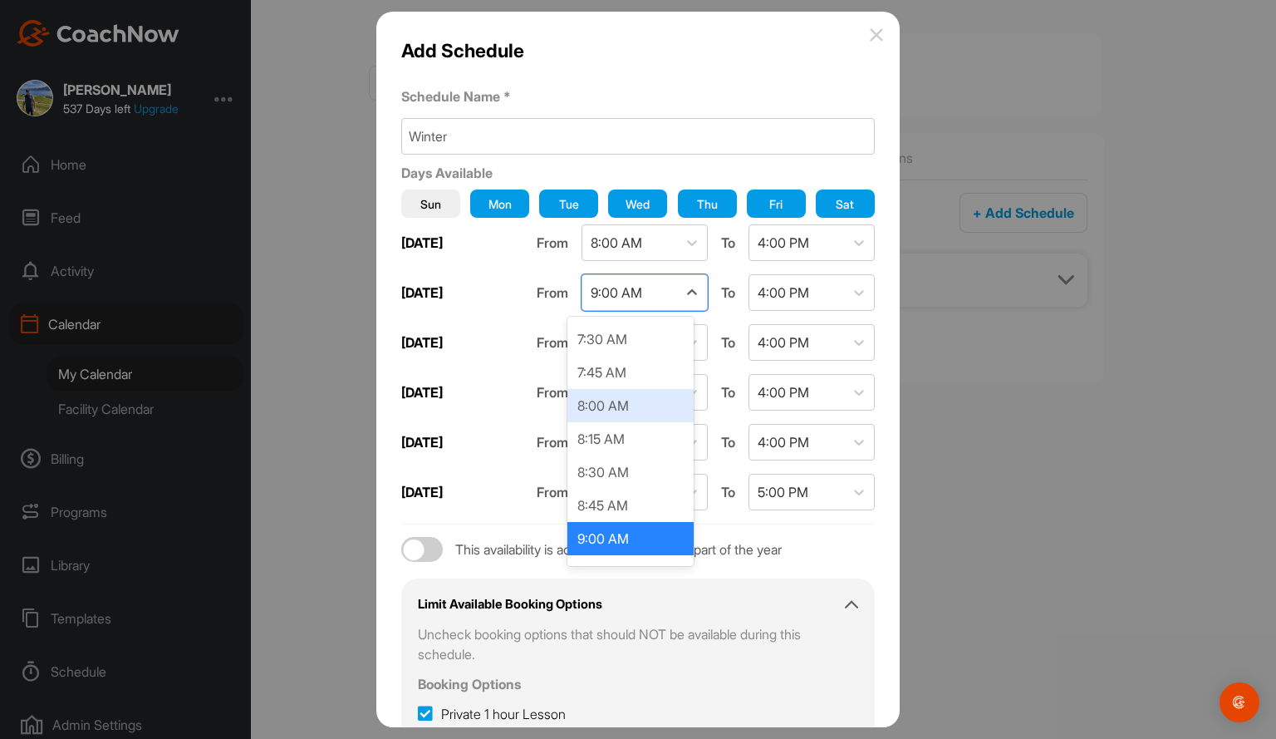
click at [638, 401] on div "8:00 AM" at bounding box center [630, 405] width 126 height 33
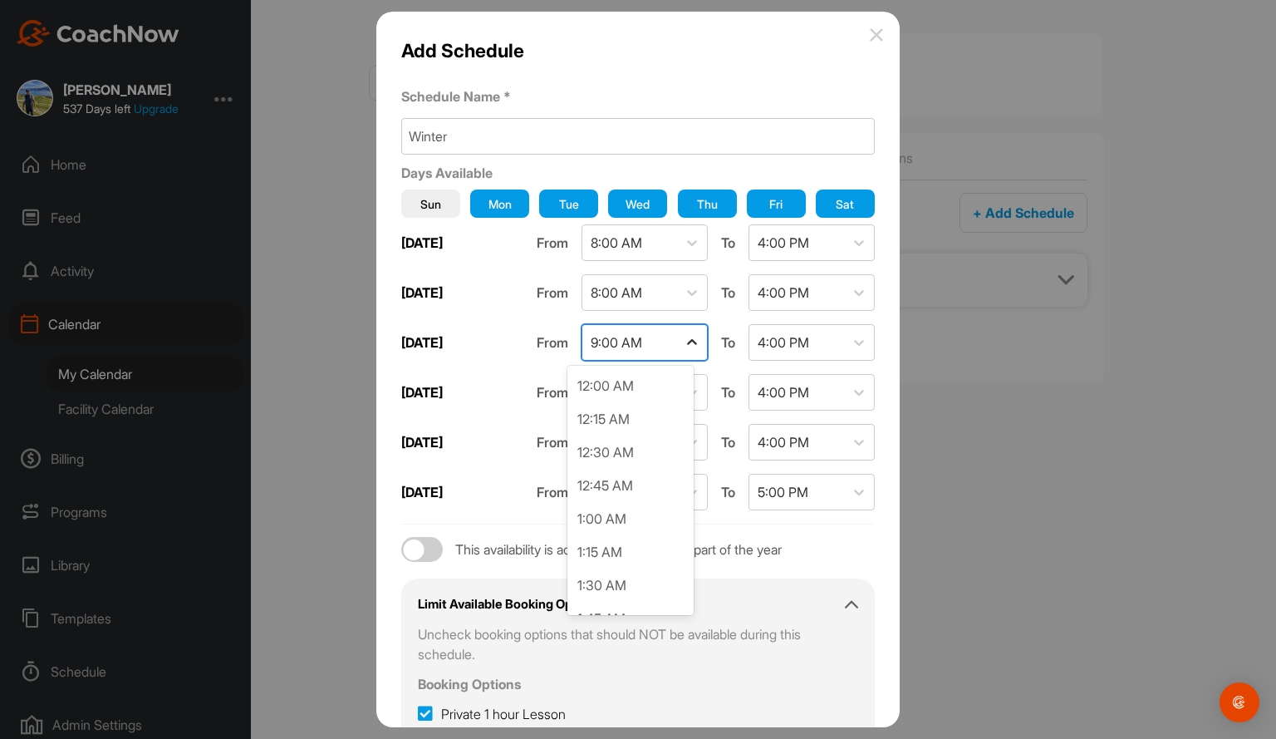
click at [684, 344] on icon at bounding box center [692, 342] width 17 height 17
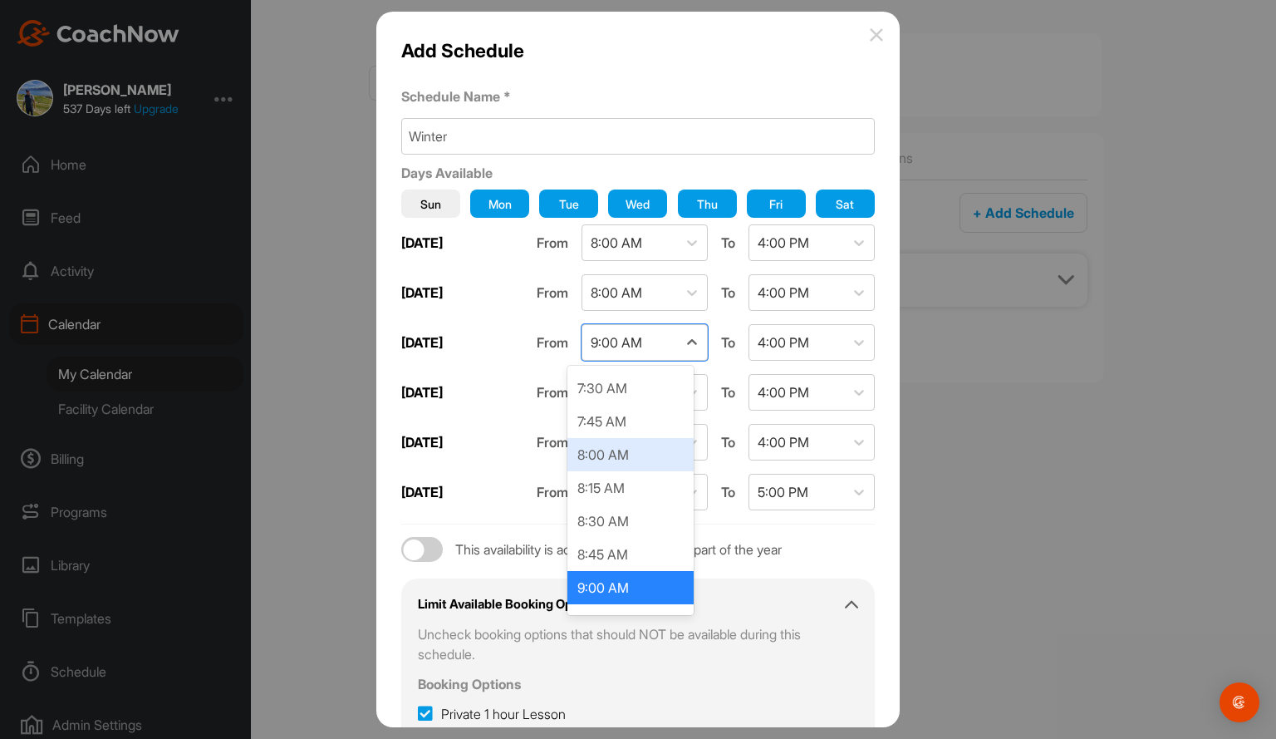
click at [634, 458] on div "8:00 AM" at bounding box center [630, 454] width 126 height 33
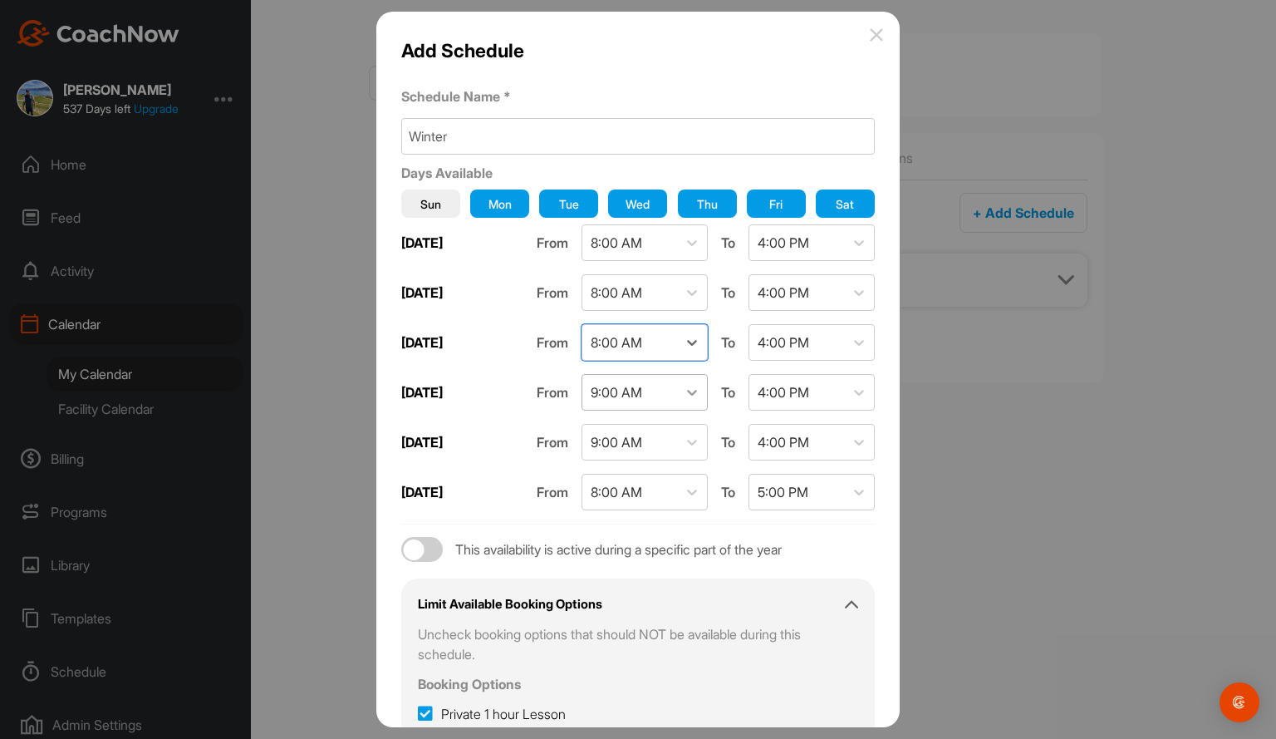
click at [684, 391] on icon at bounding box center [692, 392] width 17 height 17
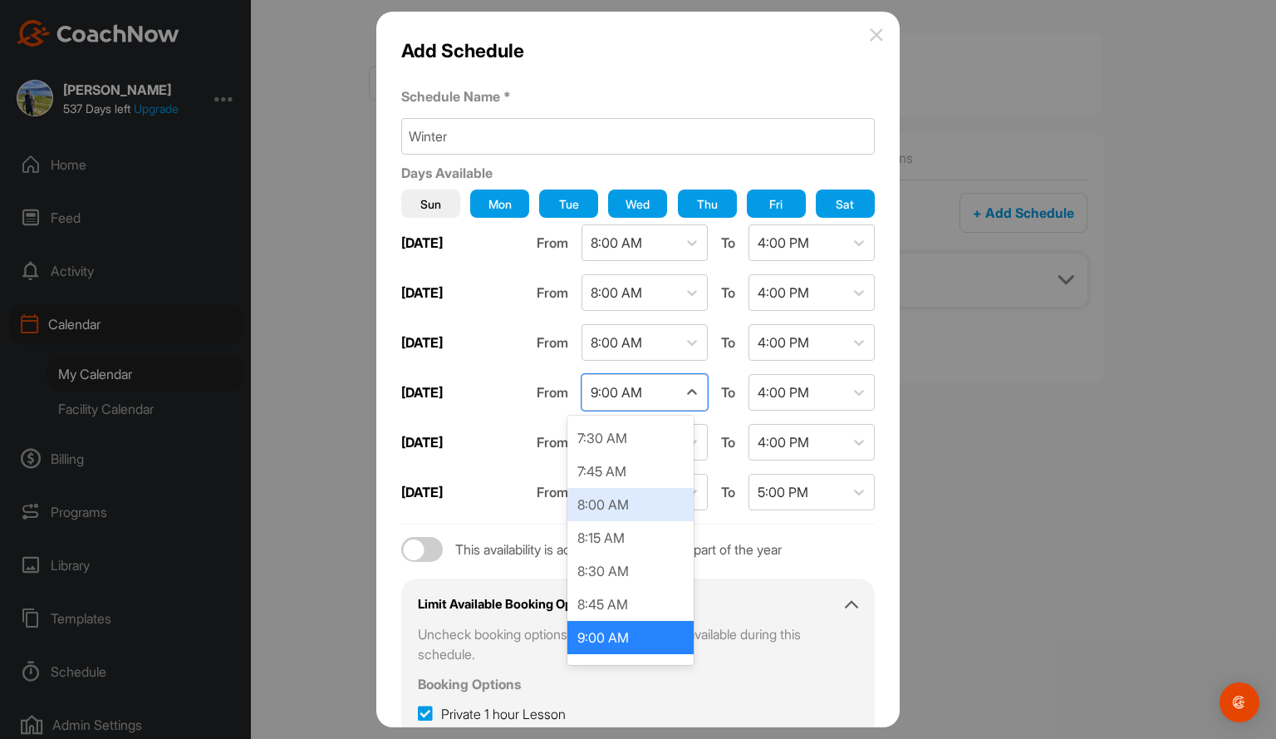
click at [635, 505] on div "8:00 AM" at bounding box center [630, 504] width 126 height 33
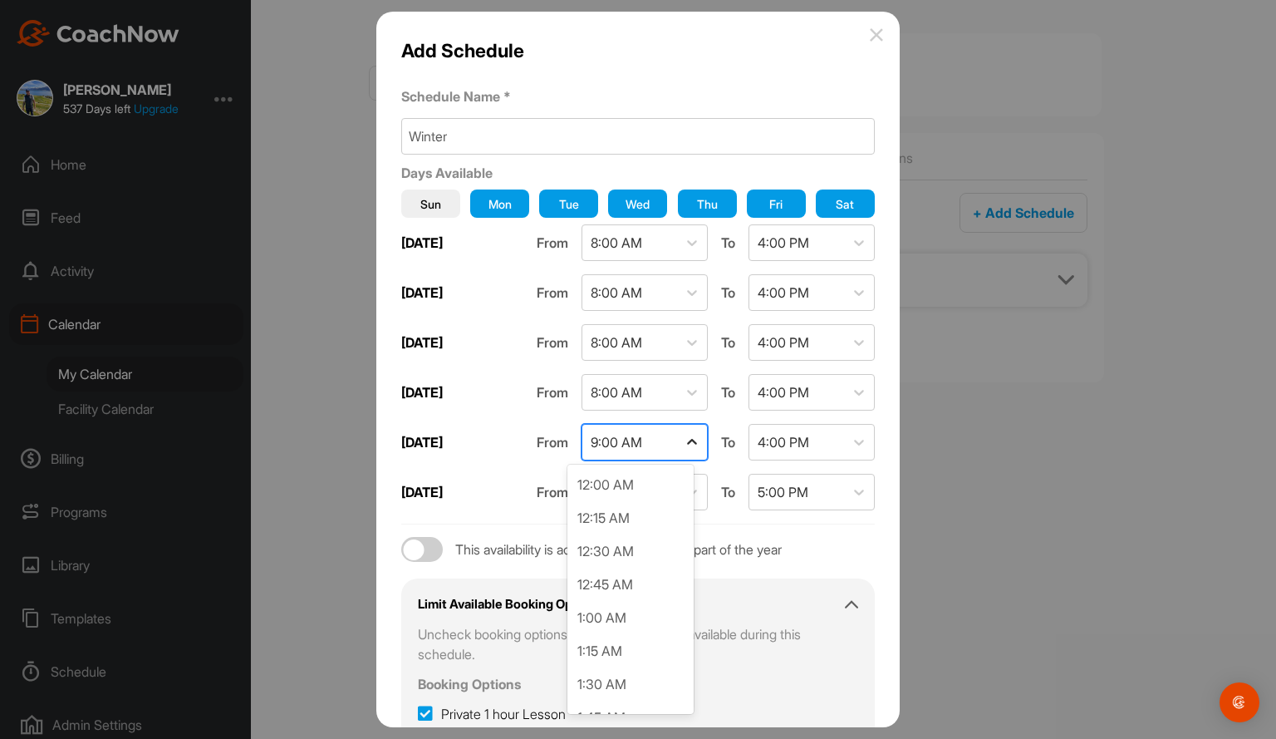
click at [684, 442] on icon at bounding box center [692, 442] width 17 height 17
click at [626, 551] on div "8:00 AM" at bounding box center [630, 553] width 126 height 33
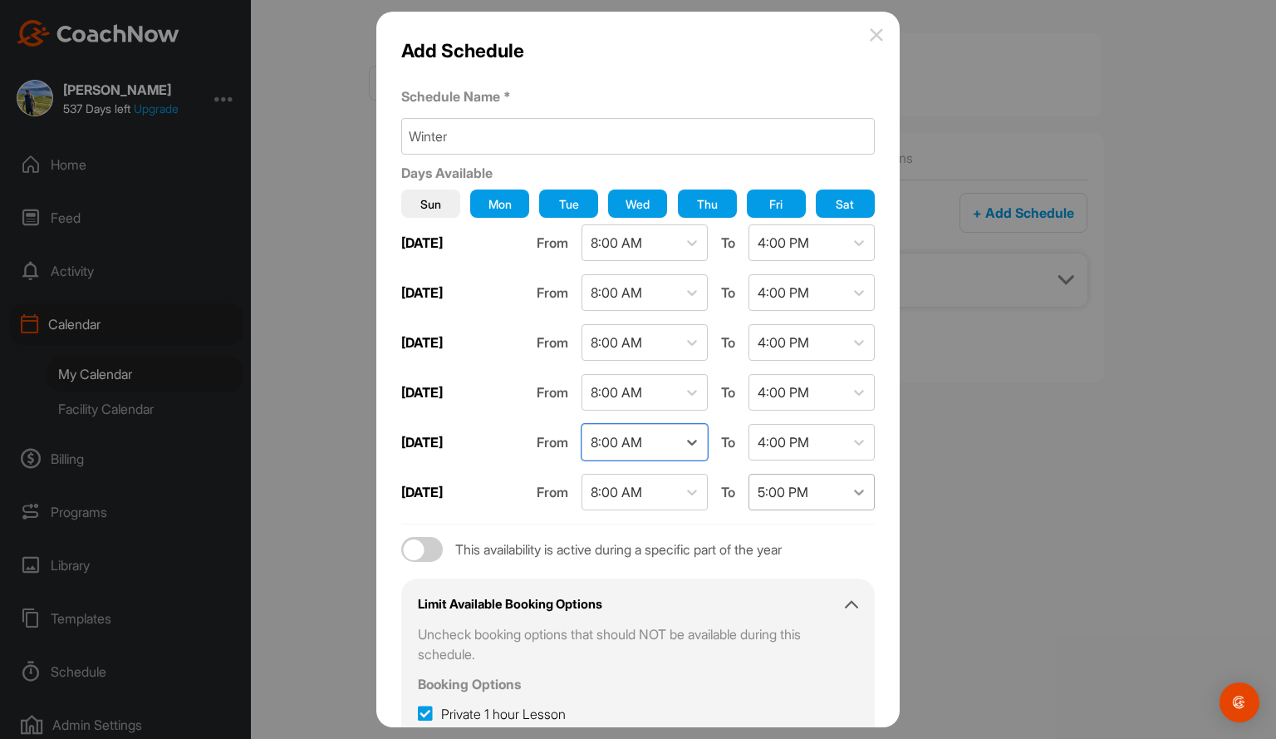
click at [851, 484] on icon at bounding box center [859, 492] width 17 height 17
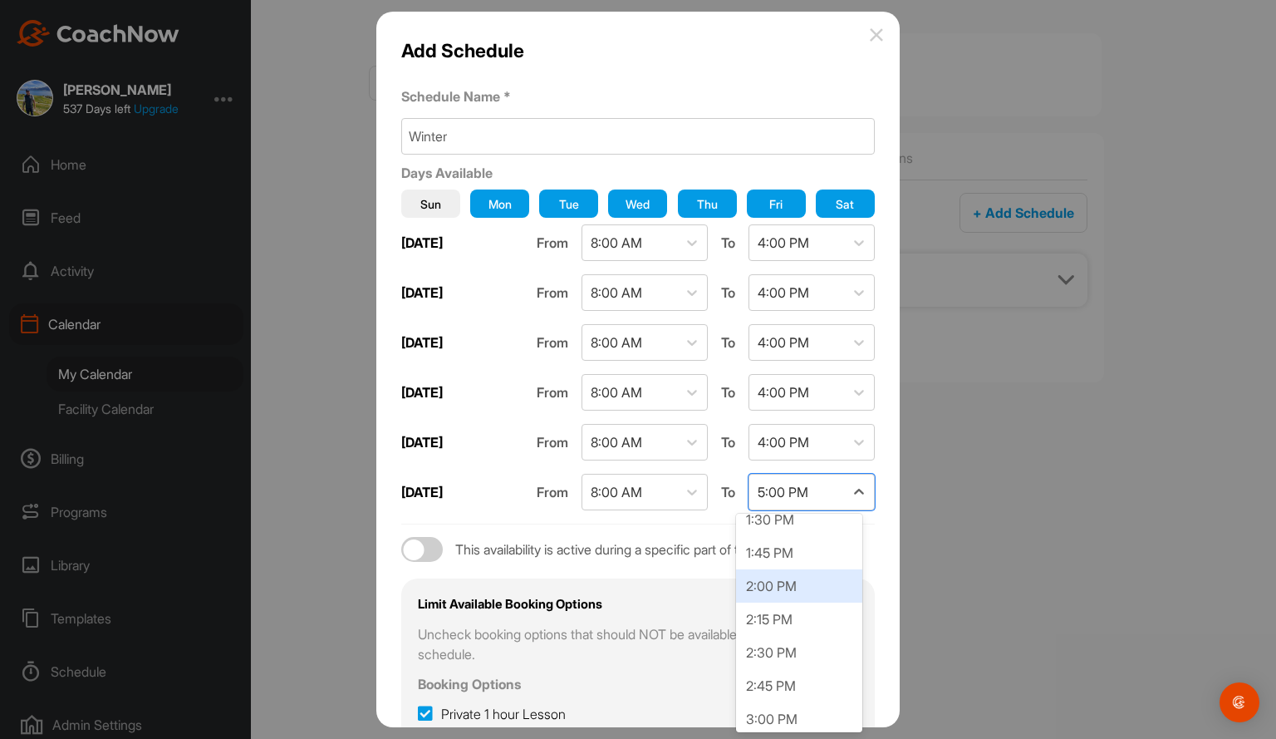
scroll to position [1726, 0]
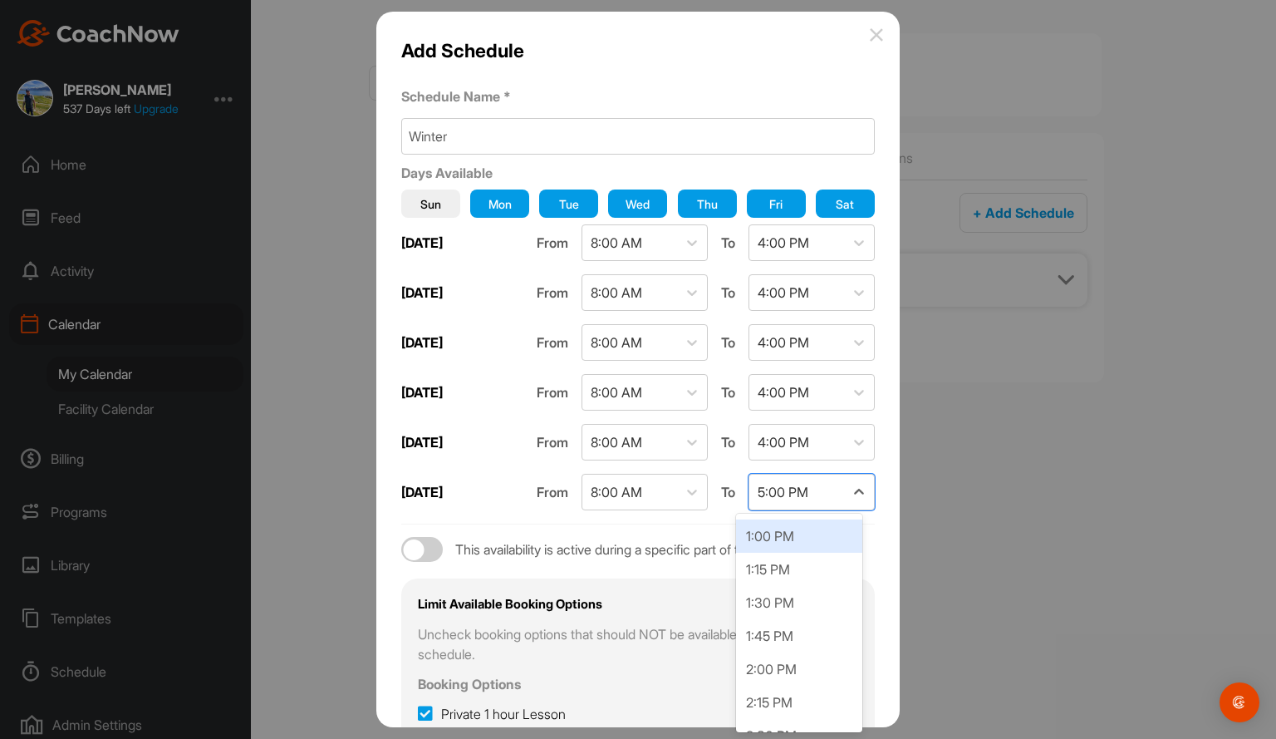
click at [774, 532] on div "1:00 PM" at bounding box center [799, 535] width 126 height 33
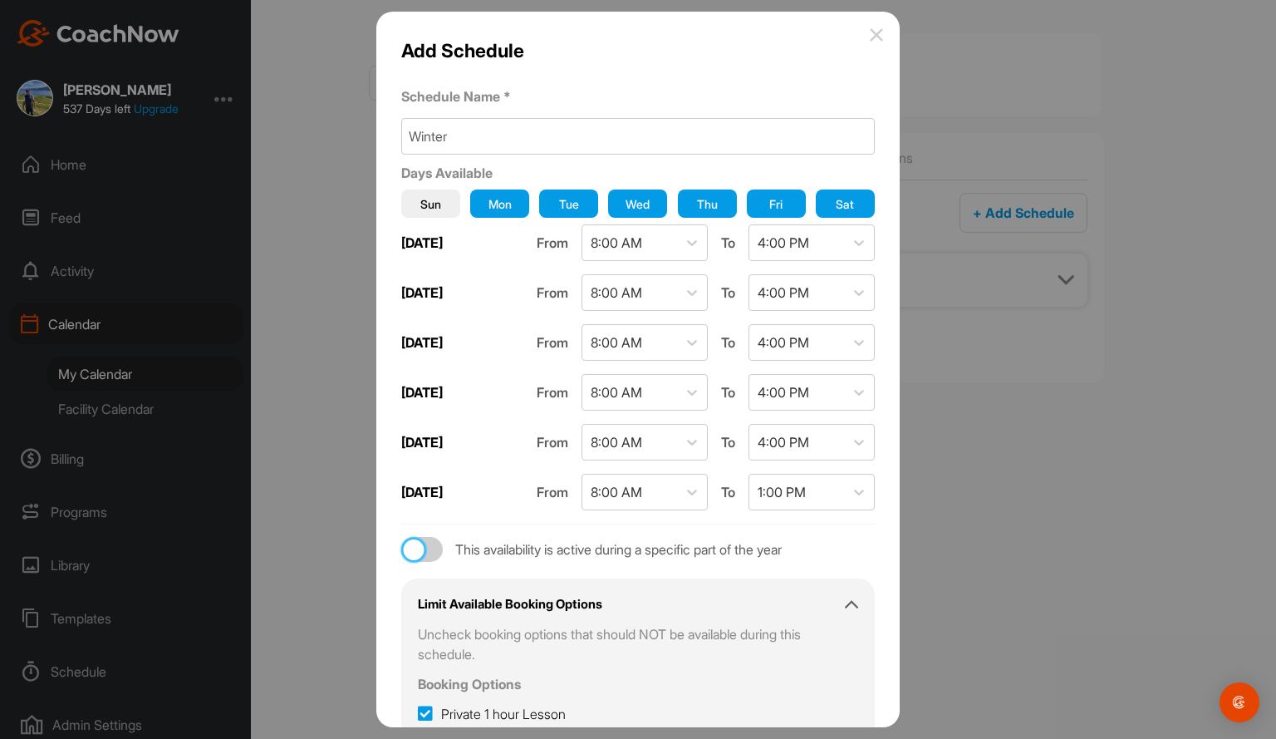
click at [420, 547] on div at bounding box center [414, 549] width 21 height 21
checkbox input "true"
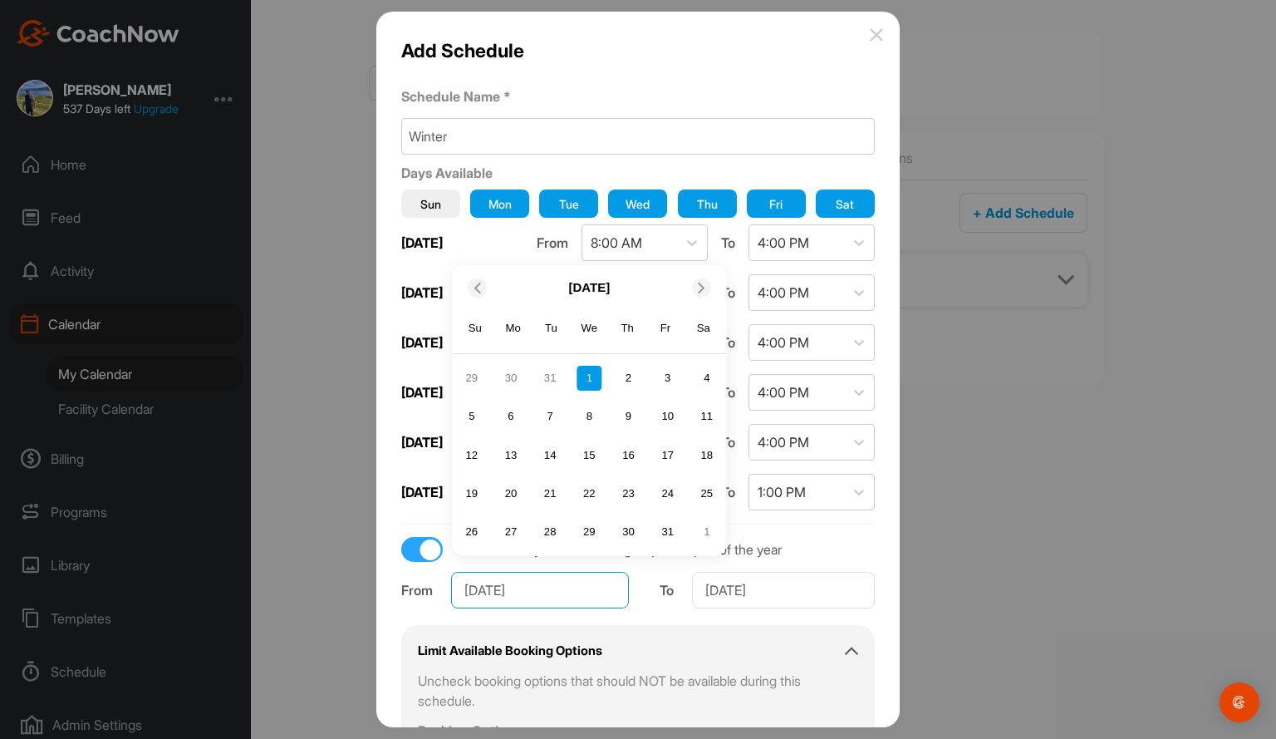
click at [581, 579] on input "Jan 1, 2025" at bounding box center [540, 590] width 178 height 37
click at [695, 290] on div at bounding box center [701, 287] width 19 height 19
click at [695, 290] on div "Sa" at bounding box center [704, 290] width 22 height 22
click at [705, 254] on icon at bounding box center [701, 248] width 11 height 11
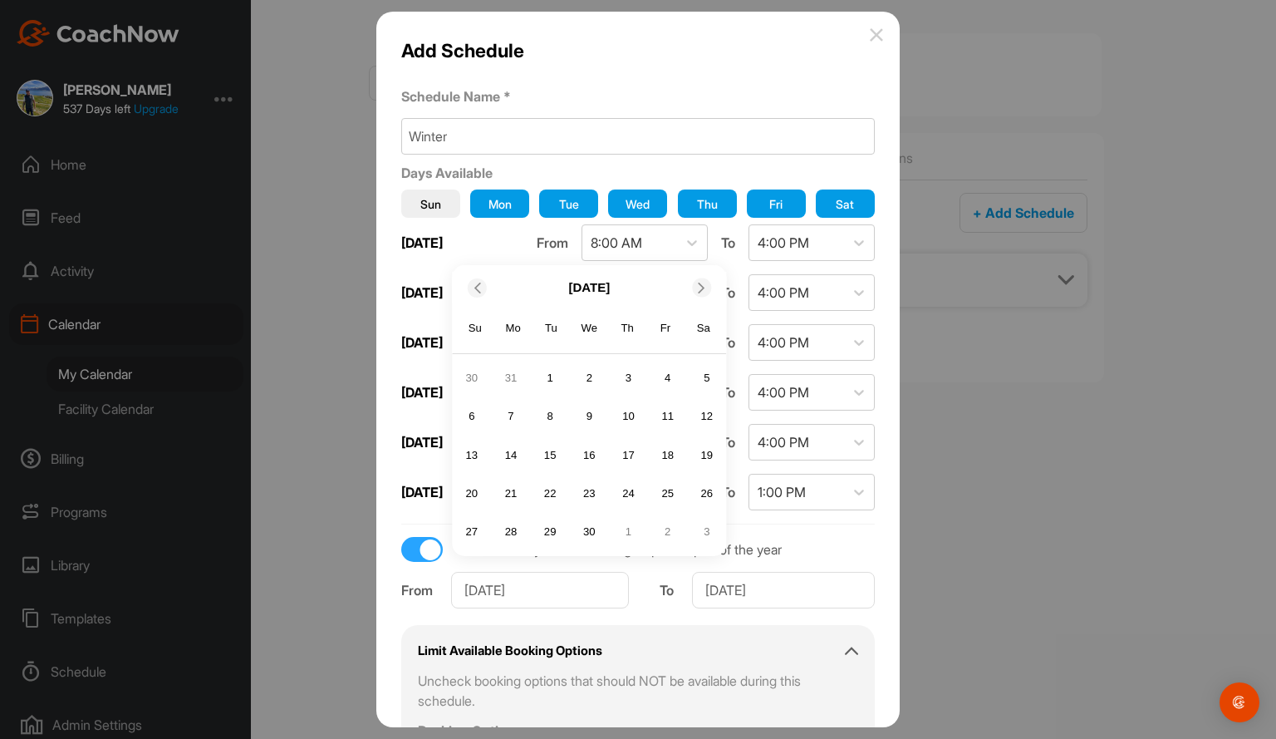
click at [692, 287] on div at bounding box center [701, 287] width 19 height 19
click at [518, 493] on div "19" at bounding box center [510, 493] width 25 height 25
type input "May 19, 2025"
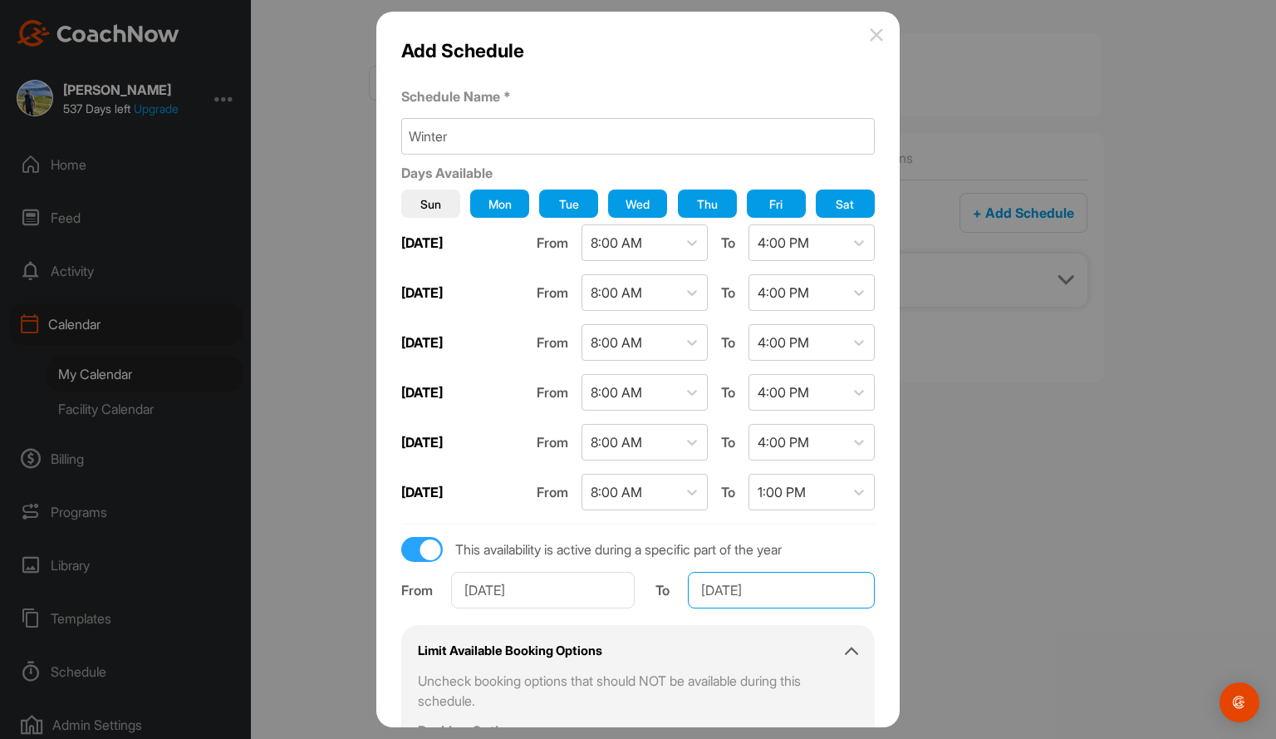
click at [803, 578] on input "Dec 31, 2025" at bounding box center [781, 590] width 187 height 37
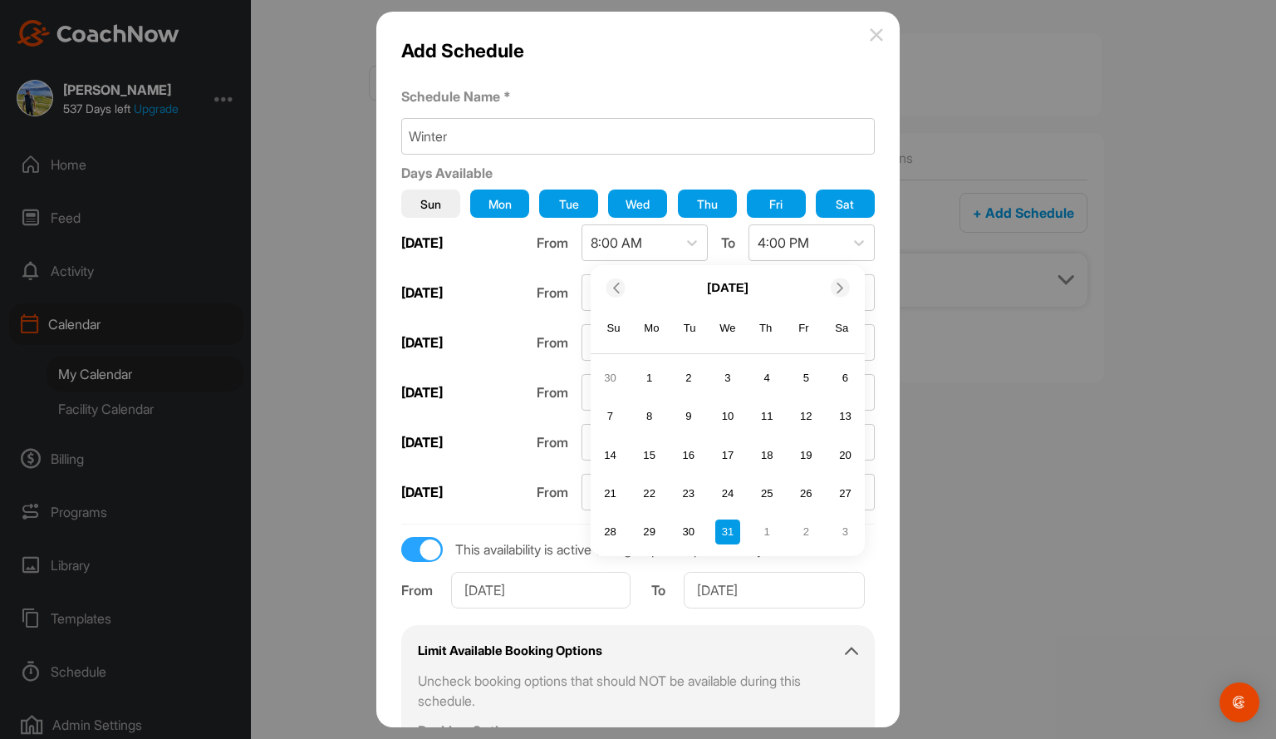
click at [606, 281] on div at bounding box center [615, 287] width 19 height 19
click at [606, 281] on div "Su" at bounding box center [614, 290] width 22 height 22
click at [610, 250] on icon at bounding box center [615, 248] width 11 height 11
click at [610, 288] on icon at bounding box center [615, 287] width 11 height 11
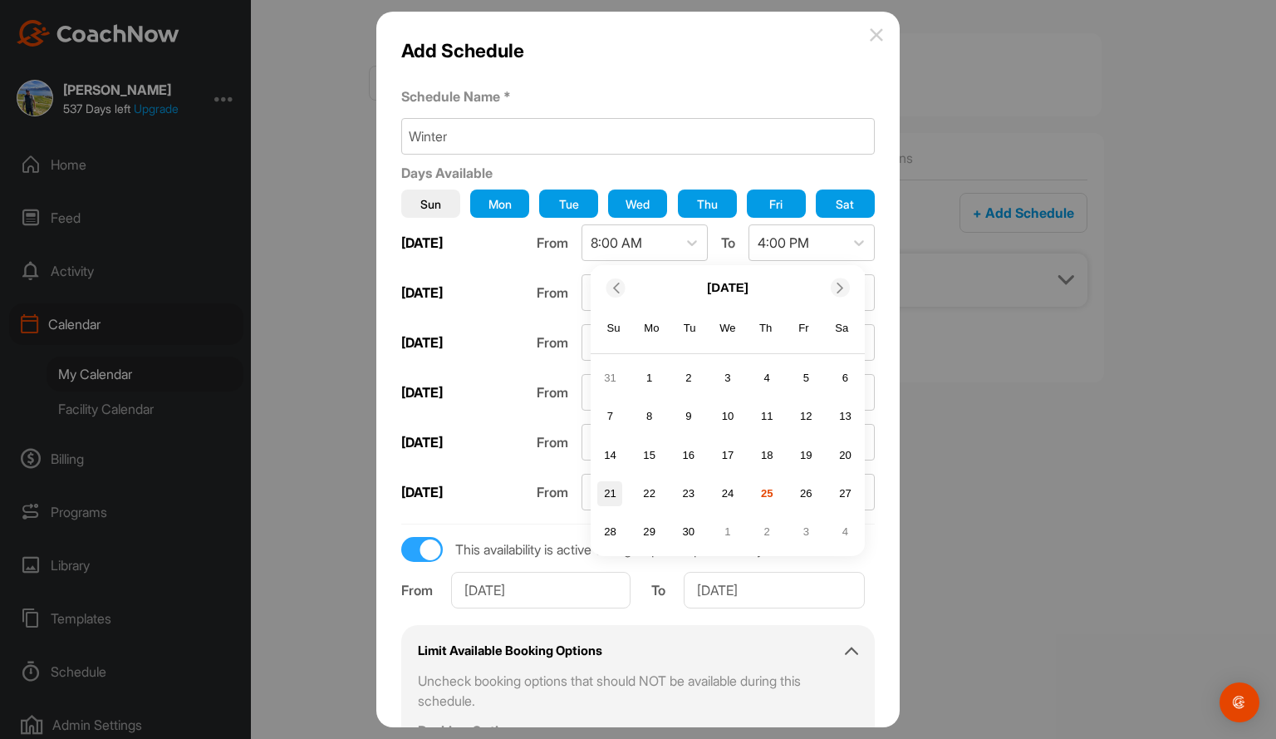
click at [597, 489] on div "21" at bounding box center [609, 493] width 25 height 25
type input "Sep 21, 2025"
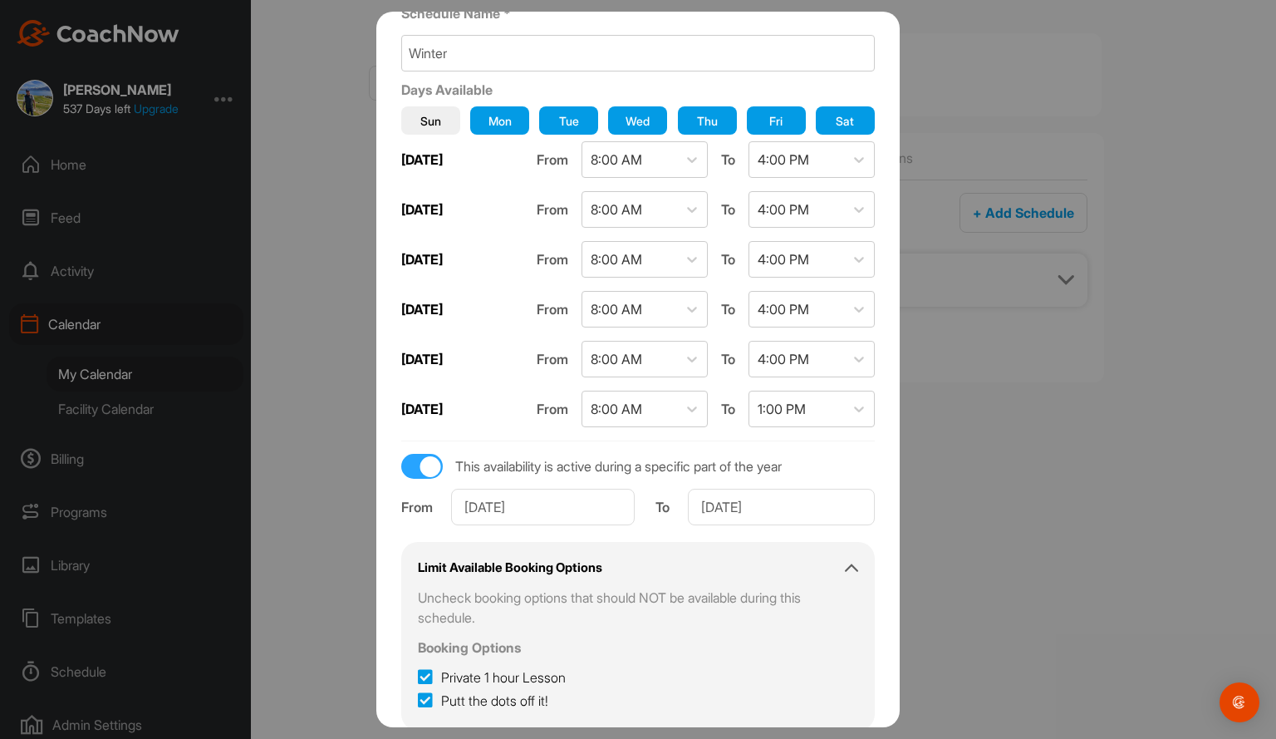
scroll to position [160, 0]
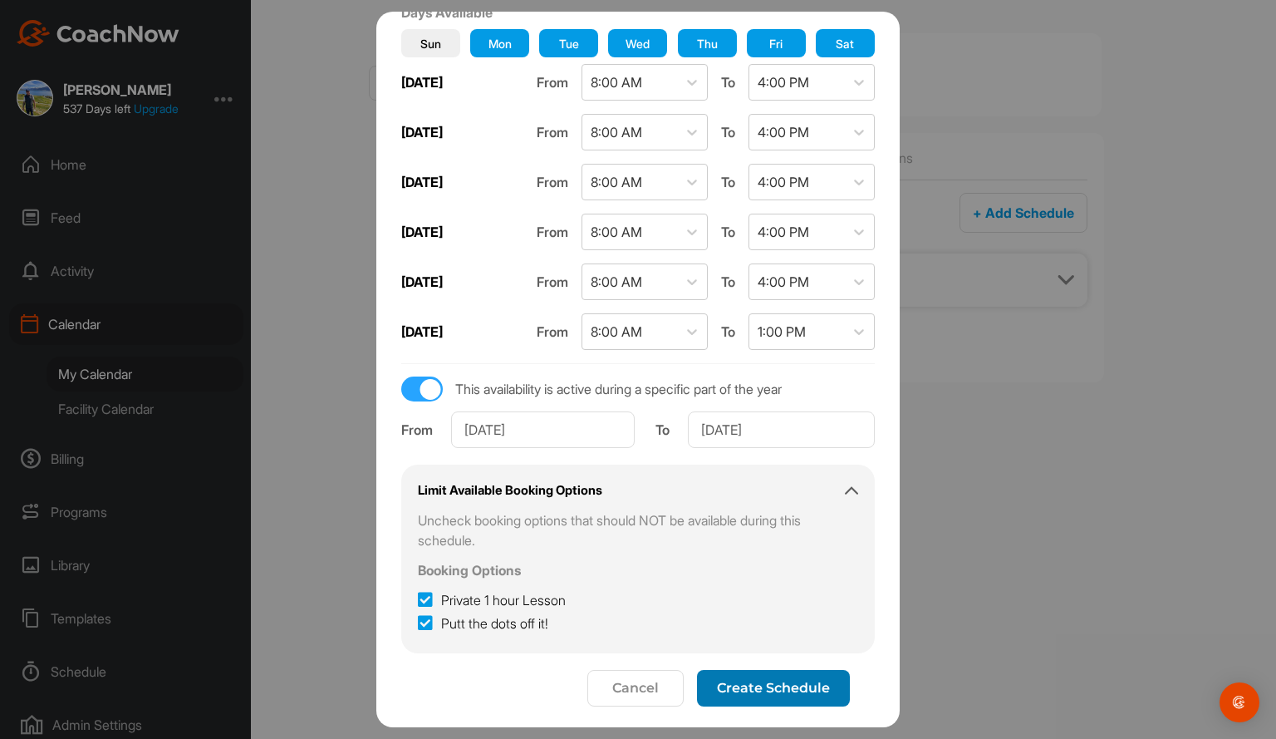
click at [744, 680] on span "Create Schedule" at bounding box center [773, 688] width 113 height 16
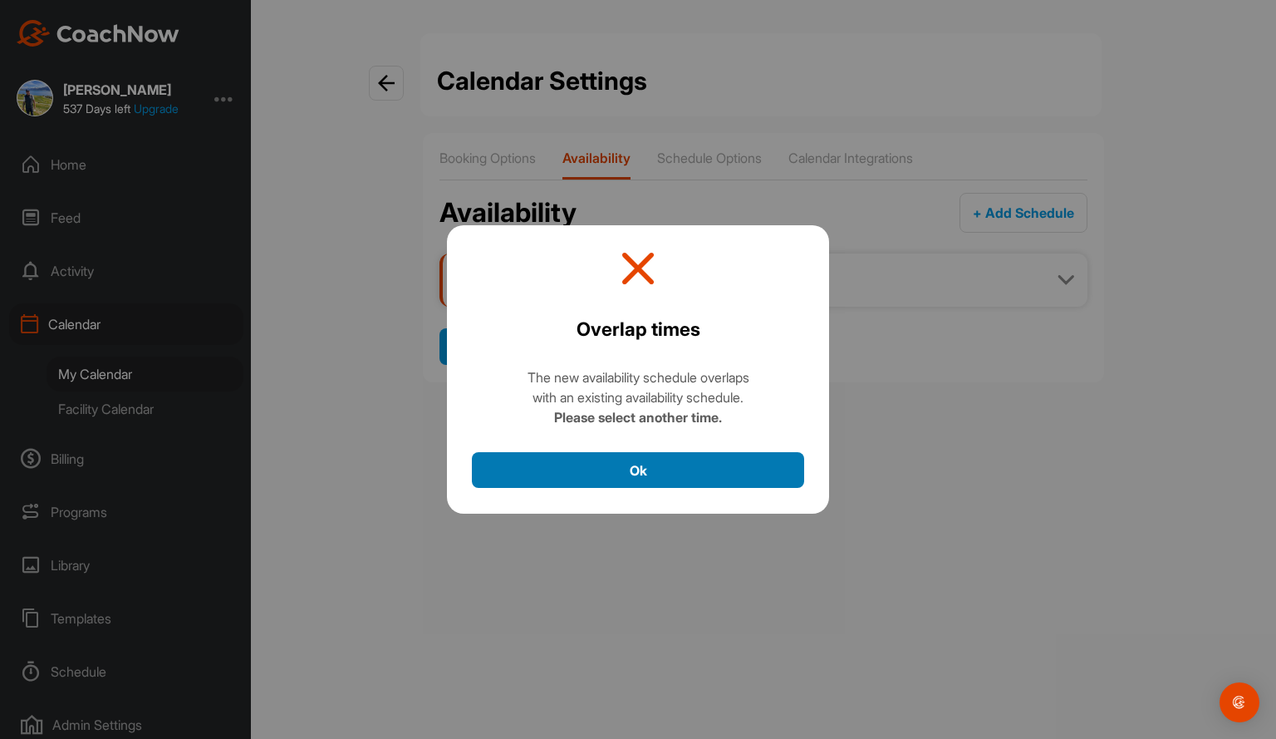
click at [631, 466] on button "Ok" at bounding box center [638, 470] width 332 height 36
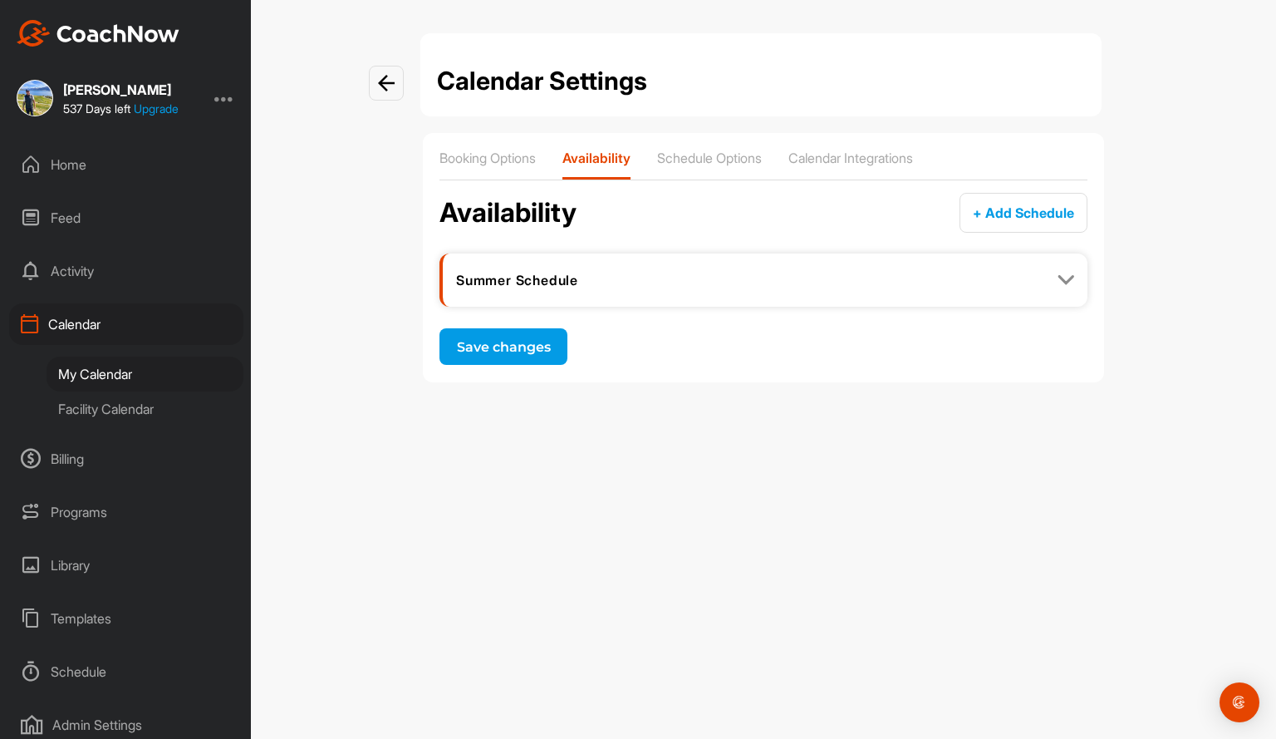
click at [1005, 273] on div "Summer Schedule" at bounding box center [765, 280] width 618 height 17
click at [1068, 275] on img at bounding box center [1066, 280] width 17 height 17
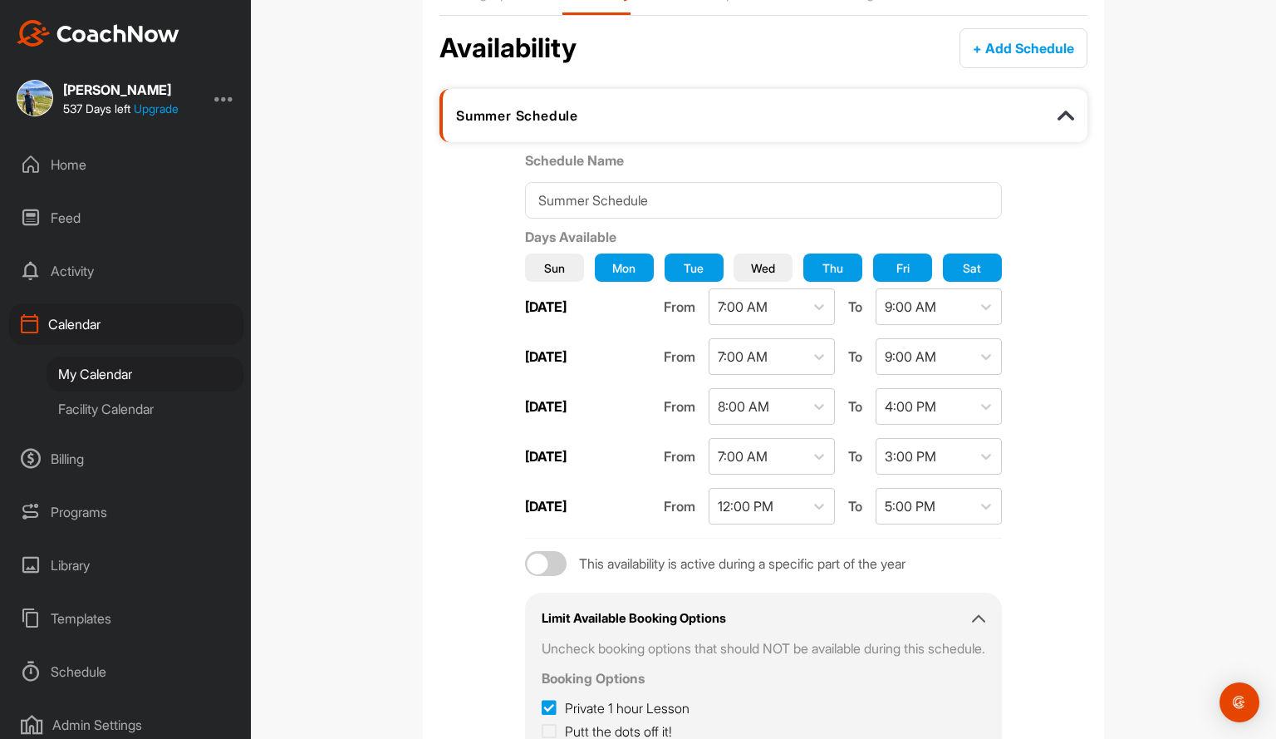
scroll to position [166, 0]
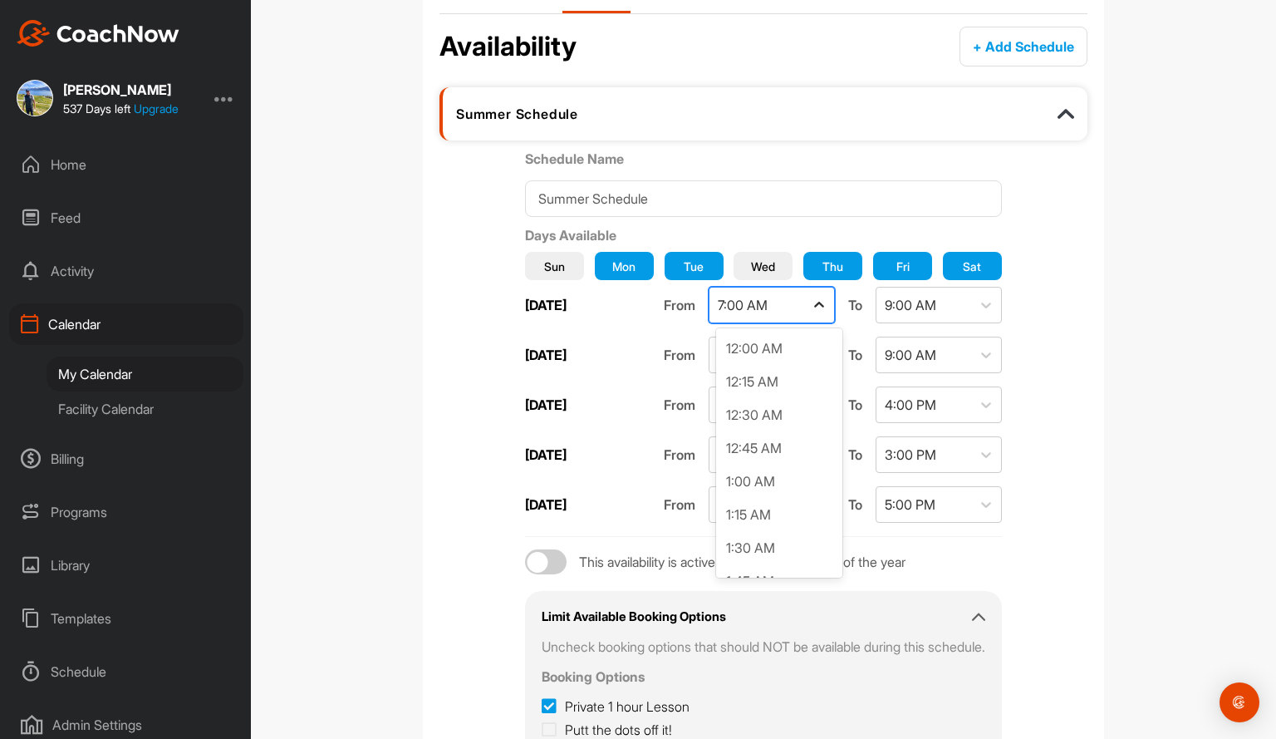
click at [822, 297] on icon at bounding box center [819, 305] width 17 height 17
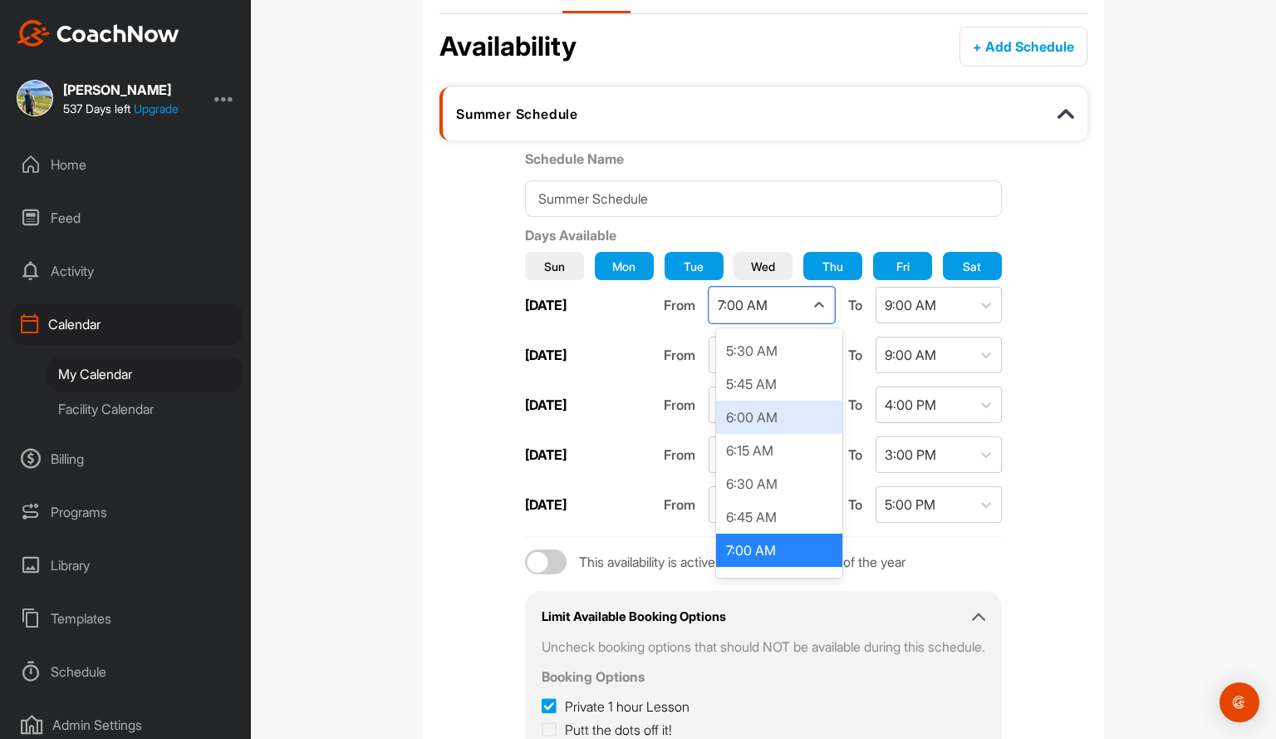
click at [793, 410] on div "6:00 AM" at bounding box center [779, 416] width 126 height 33
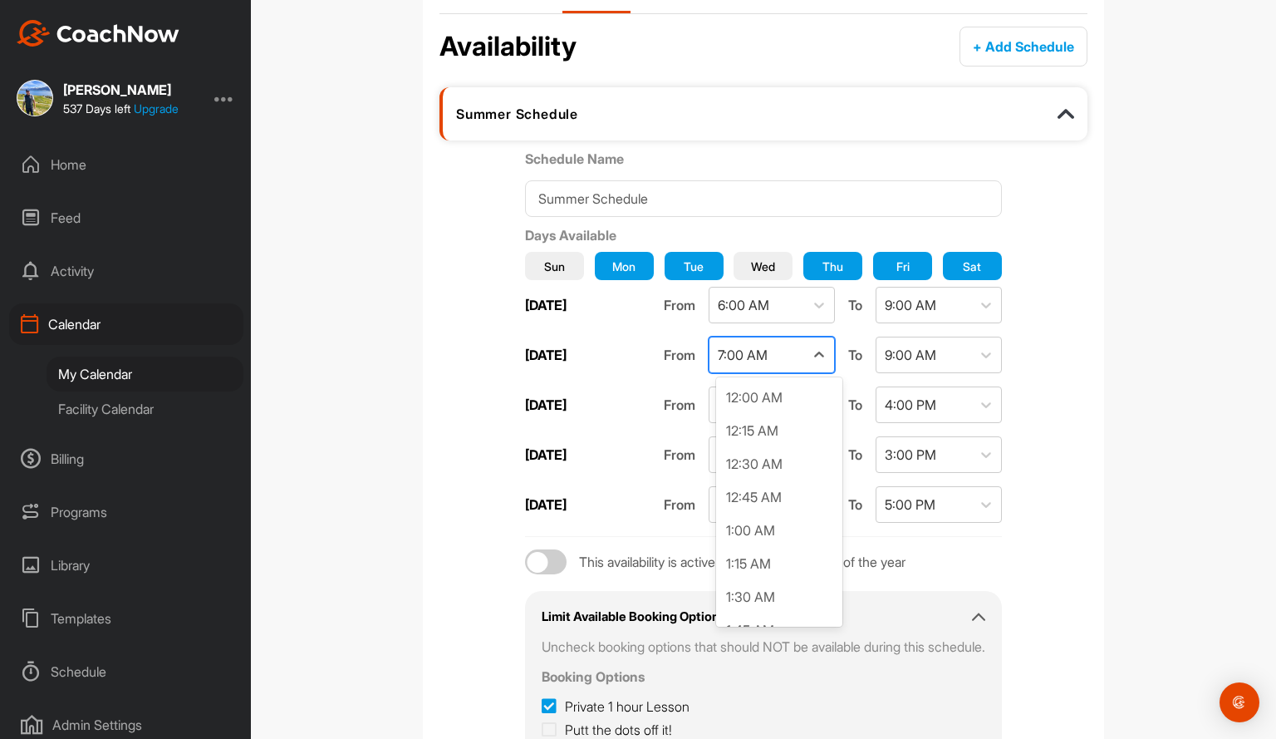
click at [804, 351] on div "7:00 AM" at bounding box center [756, 354] width 95 height 35
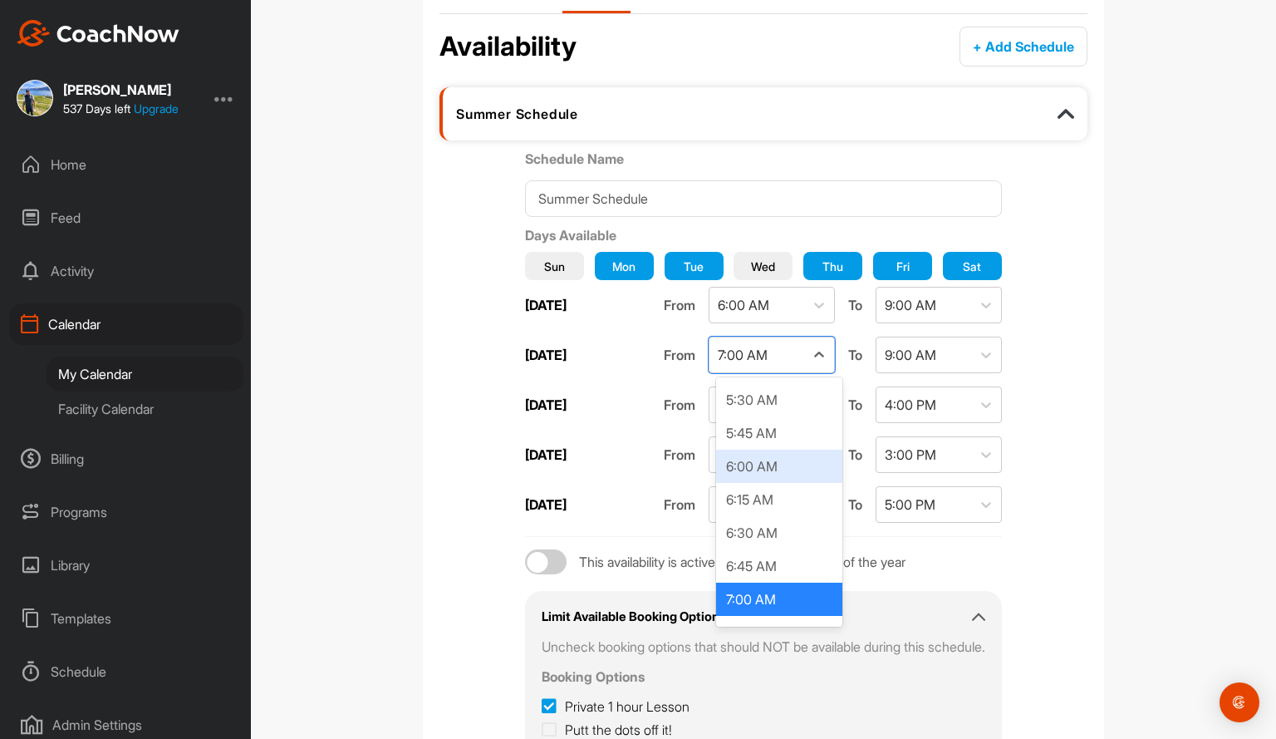
click at [777, 468] on div "6:00 AM" at bounding box center [779, 465] width 126 height 33
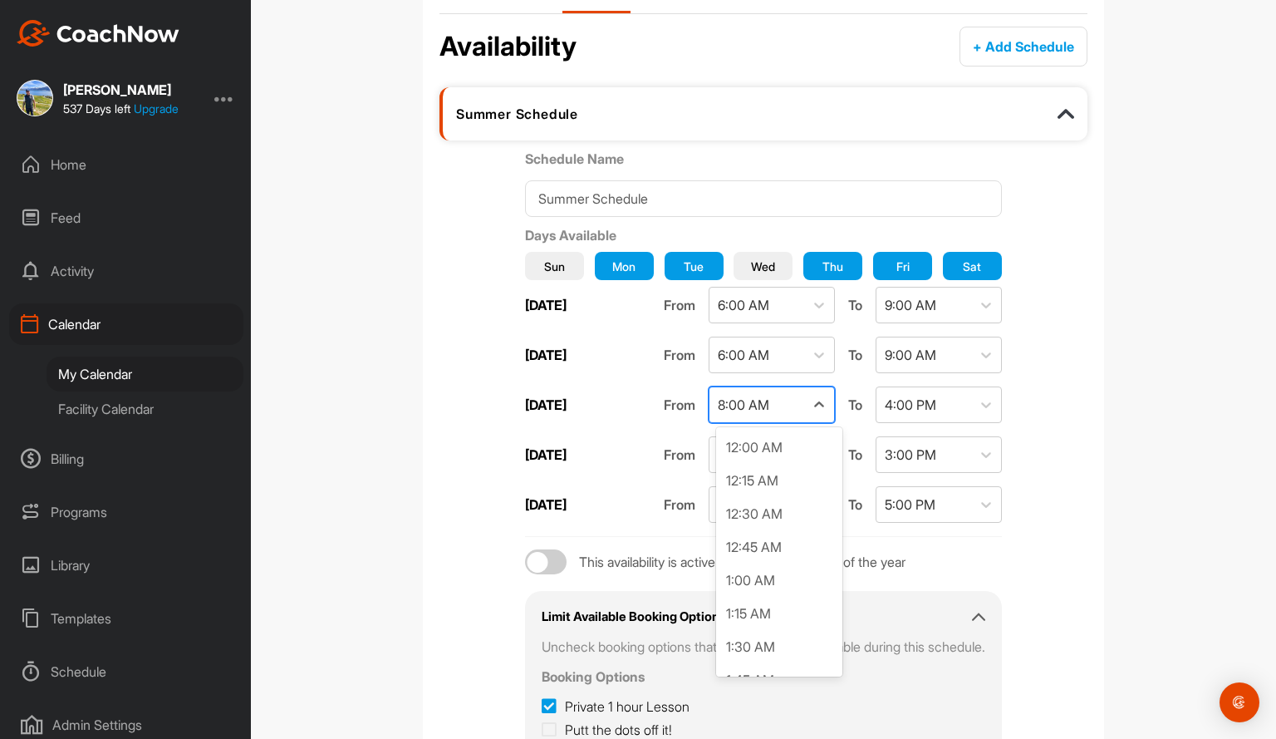
click at [793, 396] on div "8:00 AM" at bounding box center [756, 404] width 95 height 35
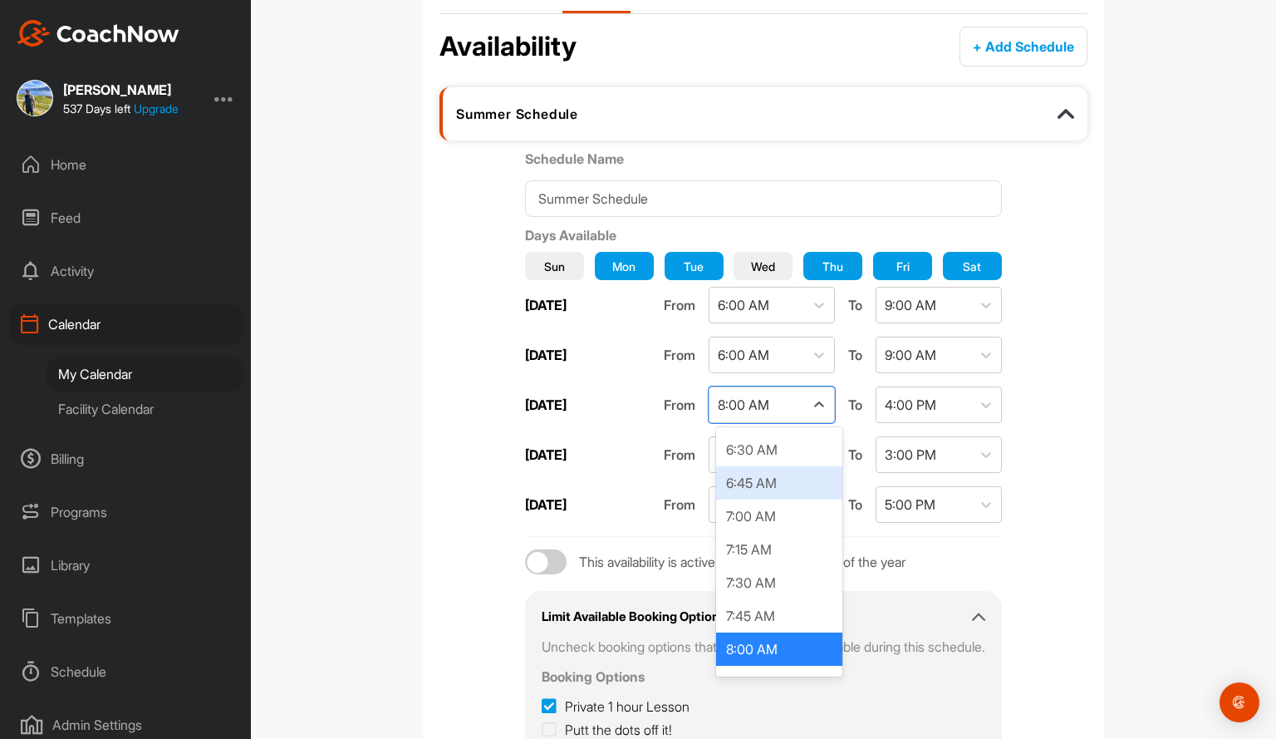
scroll to position [778, 0]
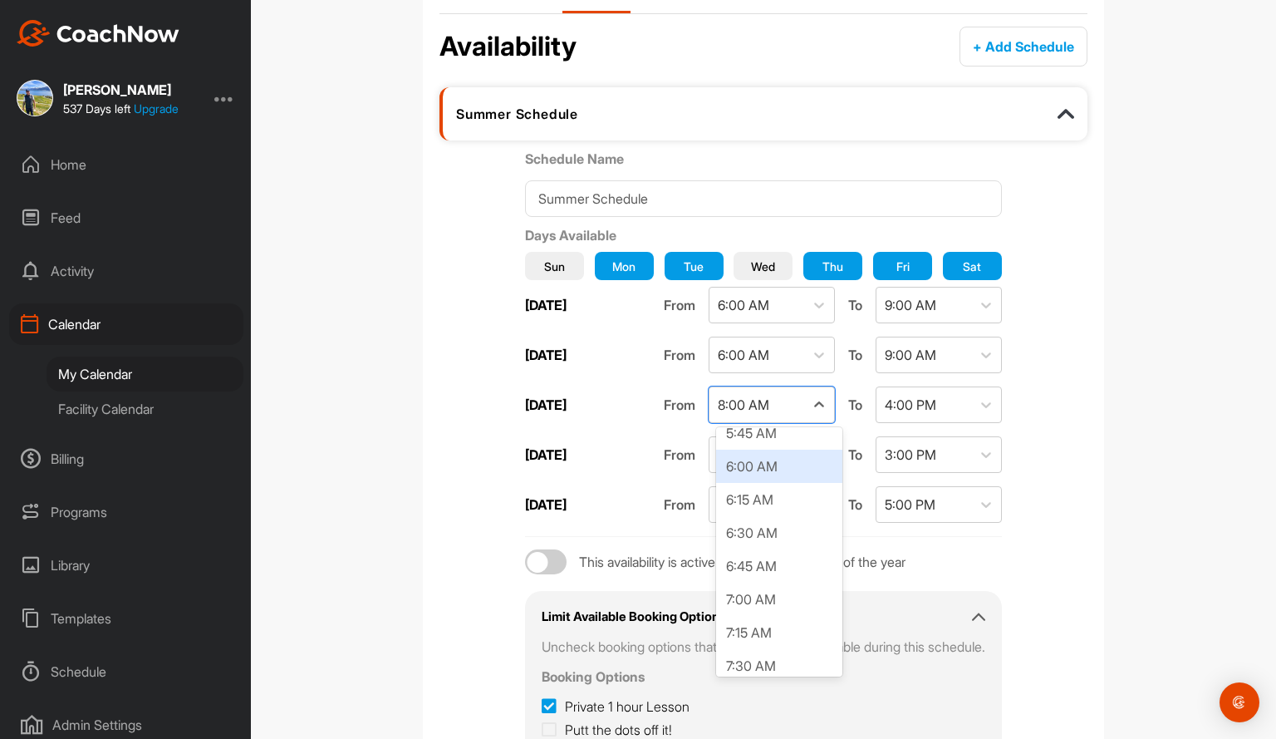
click at [787, 469] on div "6:00 AM" at bounding box center [779, 465] width 126 height 33
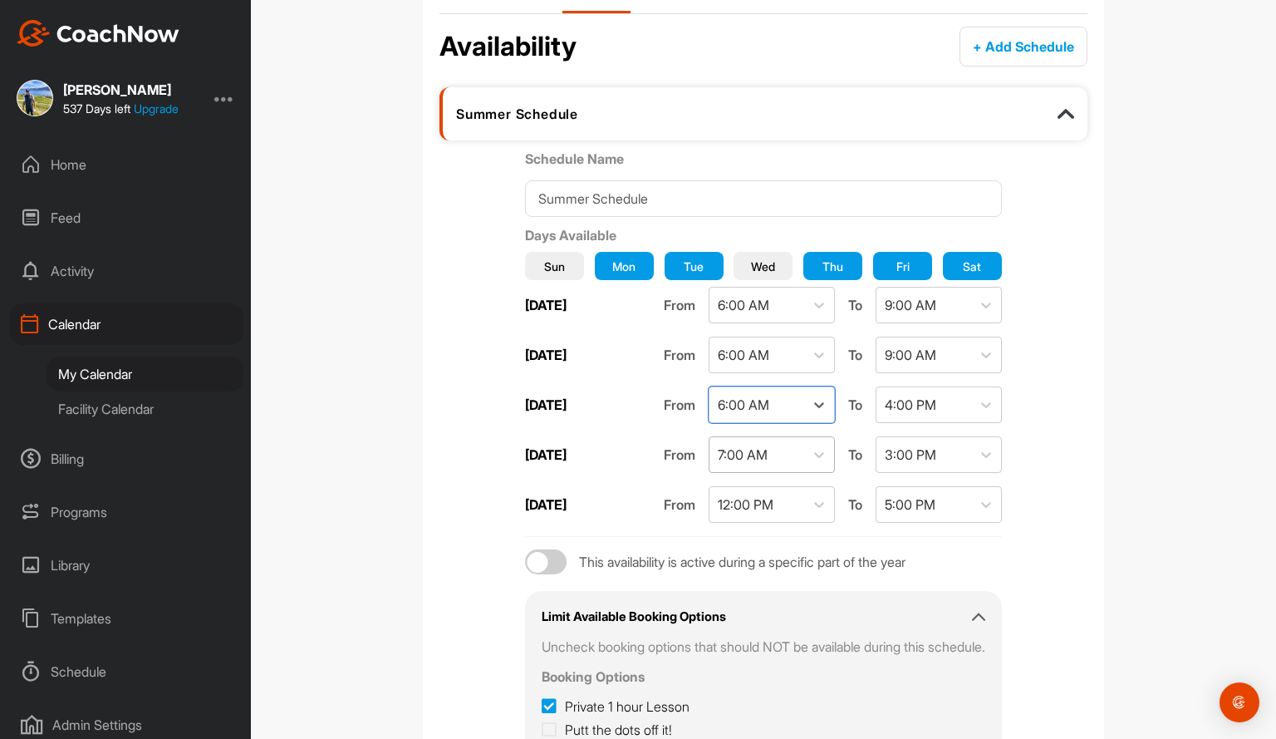
click at [796, 448] on div "7:00 AM" at bounding box center [756, 454] width 95 height 35
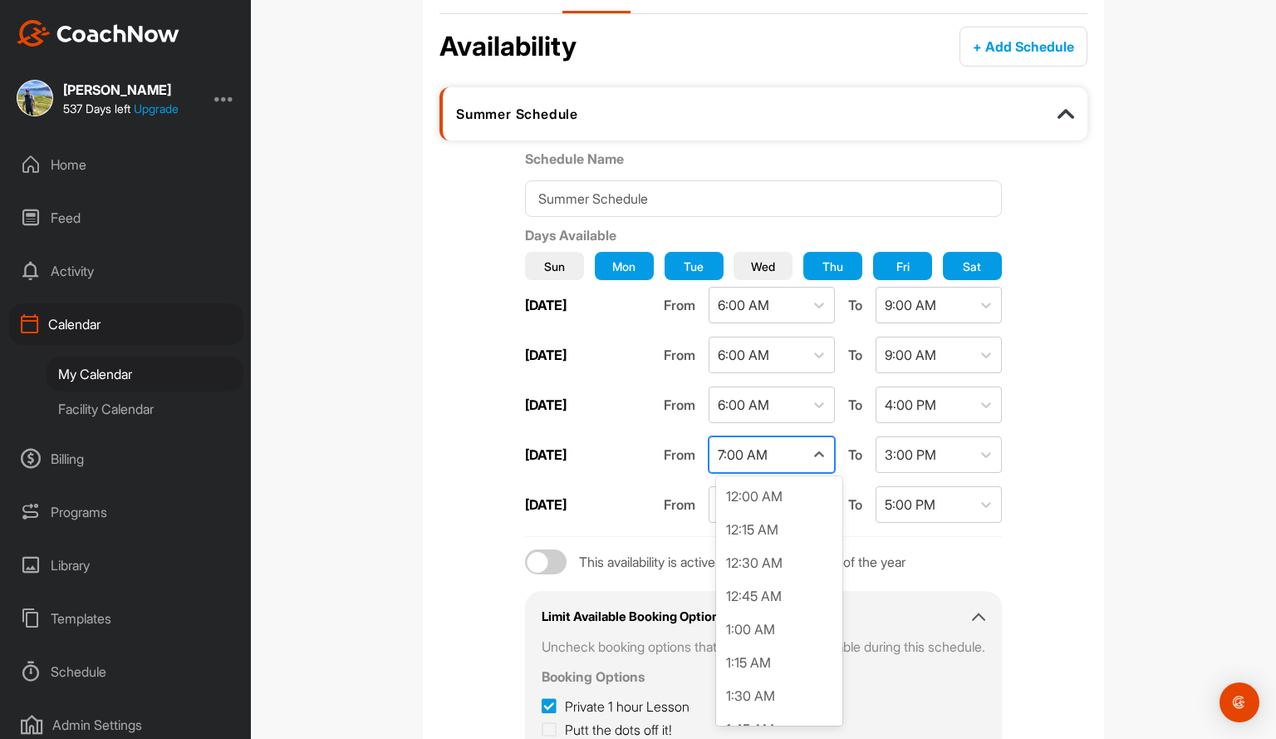
scroll to position [729, 0]
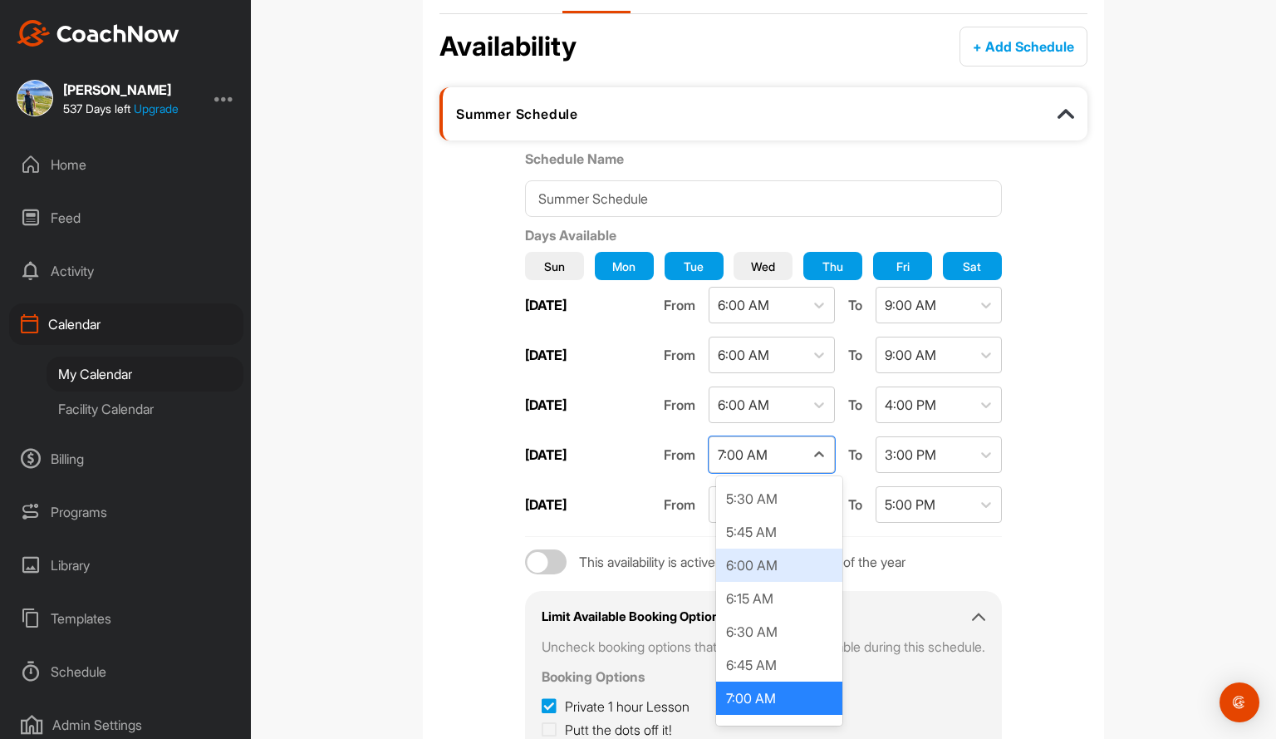
click at [786, 563] on div "6:00 AM" at bounding box center [779, 564] width 126 height 33
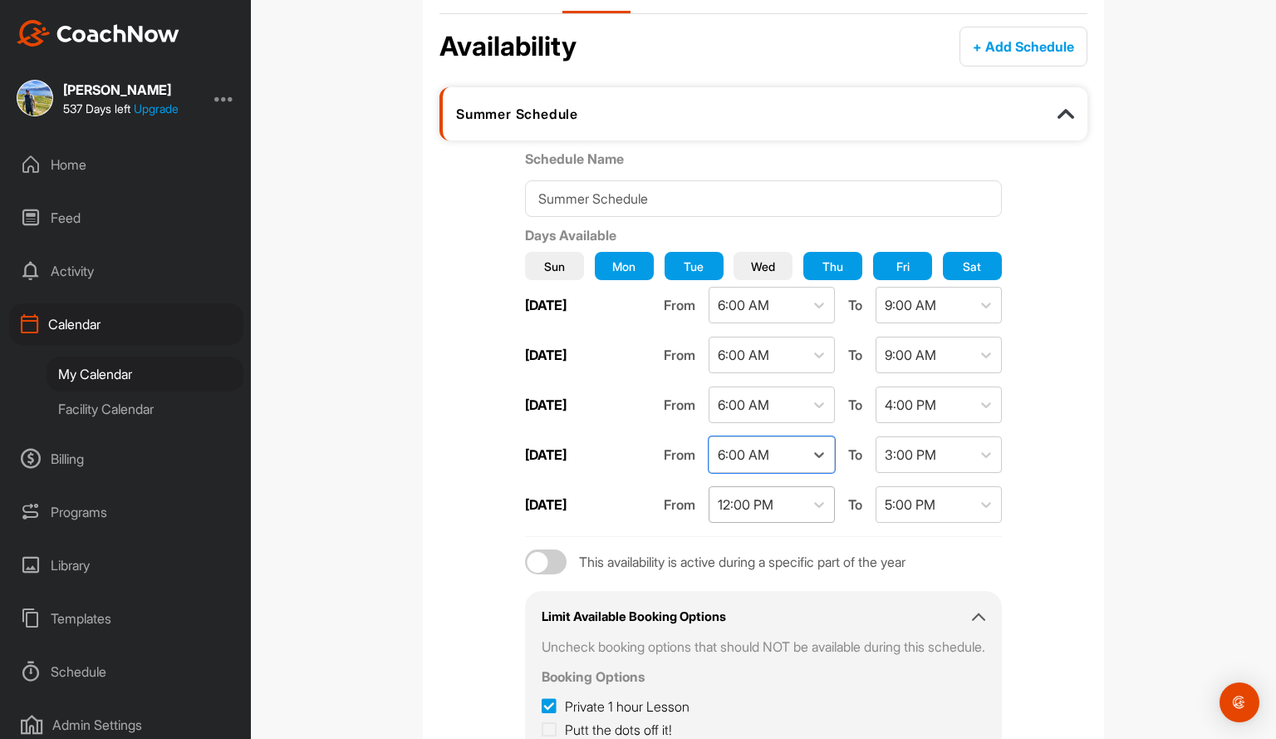
click at [804, 499] on div "12:00 PM" at bounding box center [756, 504] width 95 height 35
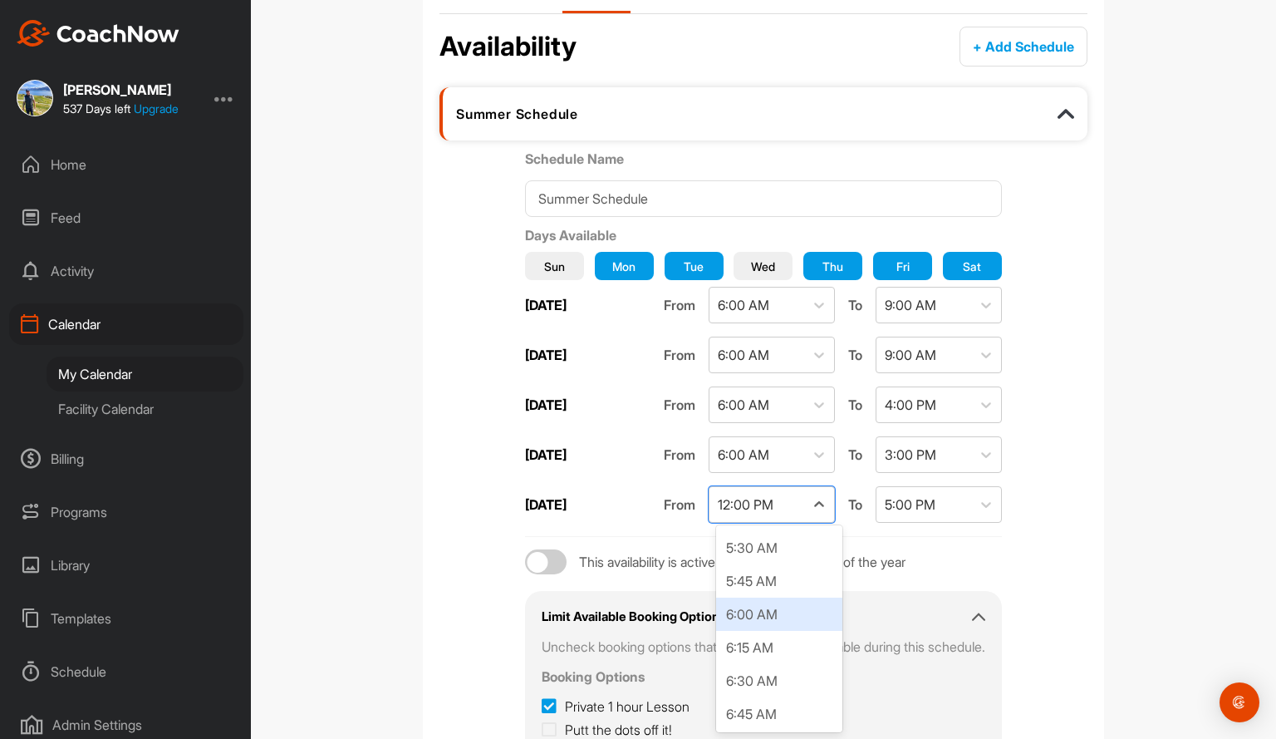
click at [773, 611] on div "6:00 AM" at bounding box center [779, 613] width 126 height 33
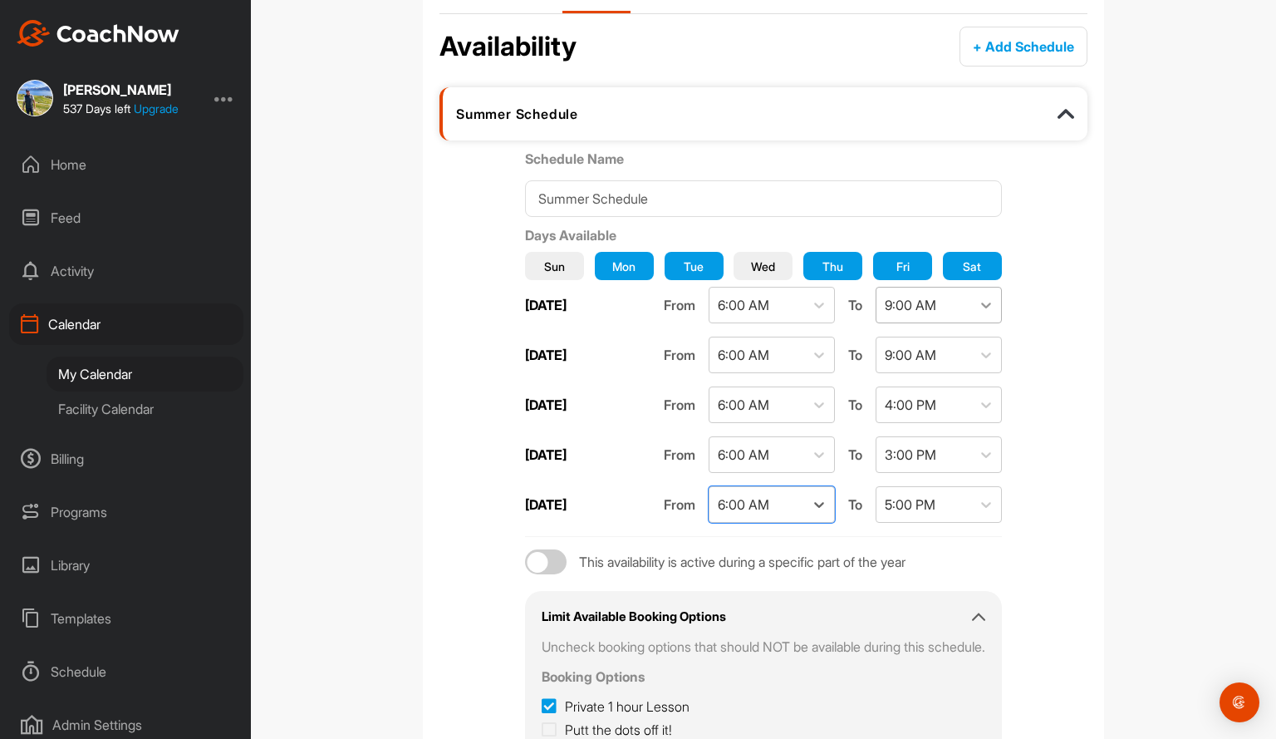
click at [988, 300] on icon at bounding box center [986, 305] width 17 height 17
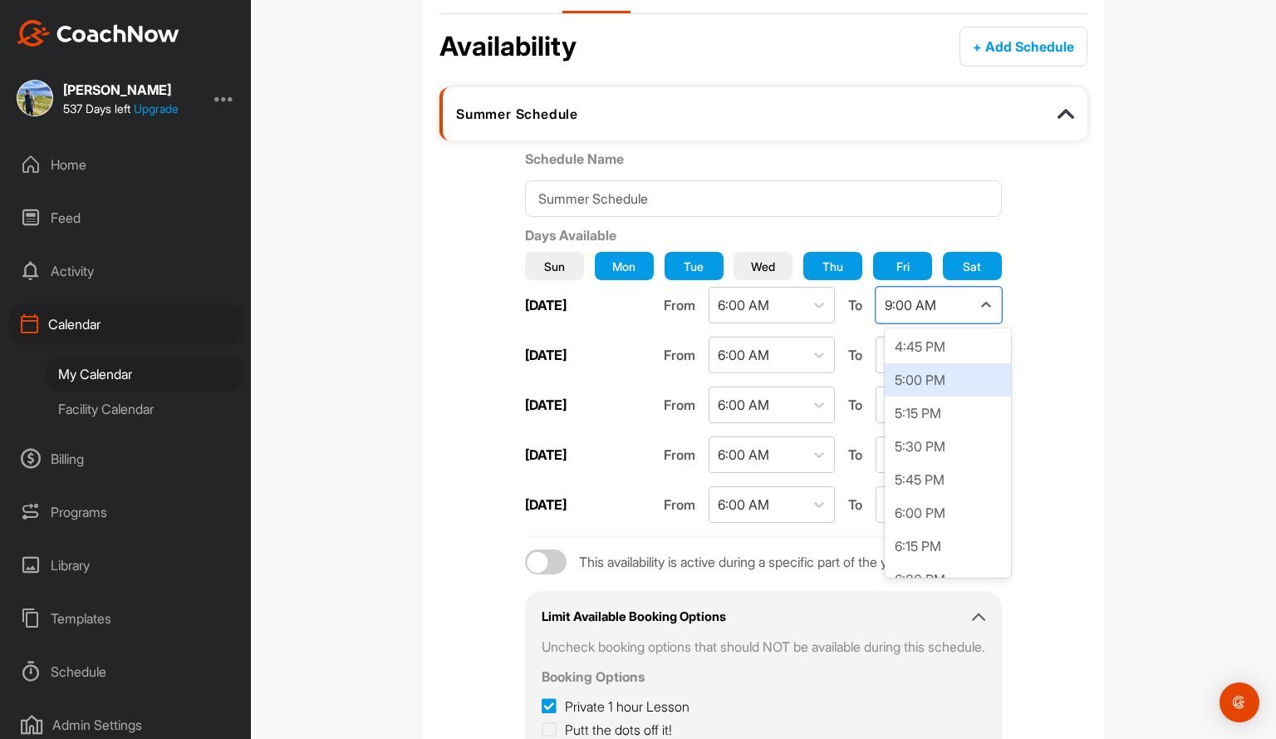
scroll to position [2324, 0]
click at [958, 418] on div "6:00 PM" at bounding box center [948, 416] width 126 height 33
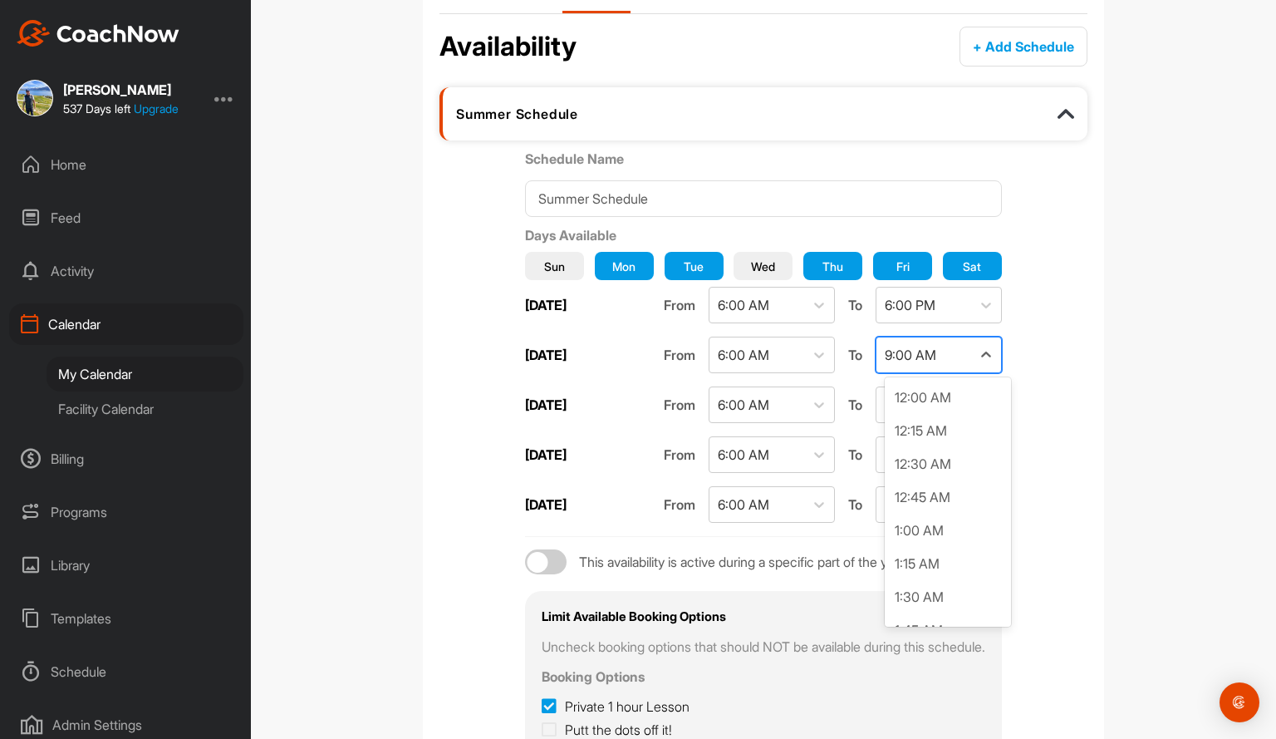
click at [971, 351] on div "9:00 AM" at bounding box center [923, 354] width 95 height 35
click at [922, 467] on div "6:00 PM" at bounding box center [948, 465] width 126 height 33
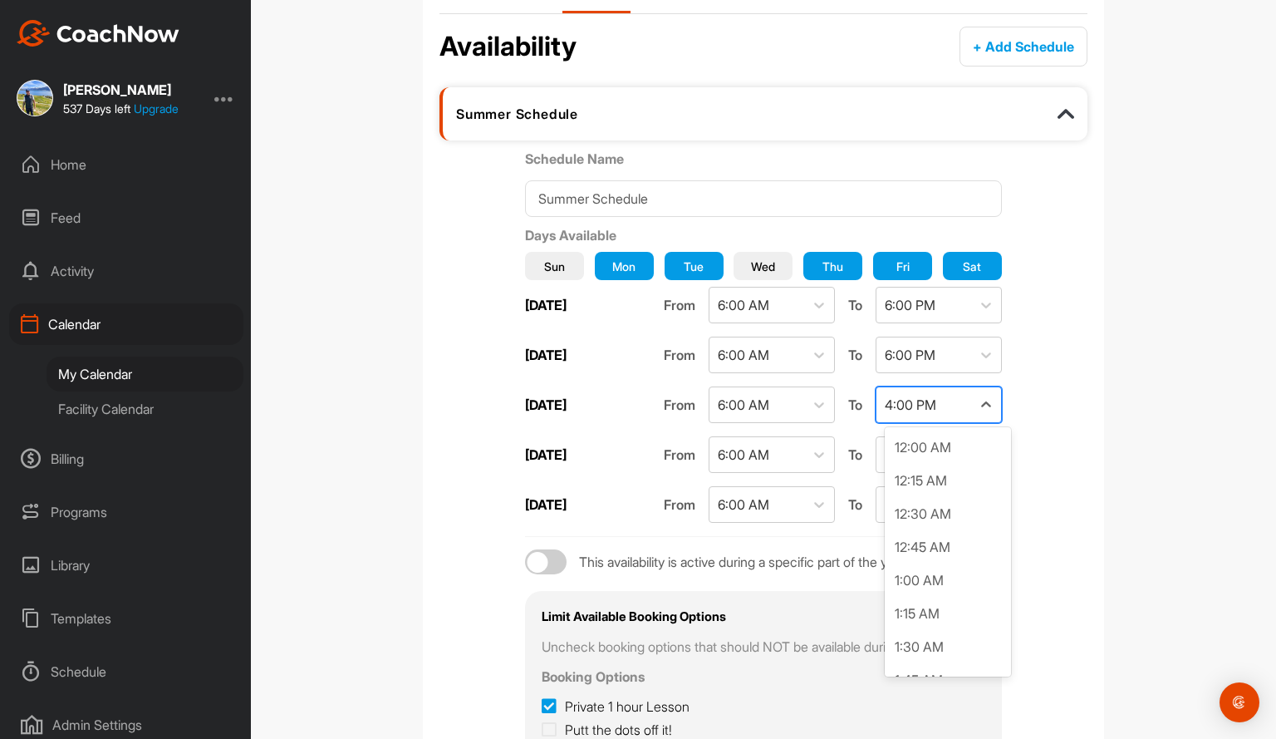
click at [936, 397] on div "4:00 PM" at bounding box center [911, 405] width 52 height 20
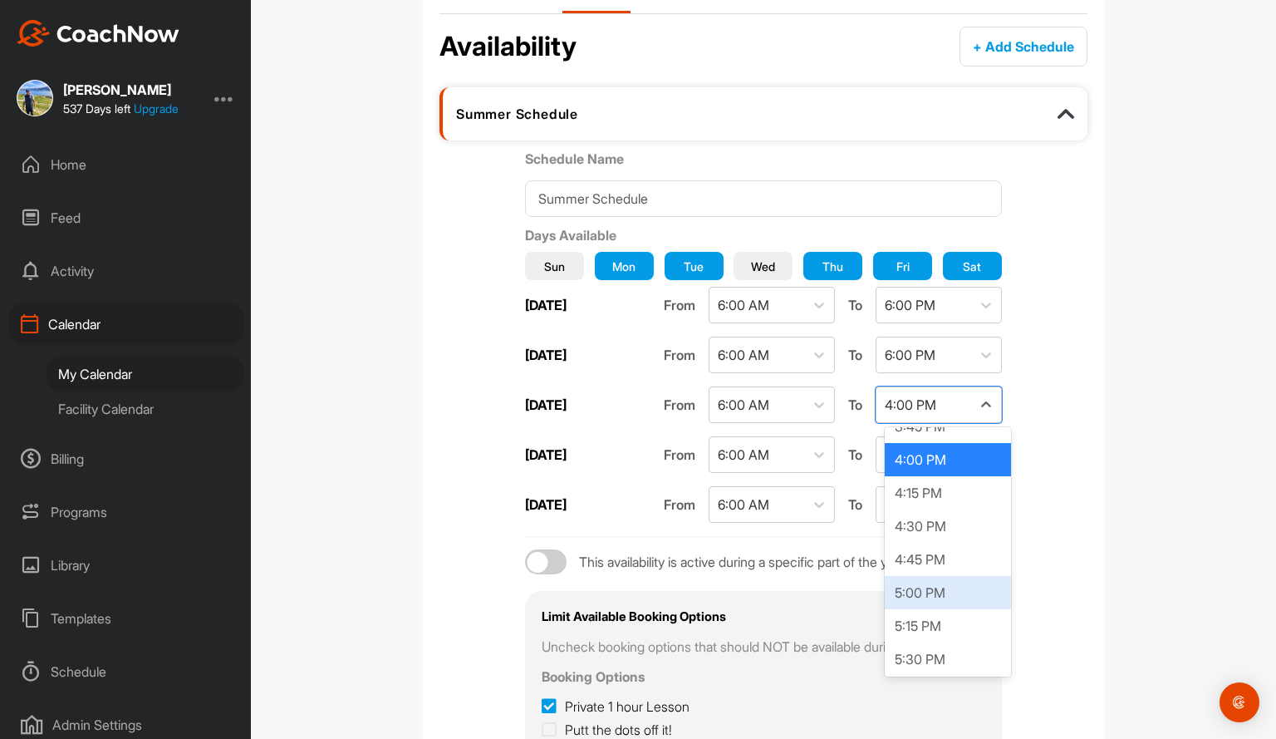
scroll to position [2174, 0]
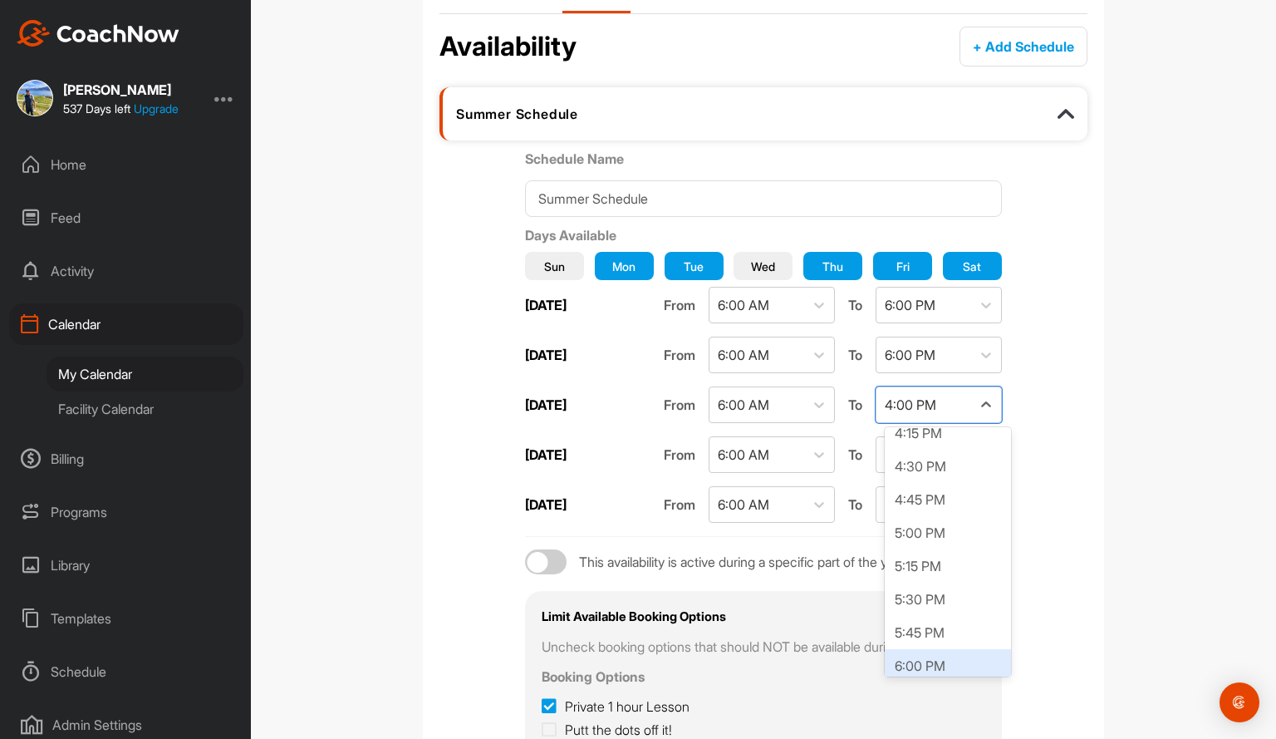
click at [950, 664] on div "6:00 PM" at bounding box center [948, 665] width 126 height 33
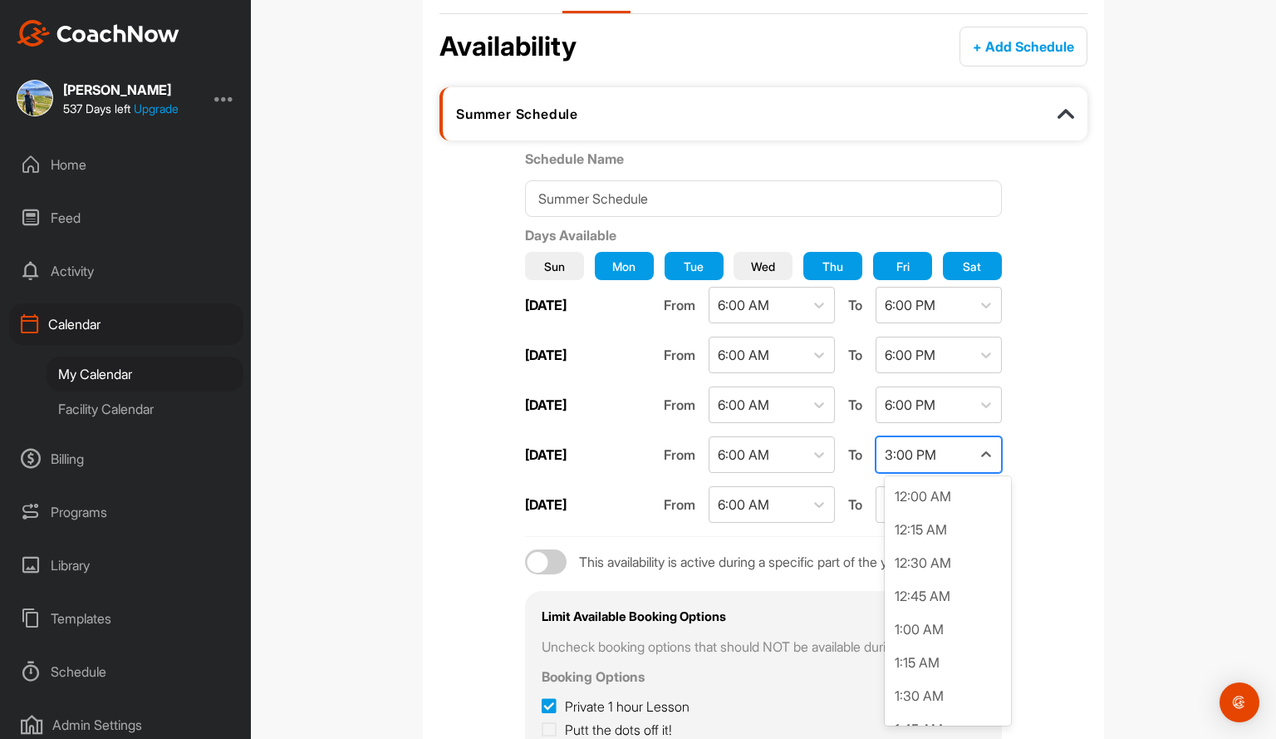
click at [951, 443] on div "3:00 PM" at bounding box center [923, 454] width 95 height 35
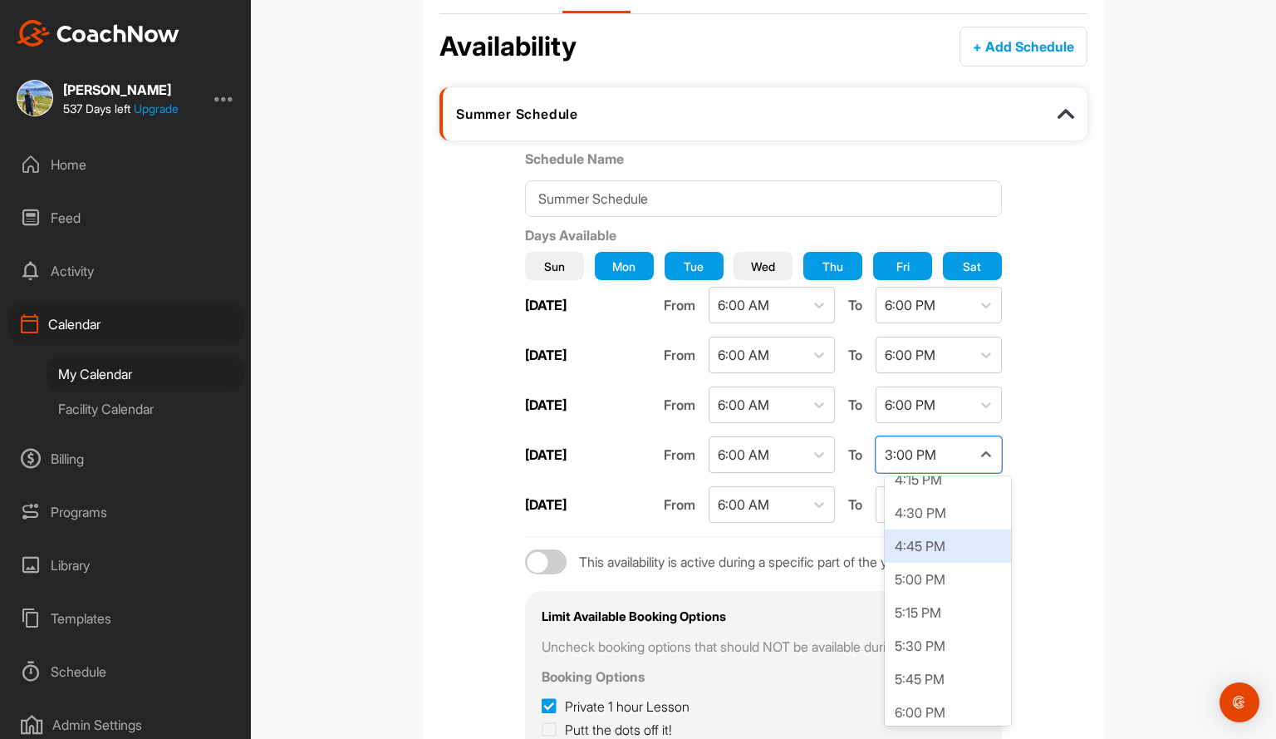
scroll to position [2207, 0]
click at [926, 673] on div "6:00 PM" at bounding box center [948, 681] width 126 height 33
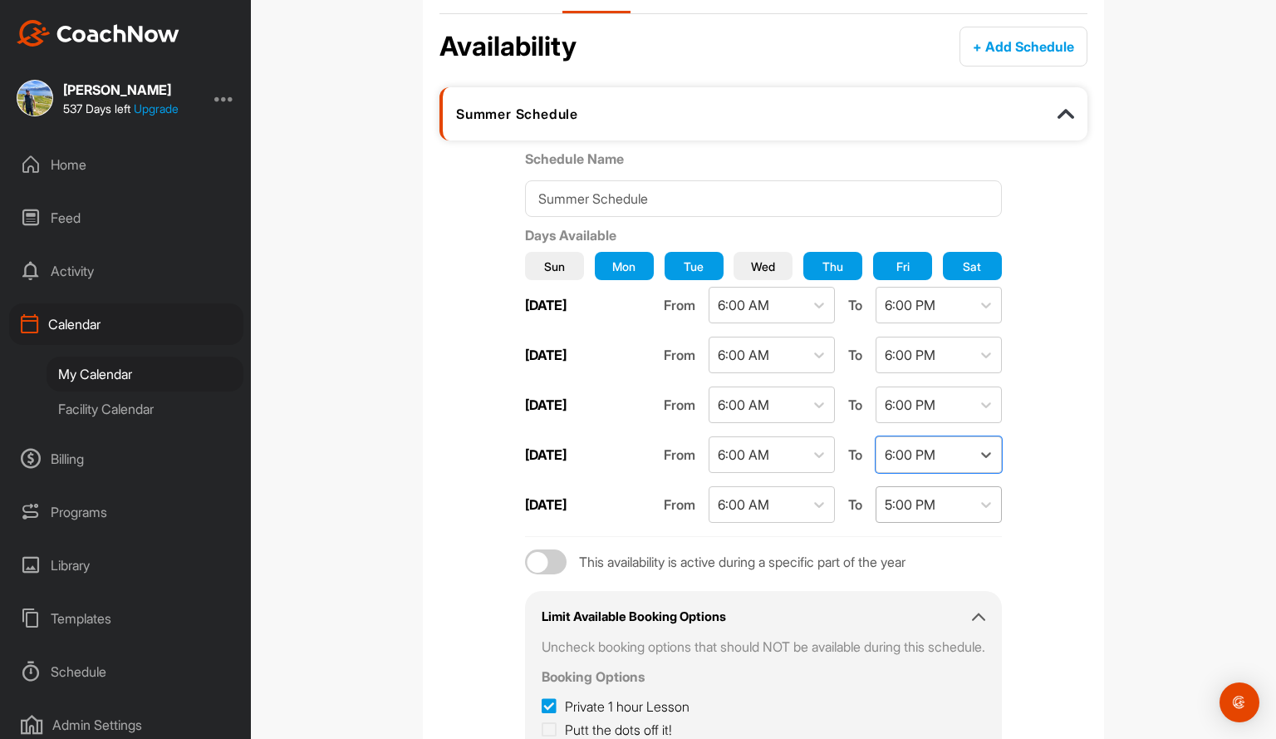
click at [971, 496] on div "5:00 PM" at bounding box center [923, 504] width 95 height 35
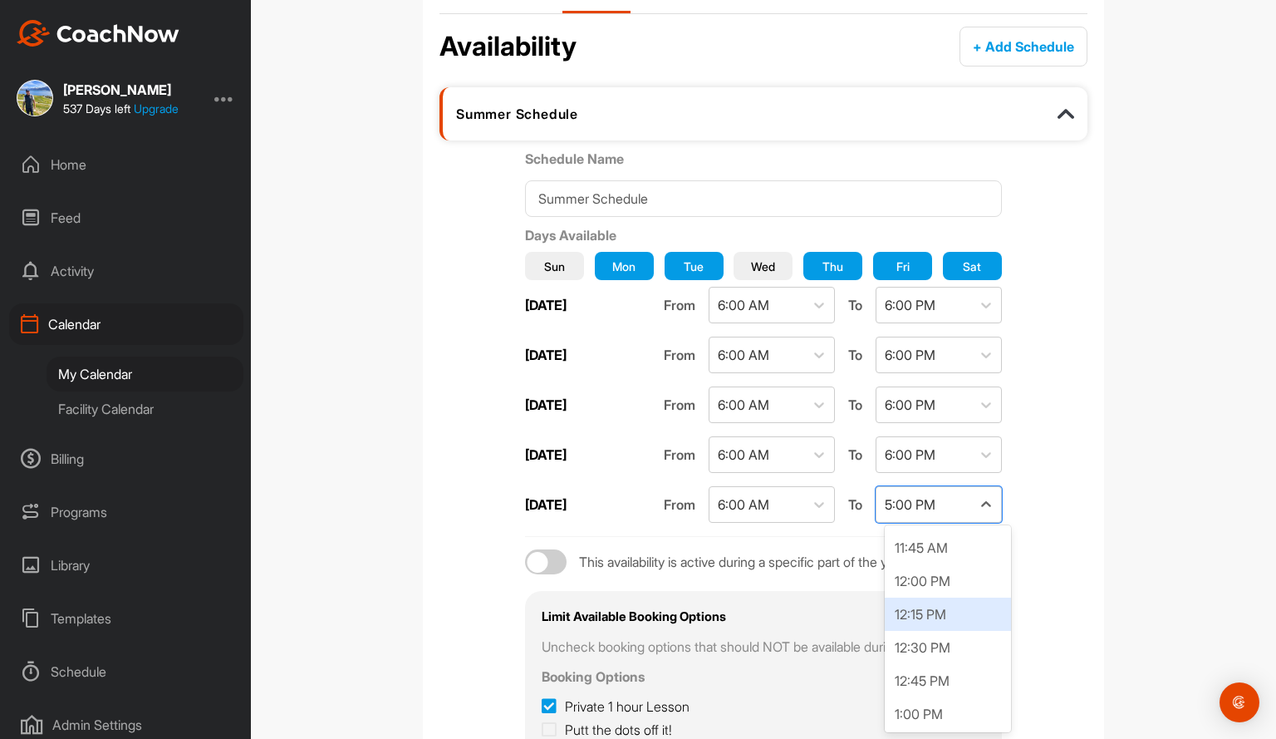
scroll to position [1476, 0]
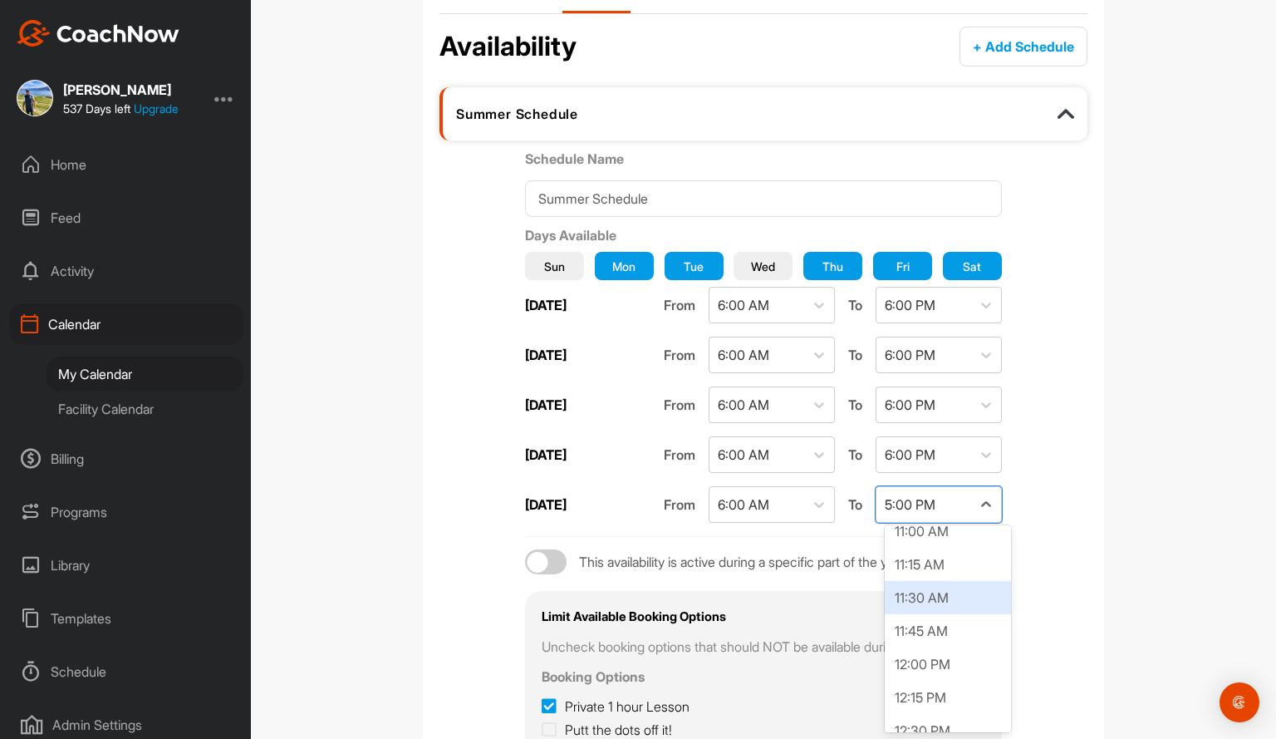
click at [897, 603] on div "11:30 AM" at bounding box center [948, 597] width 126 height 33
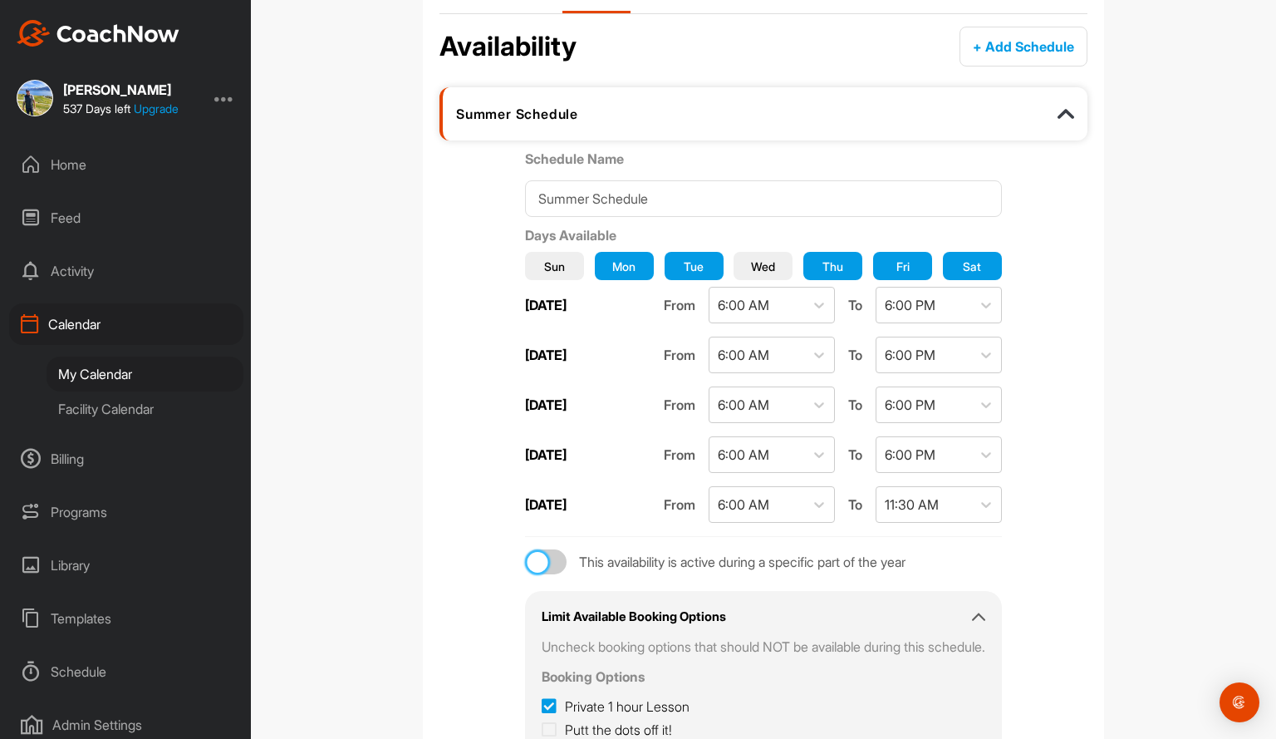
click at [528, 556] on div at bounding box center [538, 562] width 21 height 21
checkbox input "true"
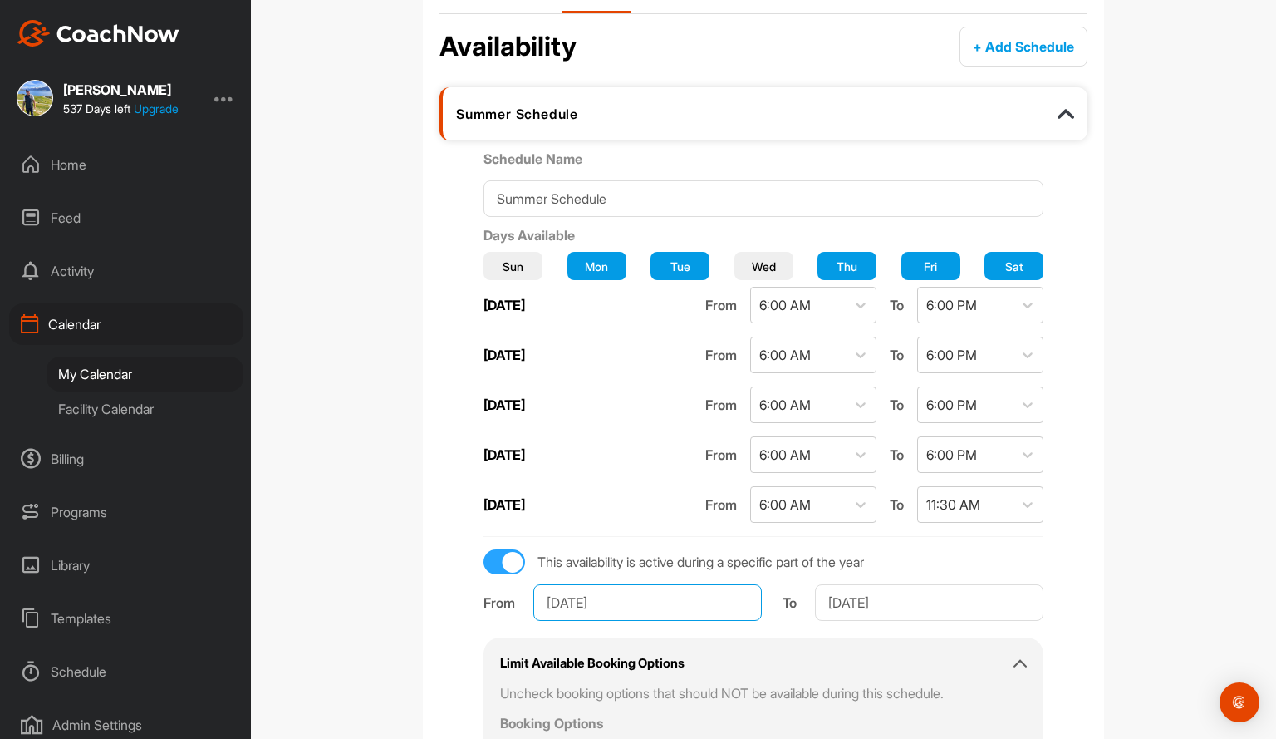
click at [694, 595] on input "Jan 1, 2025" at bounding box center [647, 602] width 228 height 37
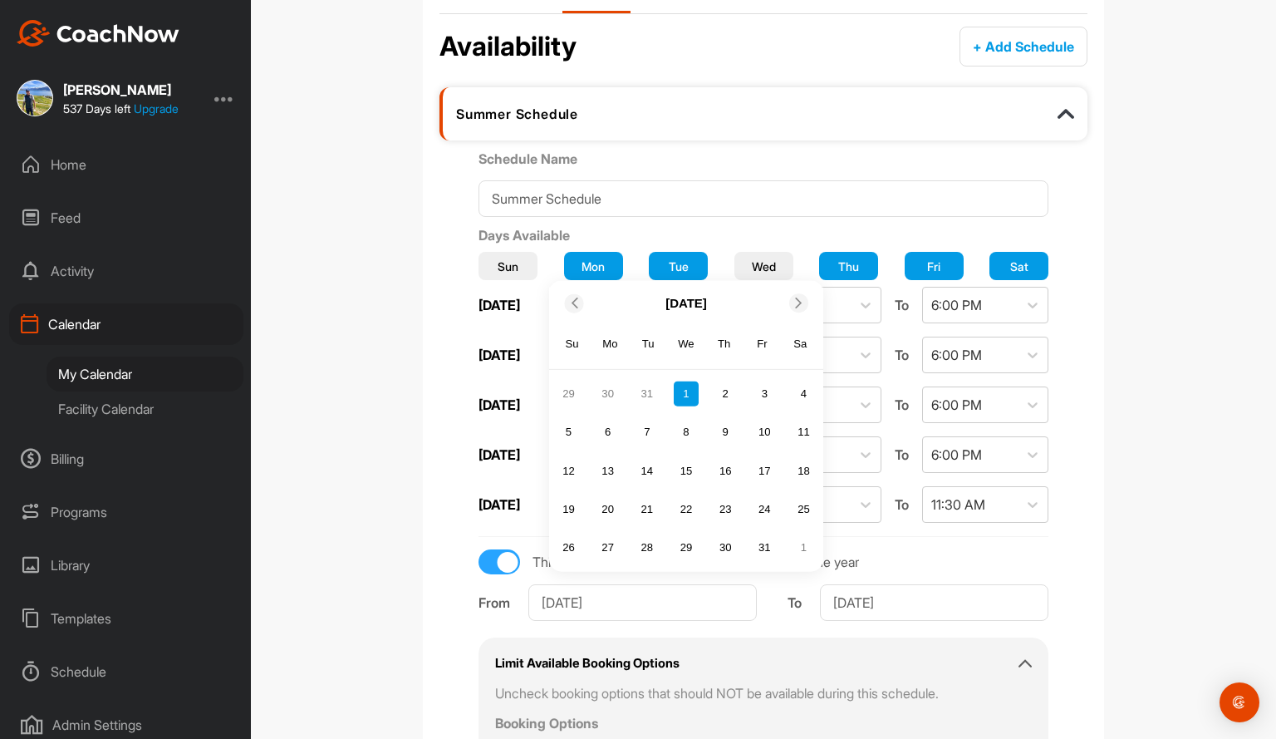
click at [795, 297] on icon at bounding box center [798, 302] width 11 height 11
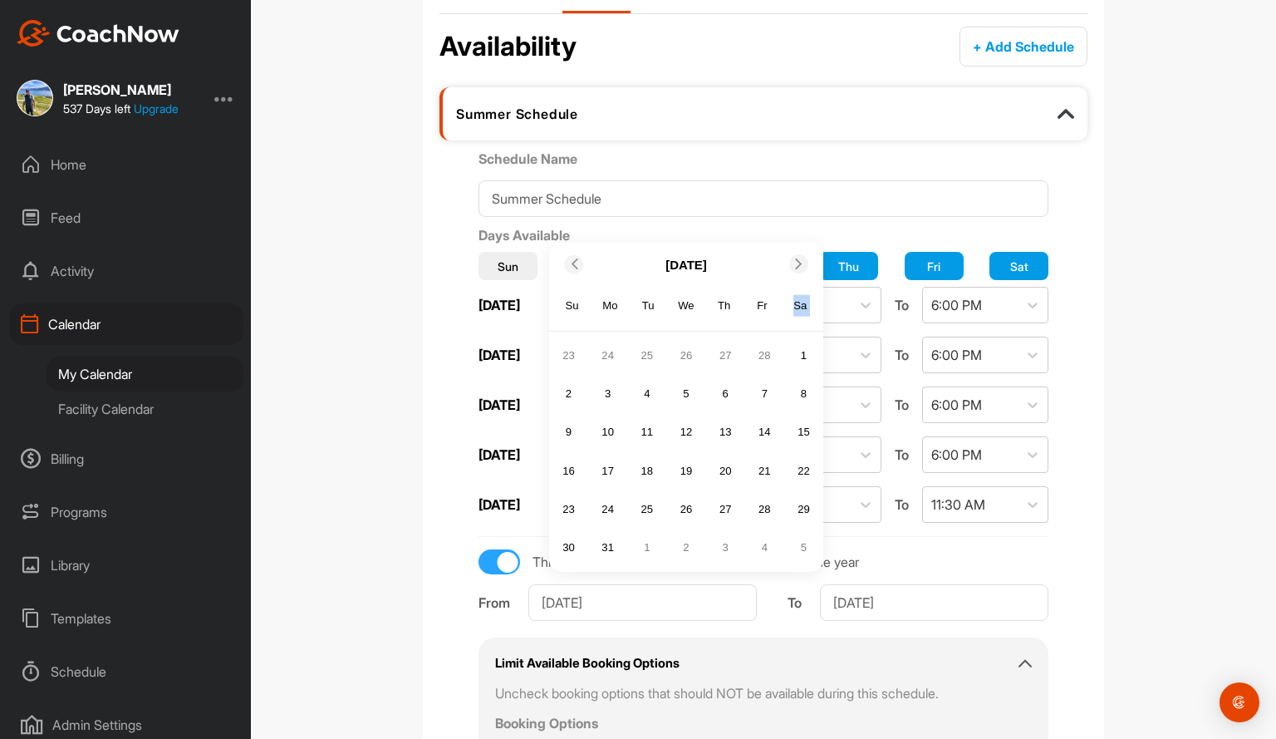
click at [795, 295] on div "Sa" at bounding box center [801, 306] width 22 height 22
click at [793, 263] on icon at bounding box center [798, 264] width 11 height 11
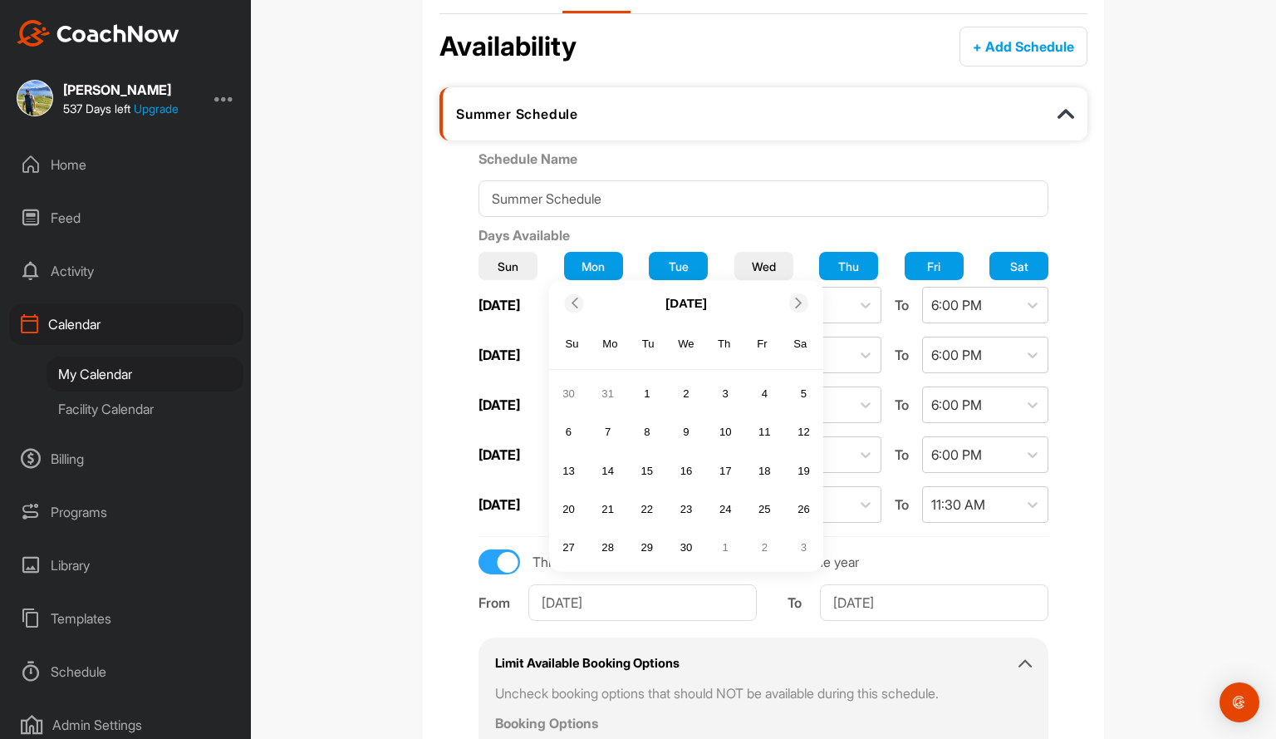
click at [792, 297] on span at bounding box center [800, 302] width 17 height 11
click at [568, 298] on icon at bounding box center [573, 302] width 11 height 11
click at [1175, 513] on div "Calendar Settings Booking Options Availability Schedule Options Calendar Integr…" at bounding box center [763, 369] width 1025 height 739
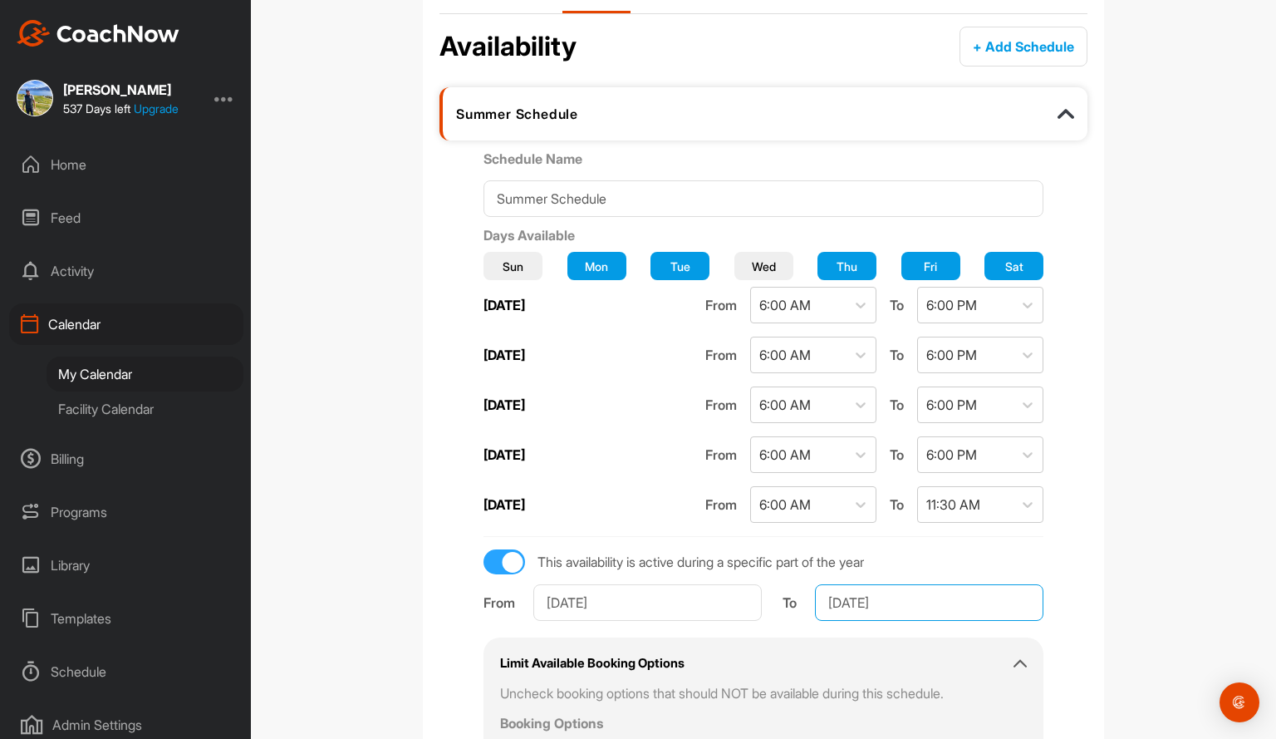
click at [933, 596] on input "Dec 31, 2025" at bounding box center [929, 602] width 228 height 37
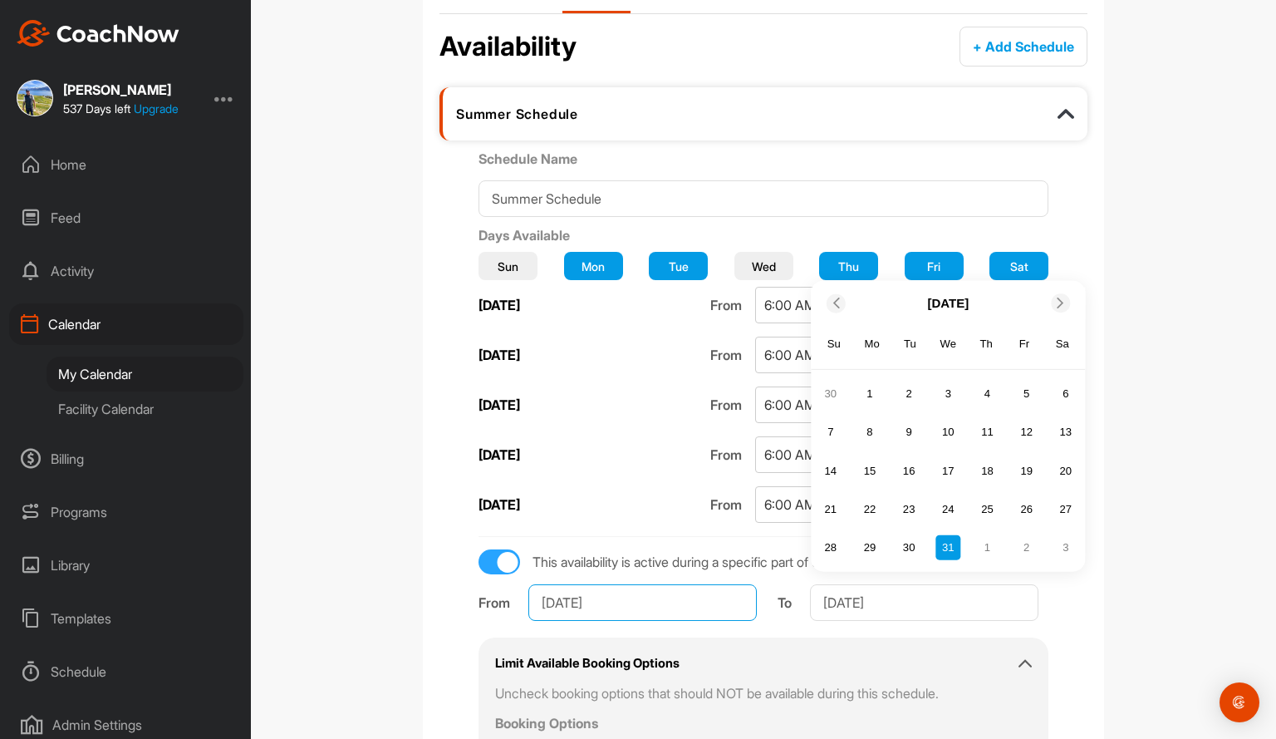
click at [695, 604] on input "Jan 1, 2025" at bounding box center [642, 602] width 228 height 37
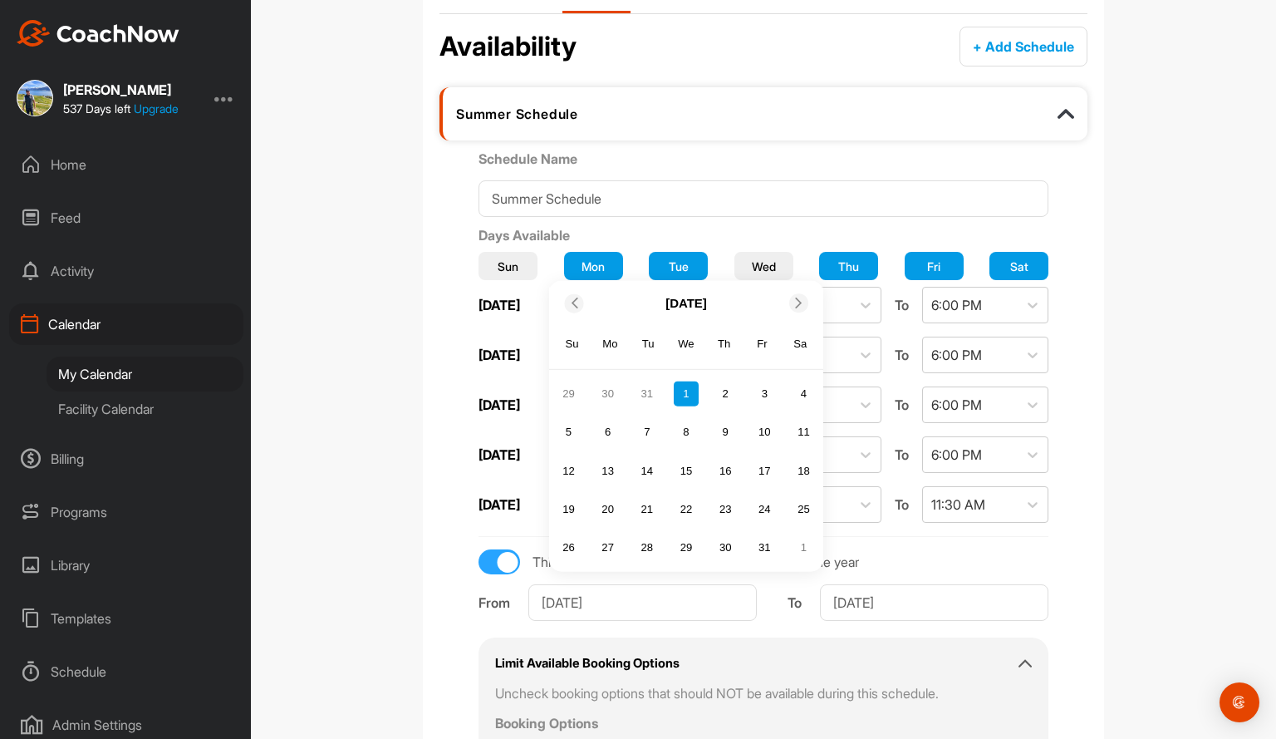
click at [793, 297] on icon at bounding box center [798, 302] width 11 height 11
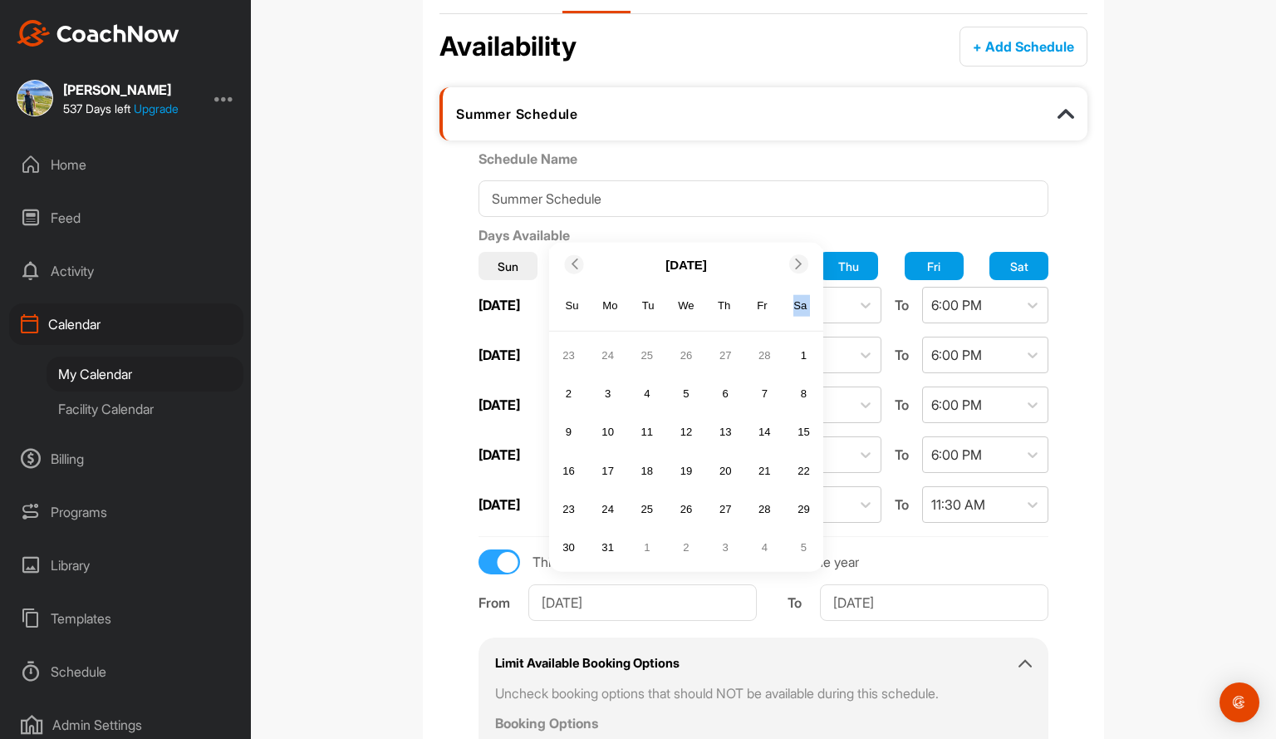
click at [790, 296] on div "Sa" at bounding box center [801, 306] width 22 height 22
click at [793, 262] on icon at bounding box center [798, 264] width 11 height 11
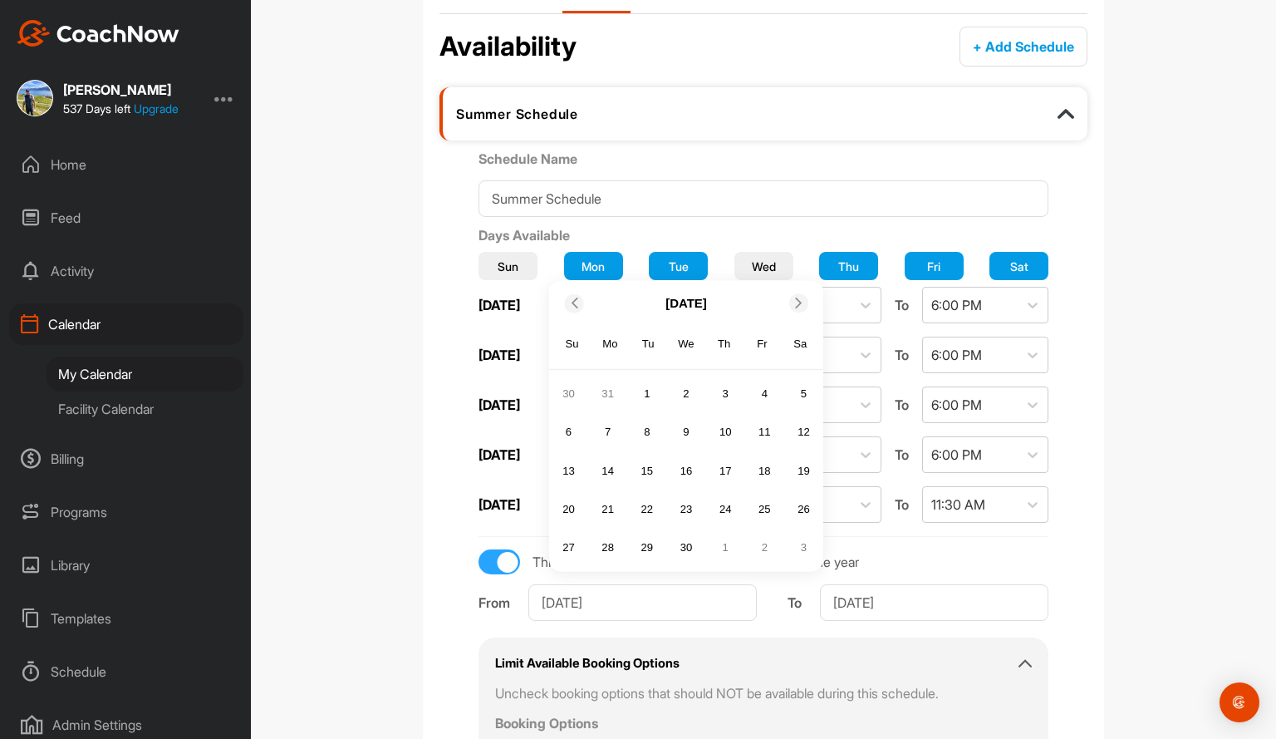
click at [793, 297] on icon at bounding box center [798, 302] width 11 height 11
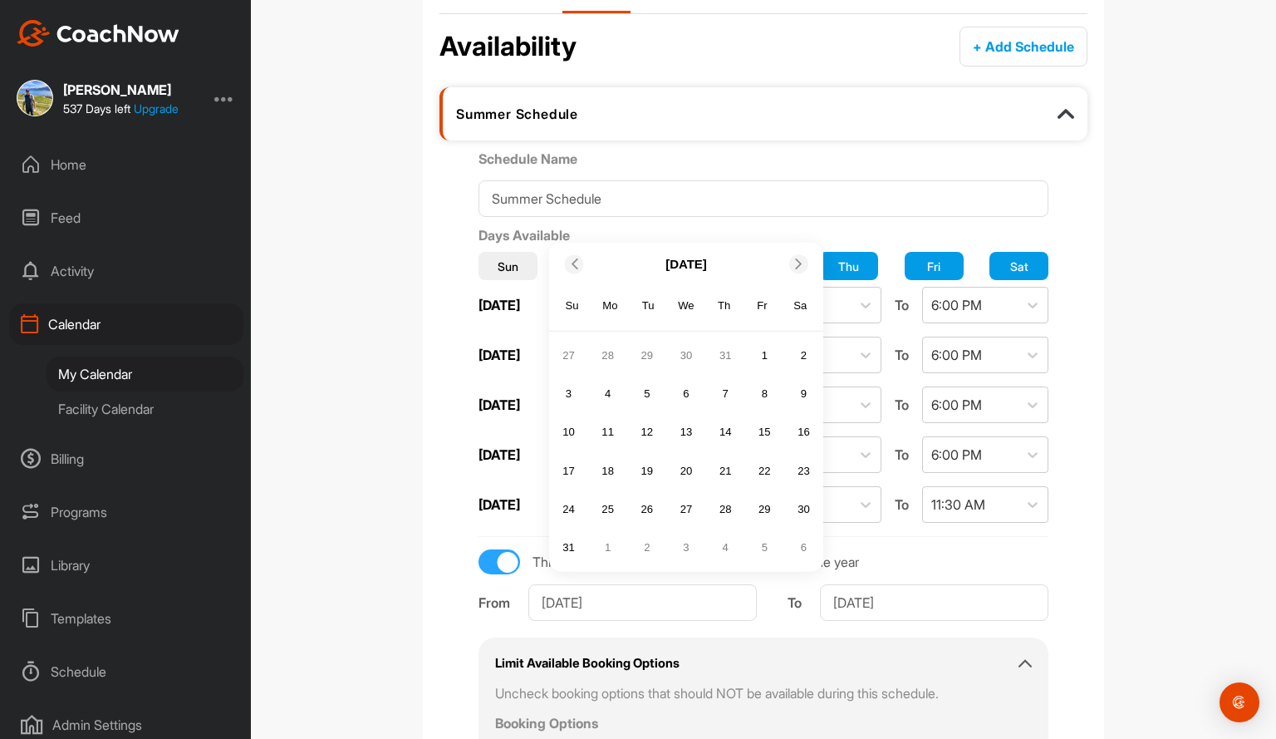
click at [794, 260] on icon at bounding box center [798, 264] width 11 height 11
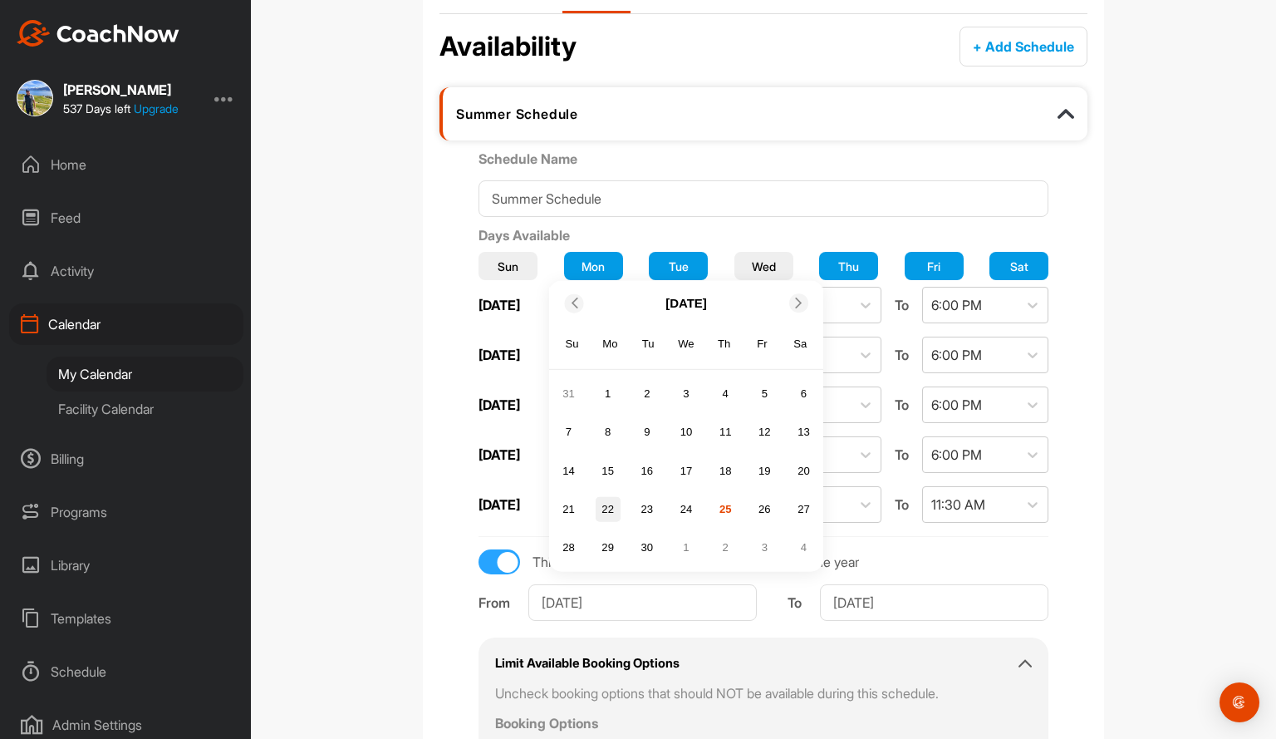
click at [600, 503] on div "22" at bounding box center [608, 508] width 25 height 25
type input "Sep 22, 2025"
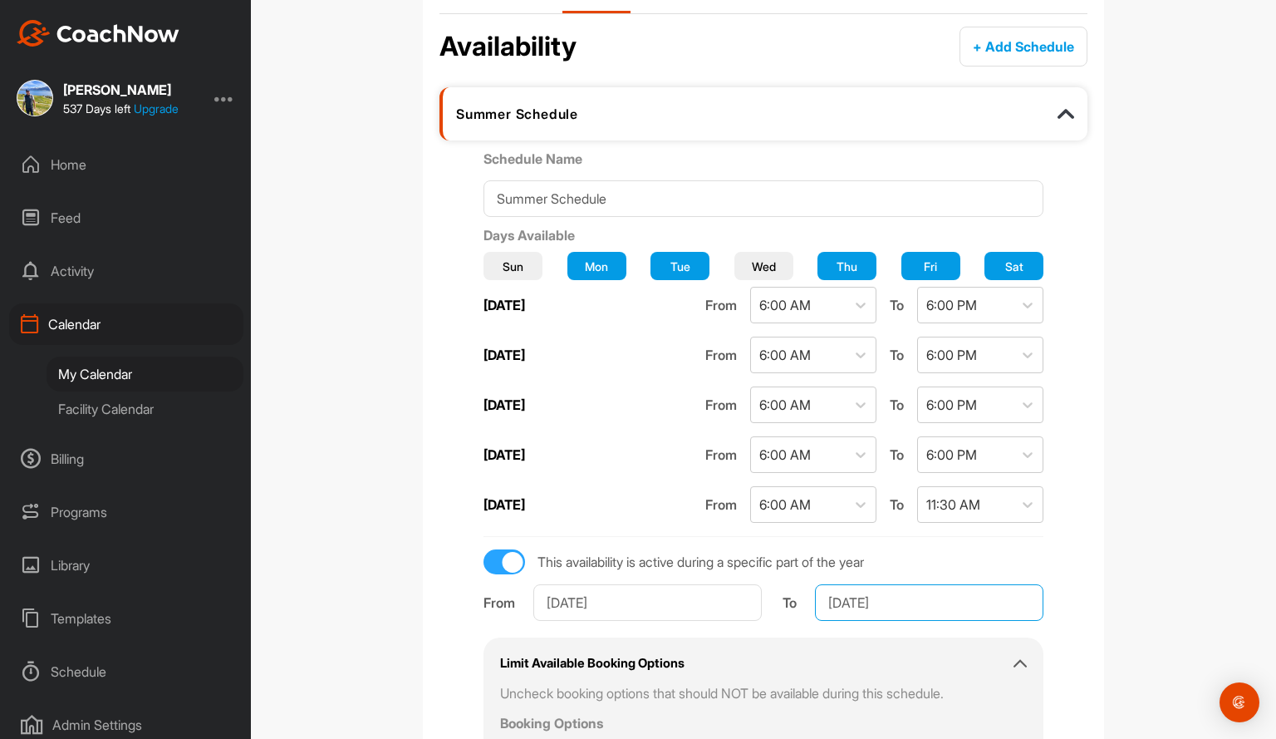
click at [936, 597] on input "Dec 31, 2025" at bounding box center [929, 602] width 228 height 37
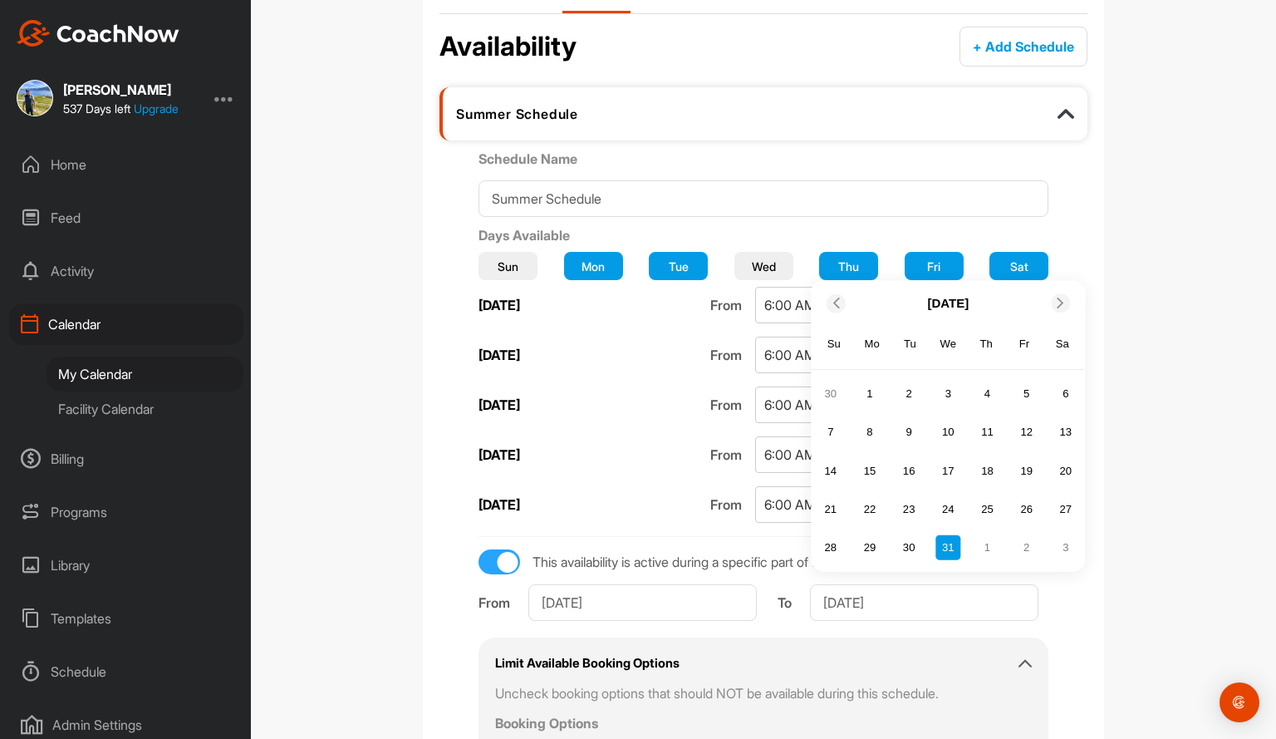
click at [1060, 297] on span at bounding box center [1061, 302] width 17 height 11
click at [1060, 297] on div "Schedule Name Summer Schedule Days Available Sun Mon Tue Wed Thu Fri Sat Monday…" at bounding box center [763, 477] width 648 height 657
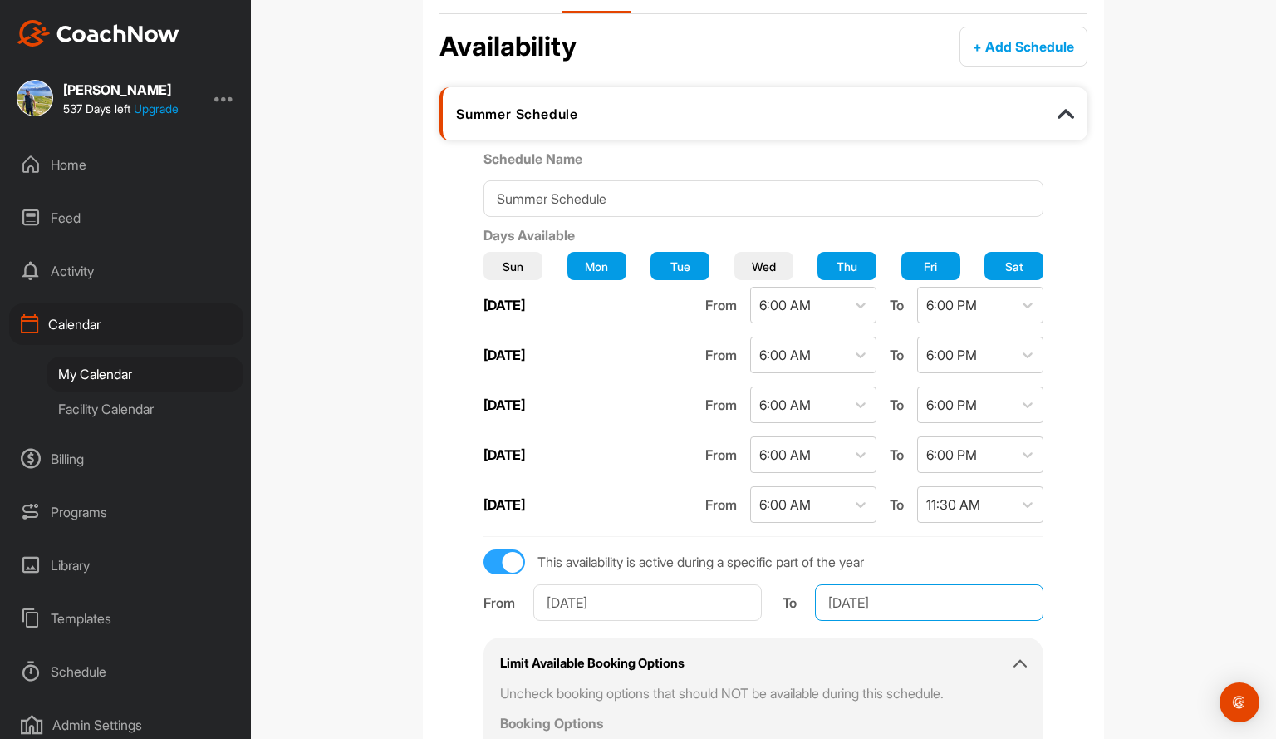
click at [951, 587] on input "Dec 31, 2025" at bounding box center [929, 602] width 228 height 37
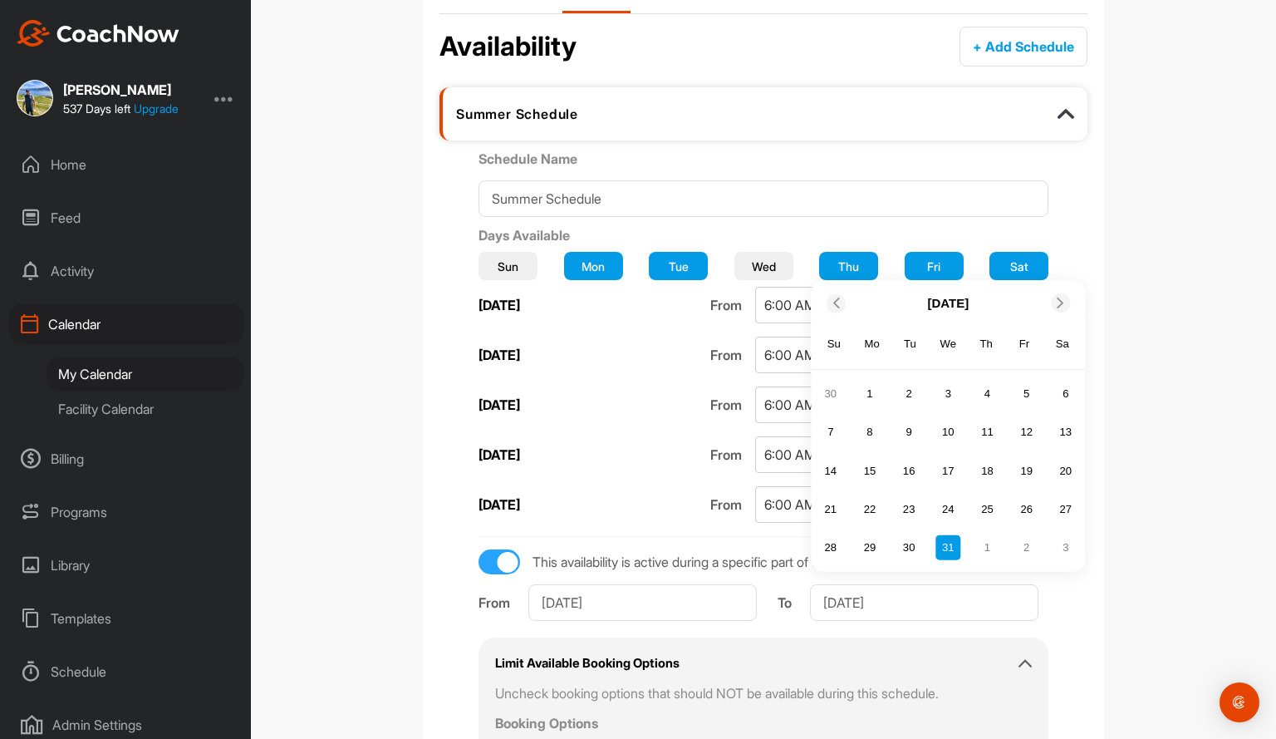
click at [1057, 297] on icon at bounding box center [1060, 302] width 11 height 11
click at [1055, 297] on icon at bounding box center [1060, 302] width 11 height 11
click at [1055, 336] on icon at bounding box center [1060, 341] width 11 height 11
click at [1055, 302] on icon at bounding box center [1060, 302] width 11 height 11
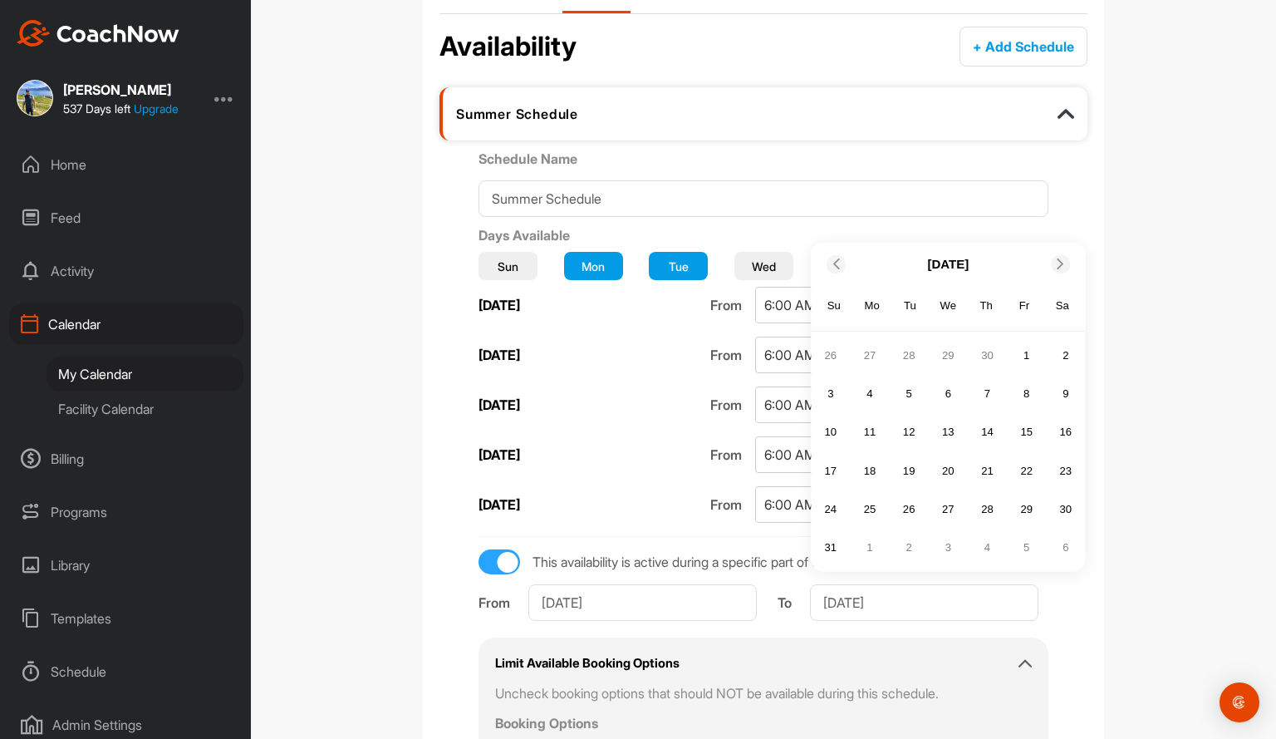
click at [819, 425] on div "10" at bounding box center [830, 432] width 25 height 25
type input "May 10, 2026"
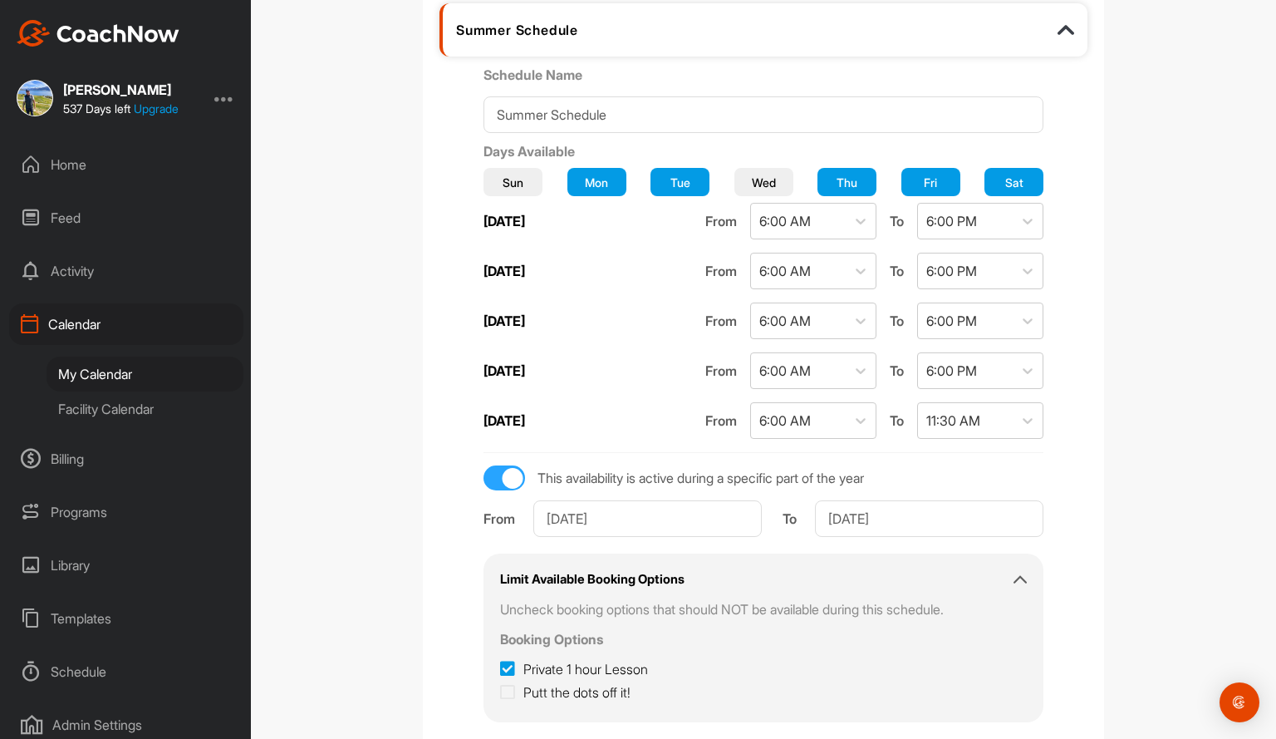
scroll to position [332, 0]
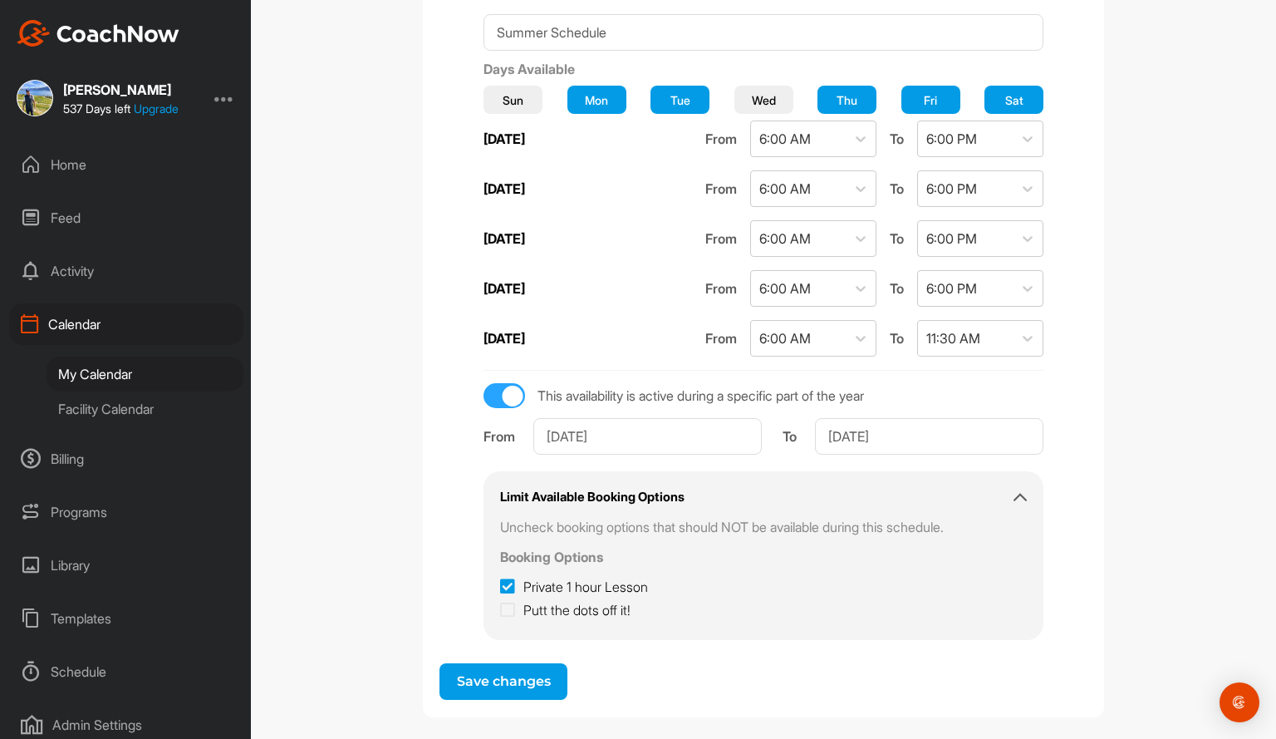
click at [528, 607] on label "Putt the dots off it!" at bounding box center [565, 610] width 130 height 20
click at [511, 607] on input "Putt the dots off it!" at bounding box center [505, 605] width 11 height 11
checkbox input "true"
click at [505, 673] on span "Save changes" at bounding box center [504, 681] width 94 height 16
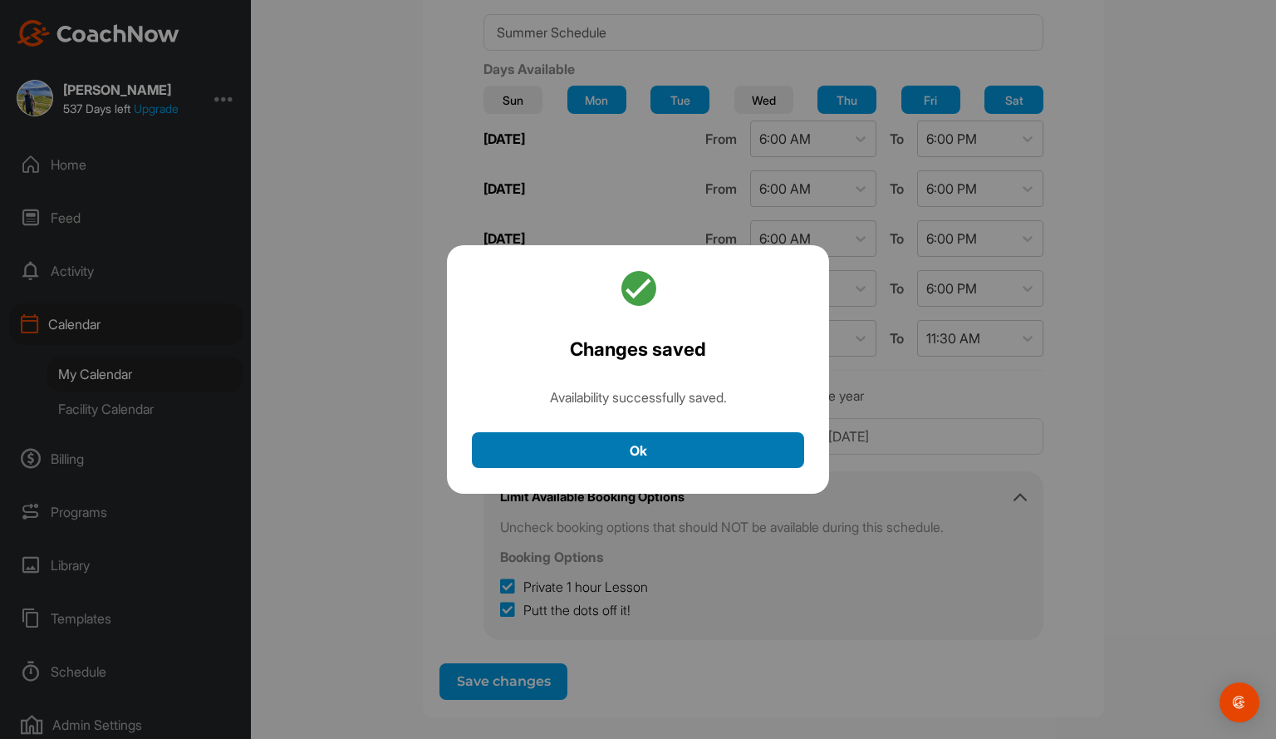
click at [638, 446] on button "Ok" at bounding box center [638, 450] width 332 height 36
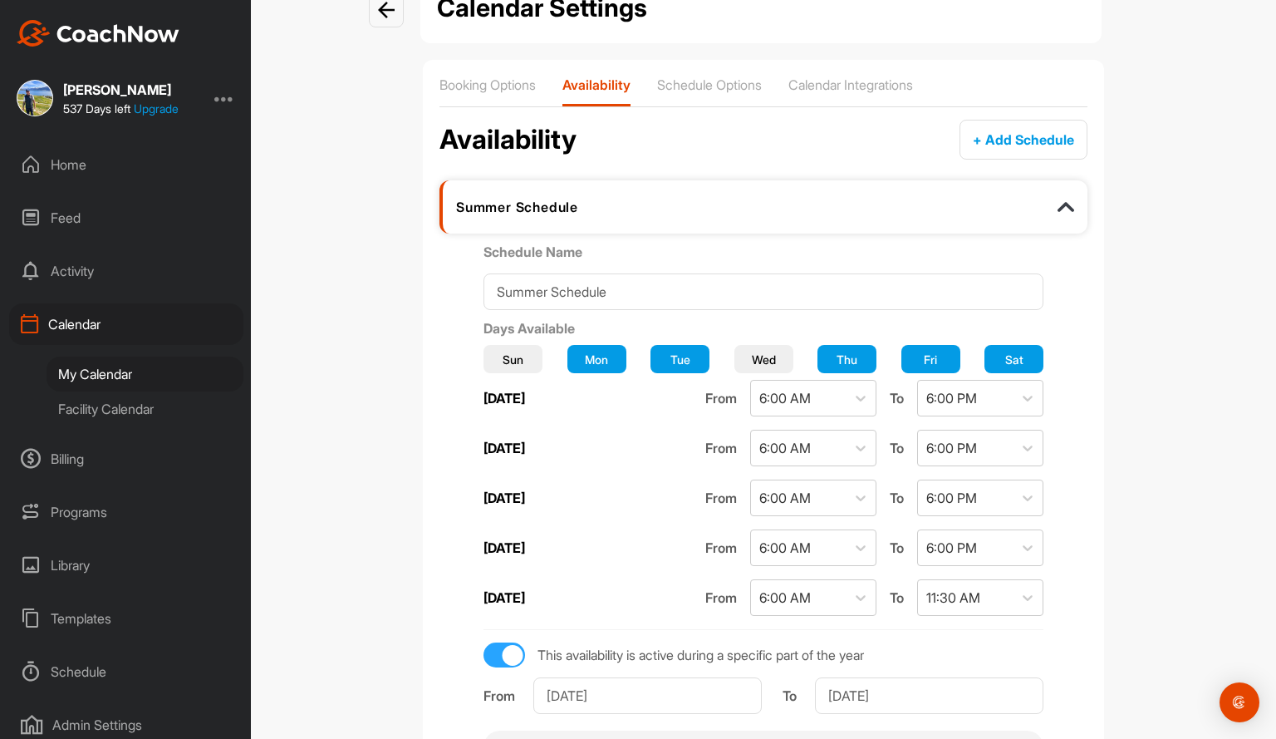
scroll to position [0, 0]
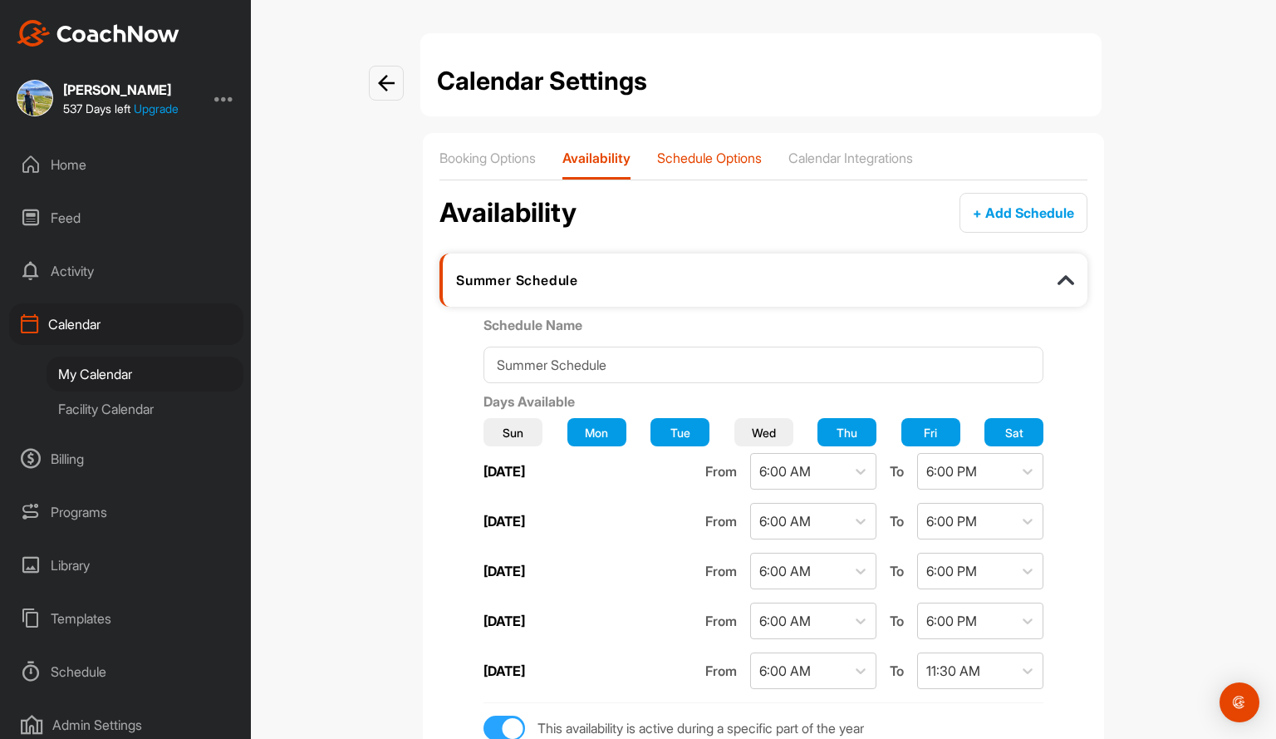
click at [710, 157] on p "Schedule Options" at bounding box center [709, 158] width 105 height 17
